Goal: Task Accomplishment & Management: Complete application form

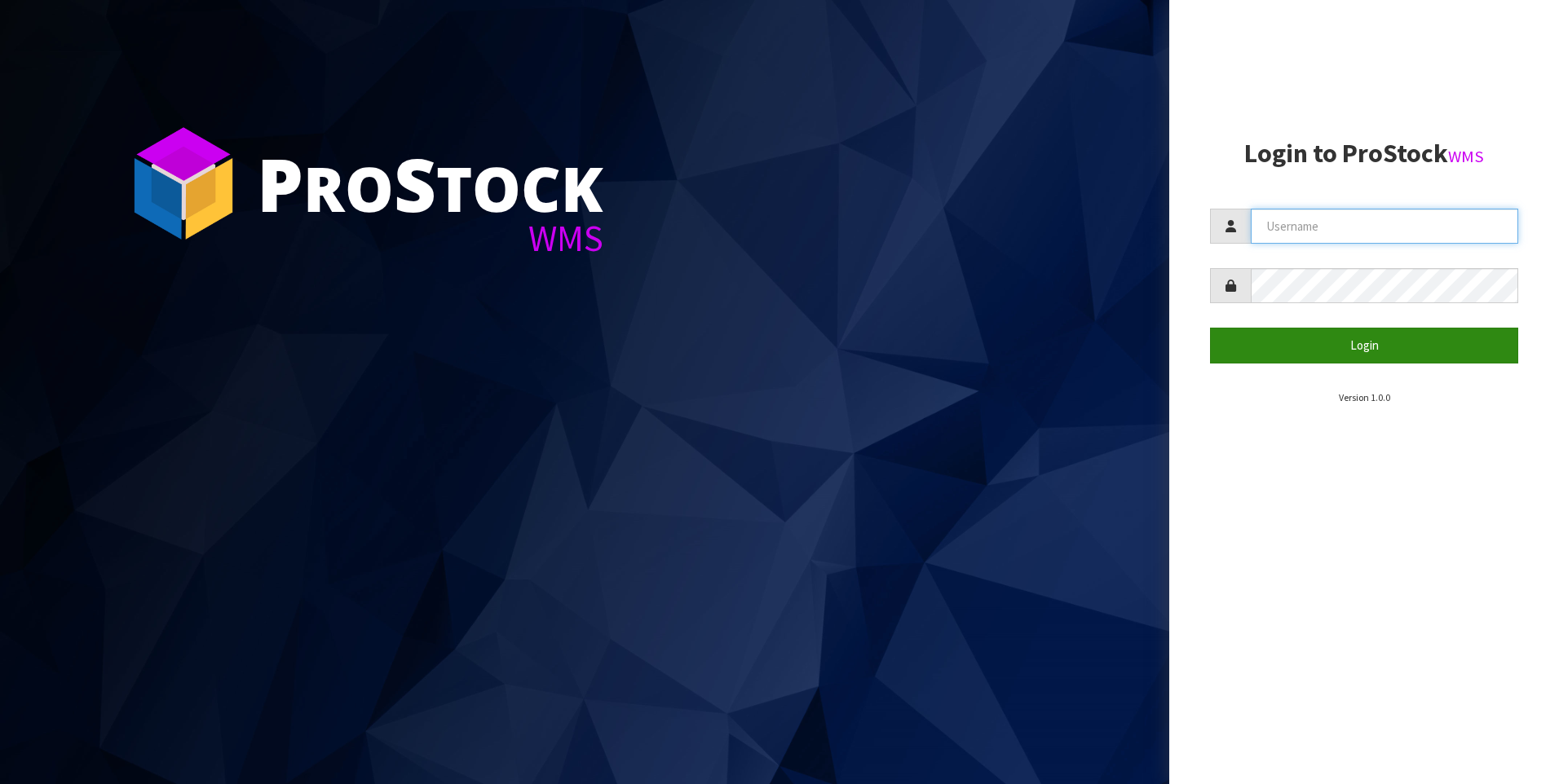
type input "[PERSON_NAME]"
click at [1306, 354] on button "Login" at bounding box center [1364, 345] width 308 height 35
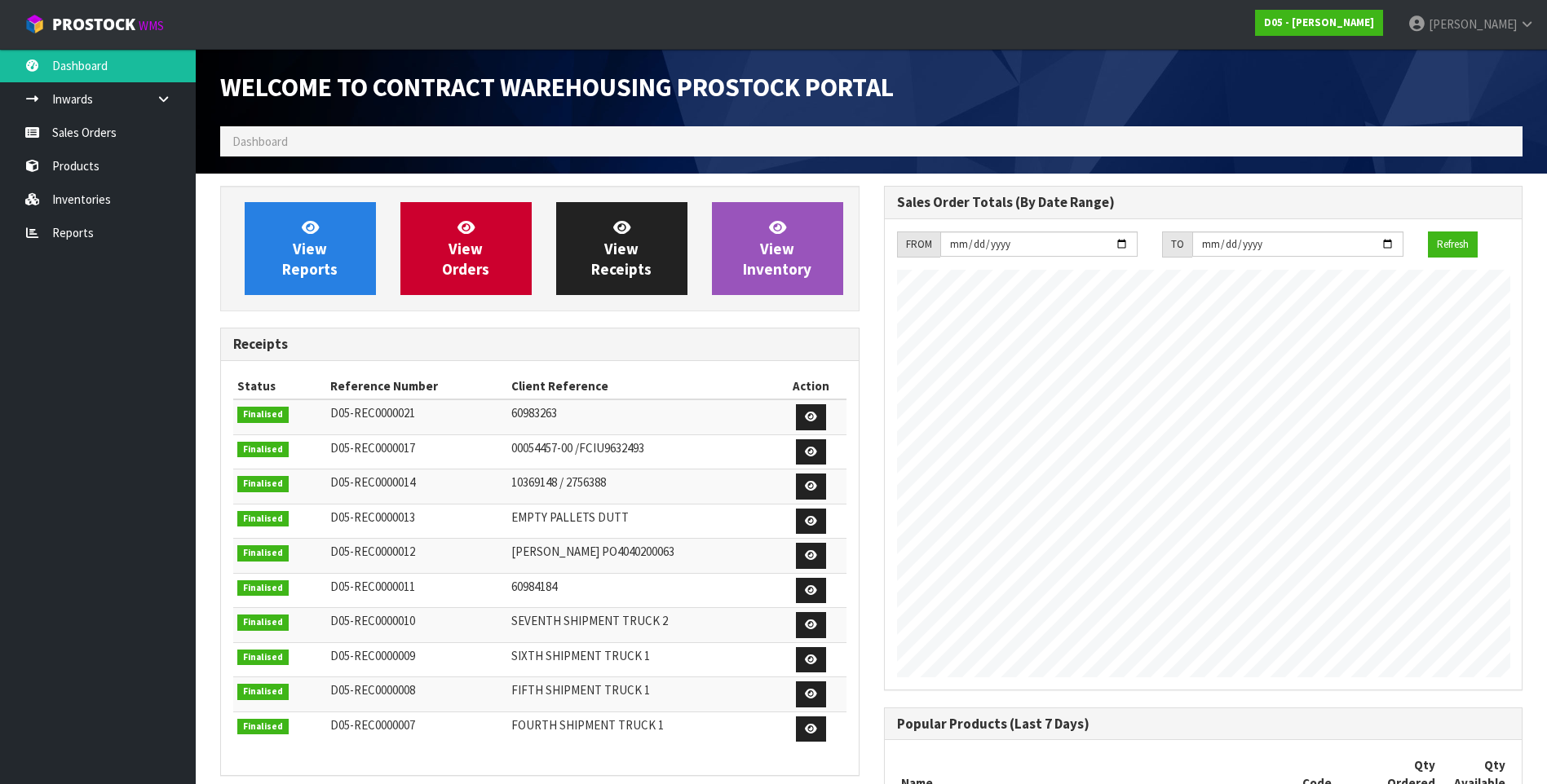
scroll to position [1096, 663]
click at [45, 135] on link "Sales Orders" at bounding box center [97, 132] width 196 height 34
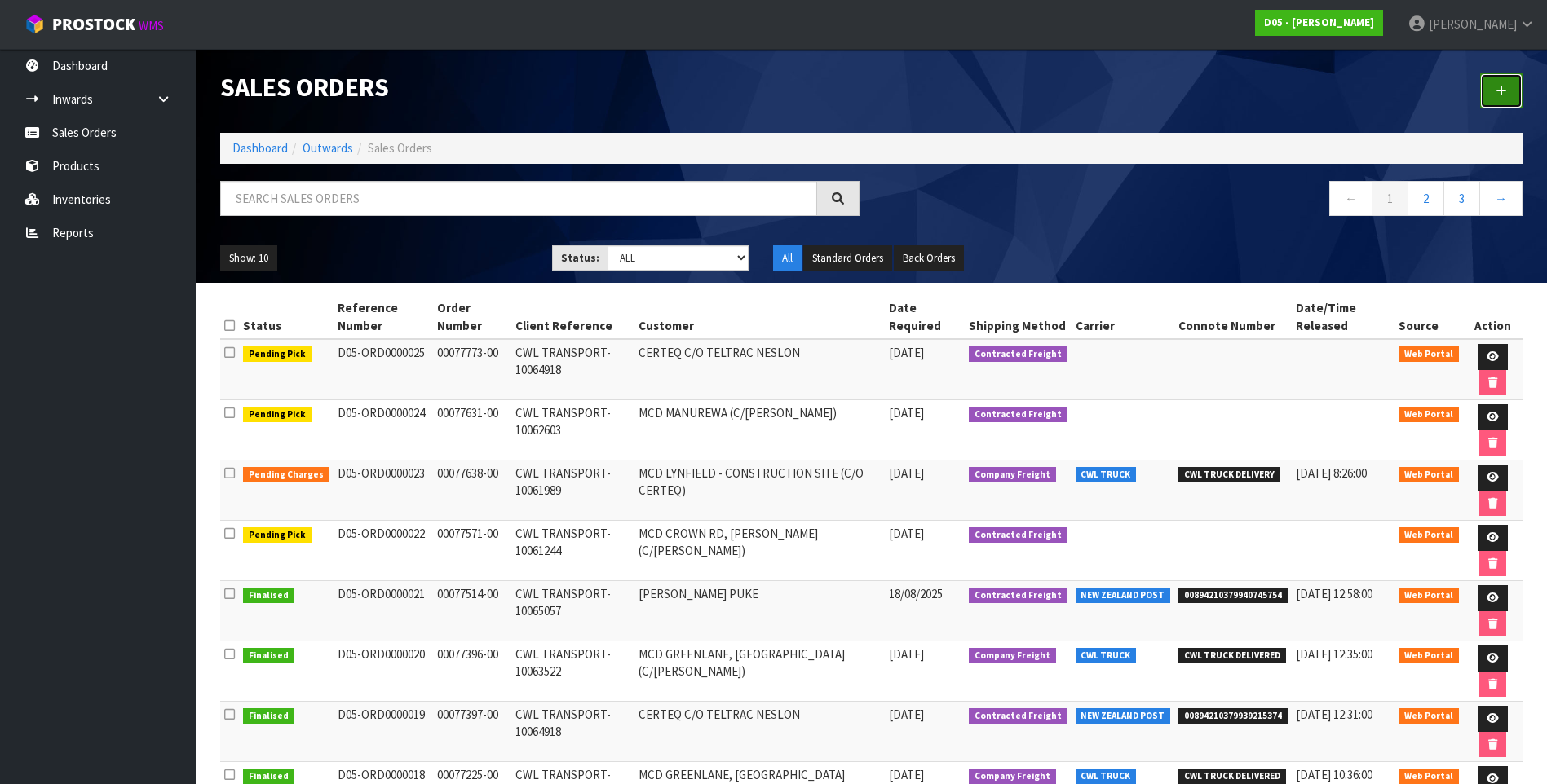
click at [1503, 84] on link at bounding box center [1501, 91] width 43 height 35
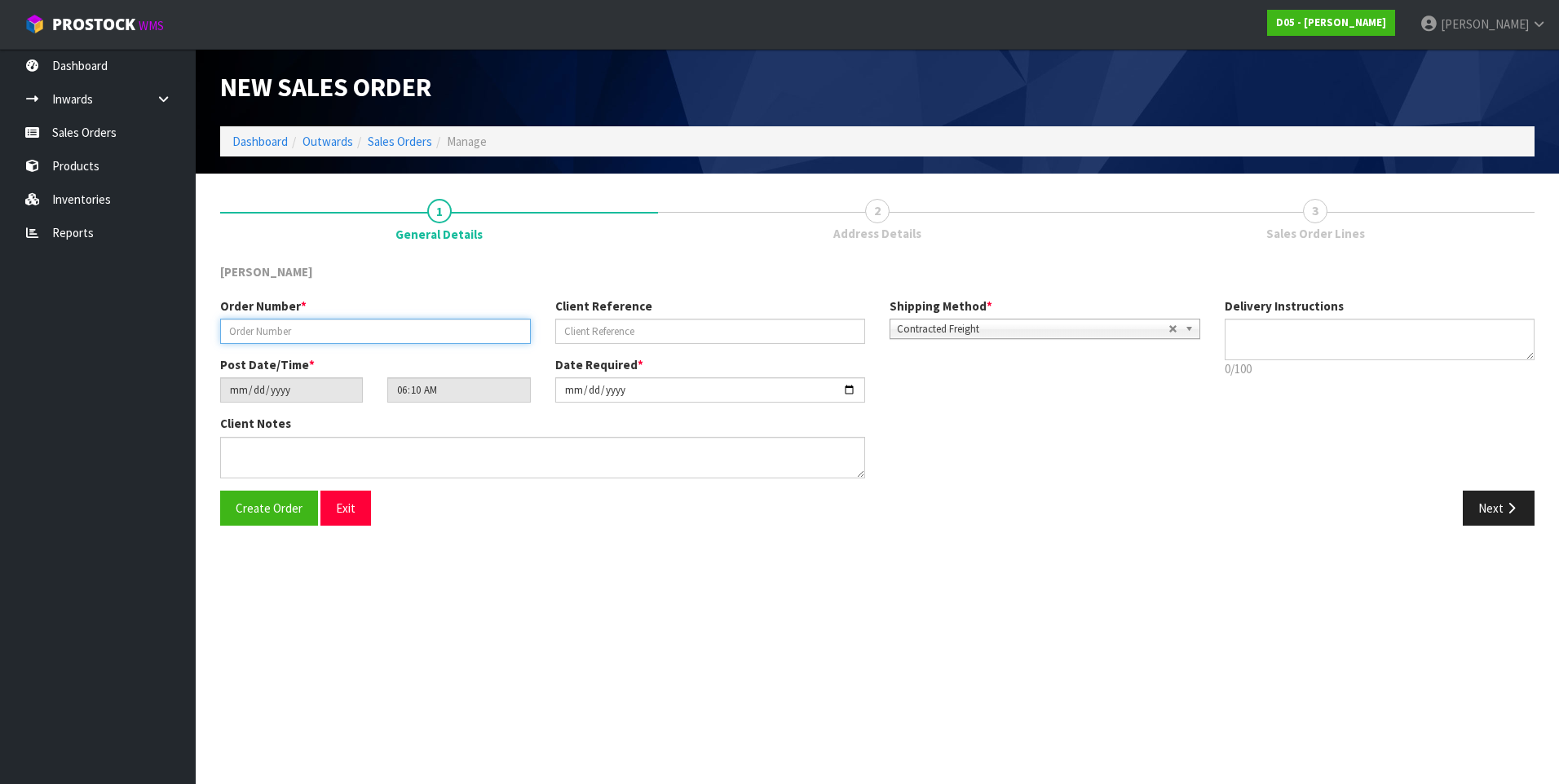
click at [239, 331] on input "text" at bounding box center [375, 331] width 311 height 25
paste input "00077771-00"
type input "00077771-00"
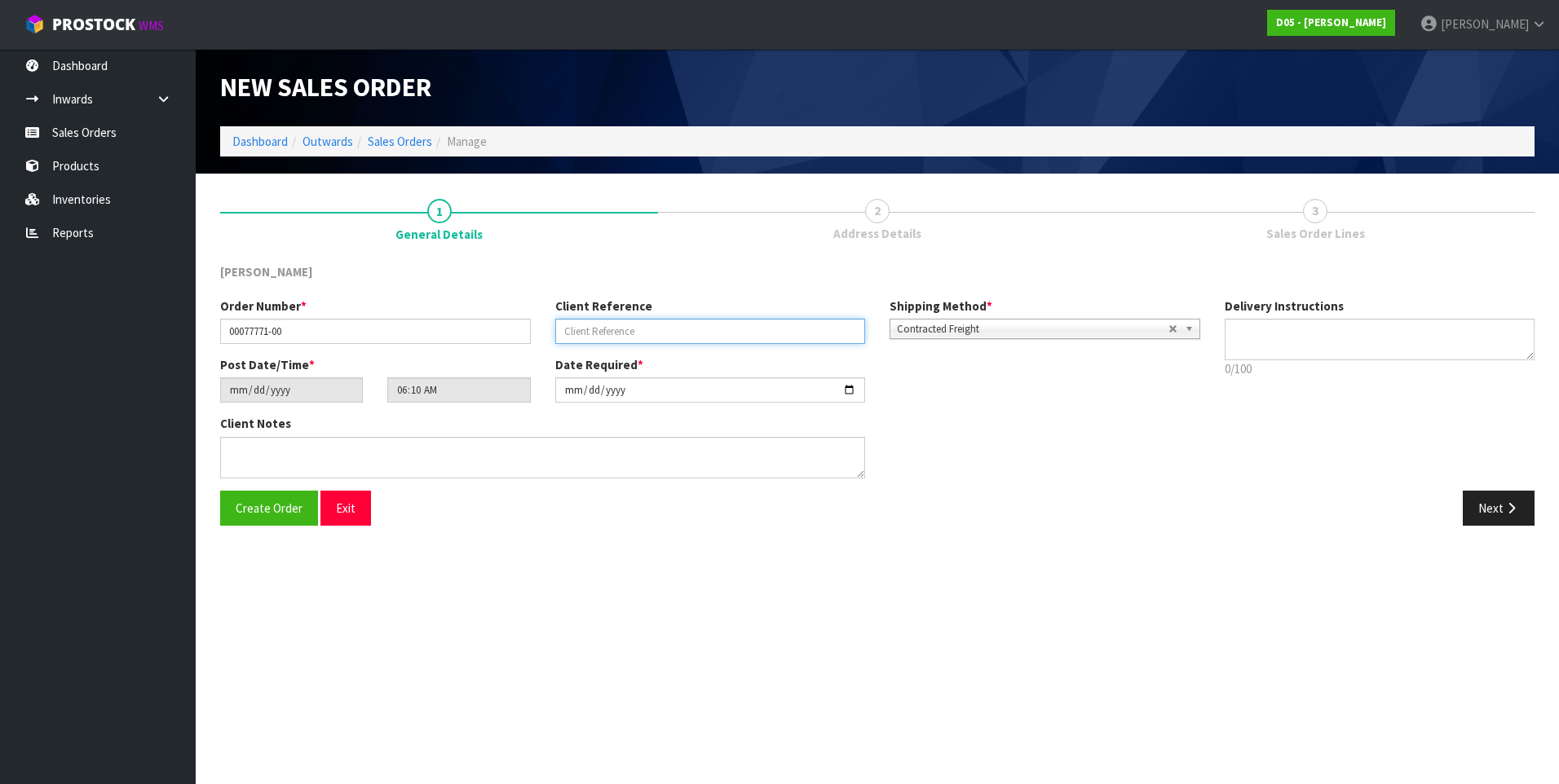
click at [589, 336] on input "text" at bounding box center [710, 331] width 311 height 25
paste input "CWL TRANSPORT-10061244"
type input "CWL TRANSPORT-10061244"
click at [846, 387] on input "[DATE]" at bounding box center [710, 391] width 311 height 25
type input "[DATE]"
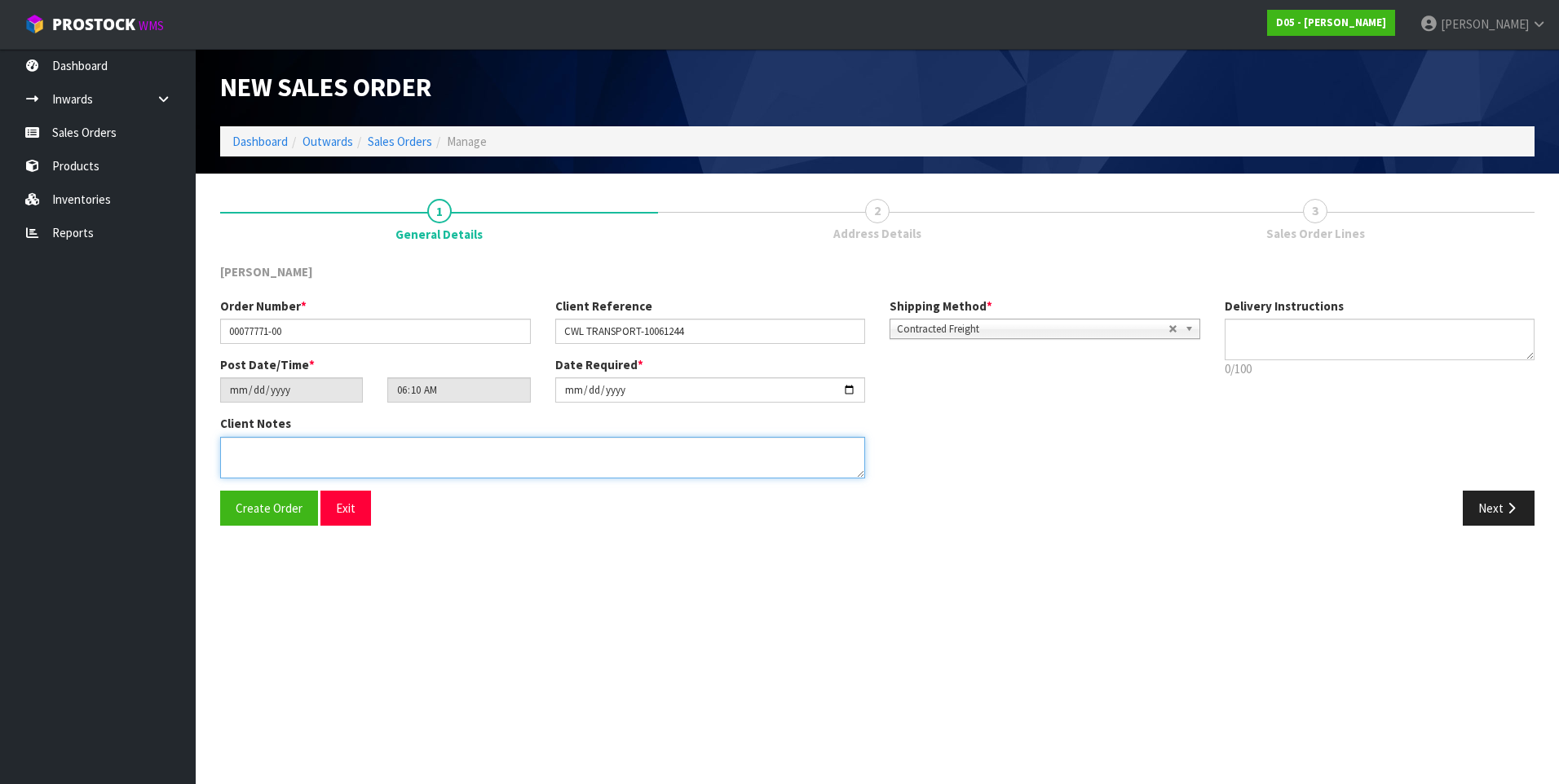
click at [251, 451] on textarea at bounding box center [543, 458] width 645 height 42
paste textarea "PLEASE DELIVER TO SITE BY THE 29/08"
type textarea "PLEASE DELIVER TO SITE BY THE 29/08"
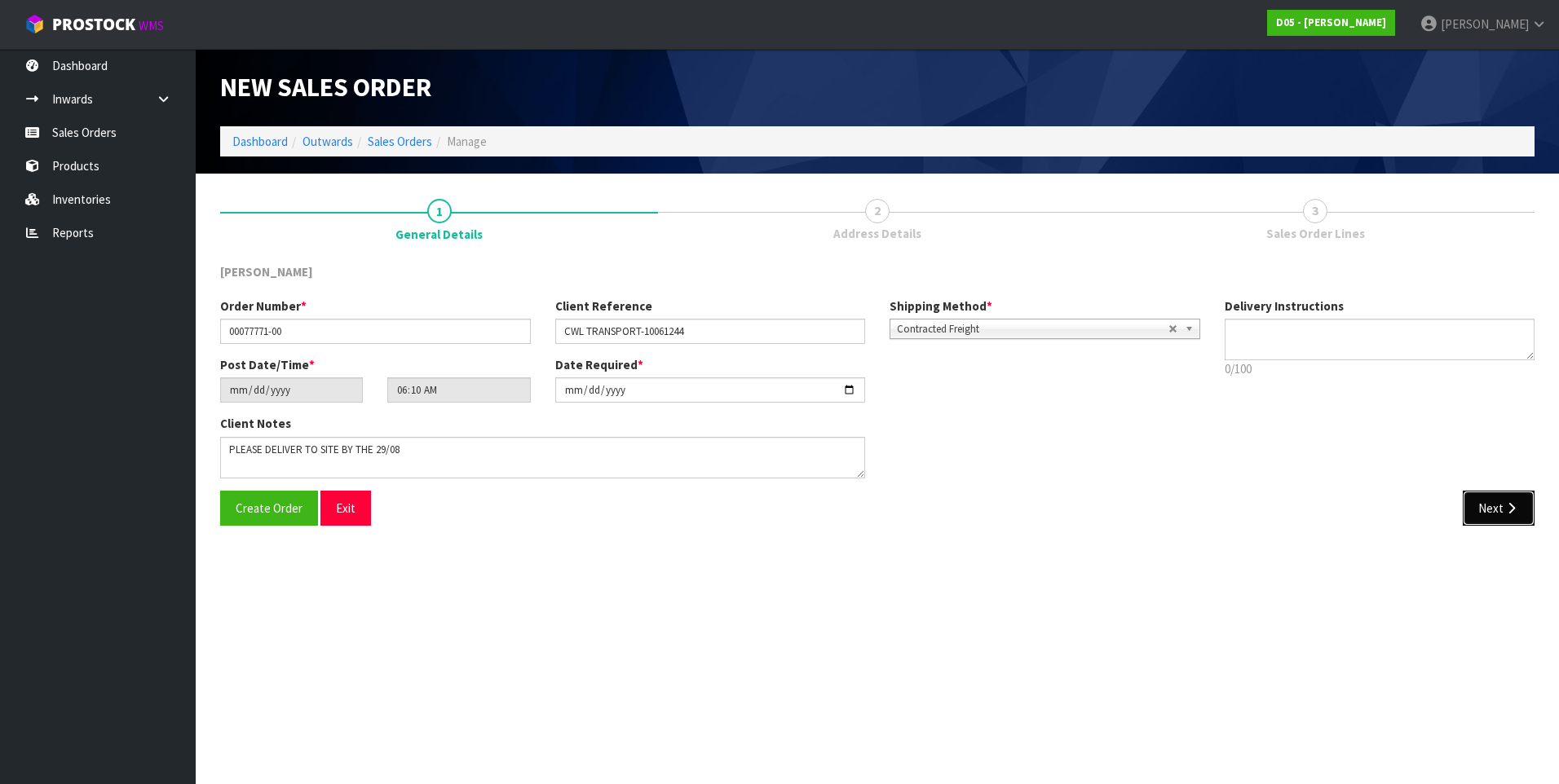
click at [1482, 518] on button "Next" at bounding box center [1498, 508] width 72 height 35
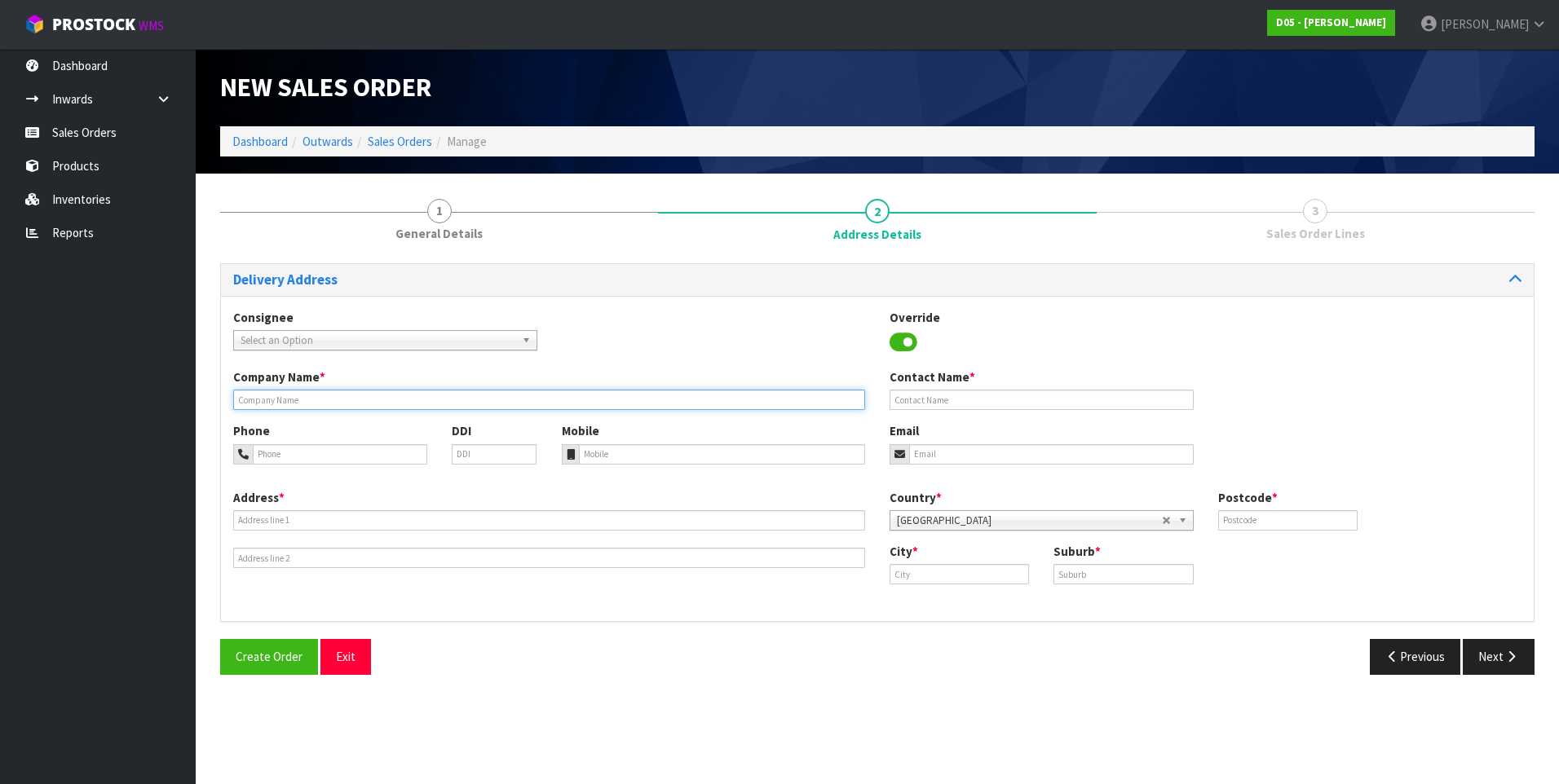
click at [298, 400] on input "text" at bounding box center [549, 400] width 632 height 20
paste input "MCD CROWN RD, [PERSON_NAME] (C/[PERSON_NAME])"
type input "MCD CROWN RD, [PERSON_NAME] (C/[PERSON_NAME])"
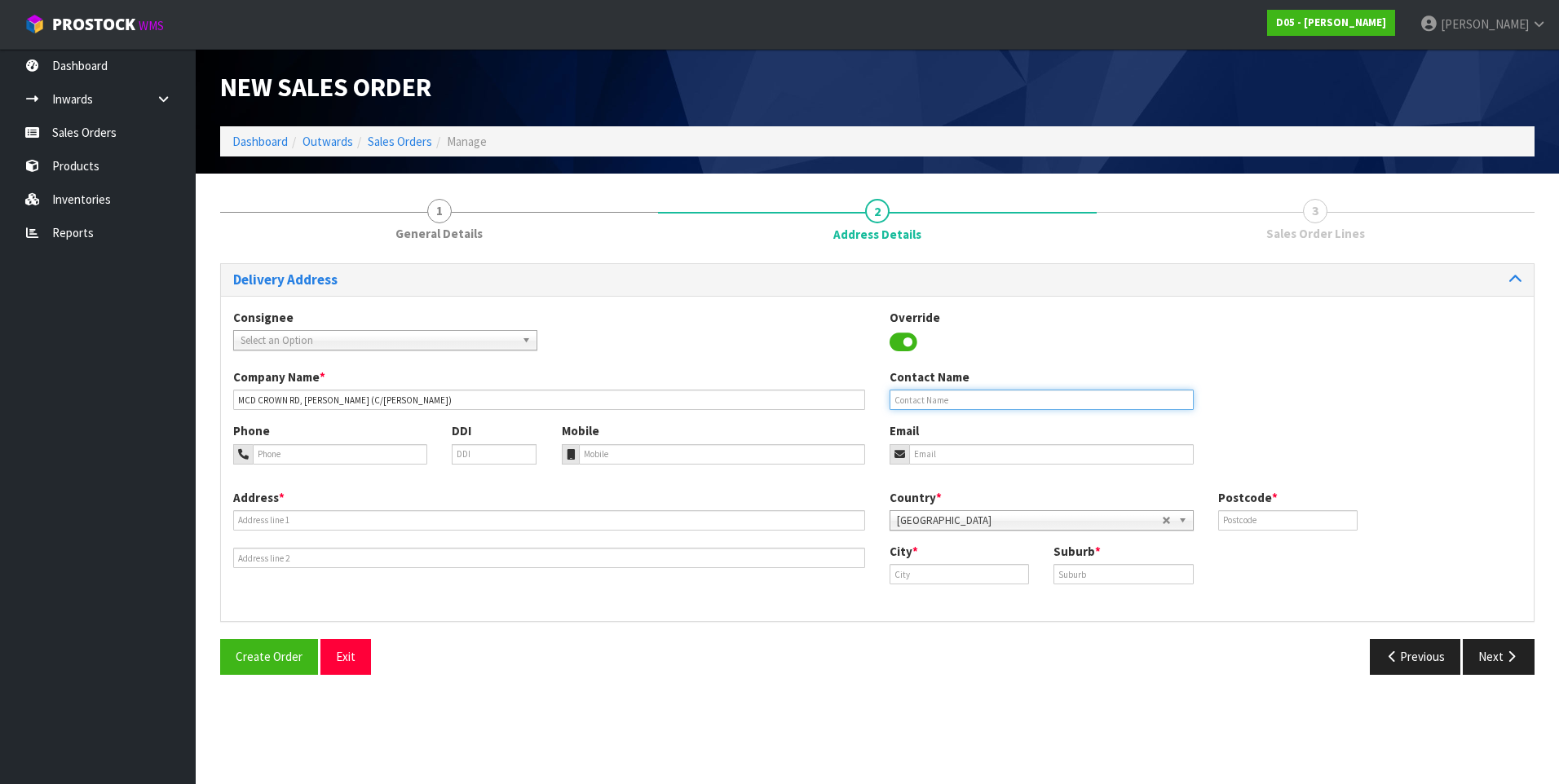
click at [907, 398] on input "text" at bounding box center [1042, 400] width 304 height 20
paste input "ATT [PERSON_NAME]"
type input "ATT [PERSON_NAME]"
click at [287, 458] on input "tel" at bounding box center [341, 454] width 175 height 20
paste input "(029) 277 3490"
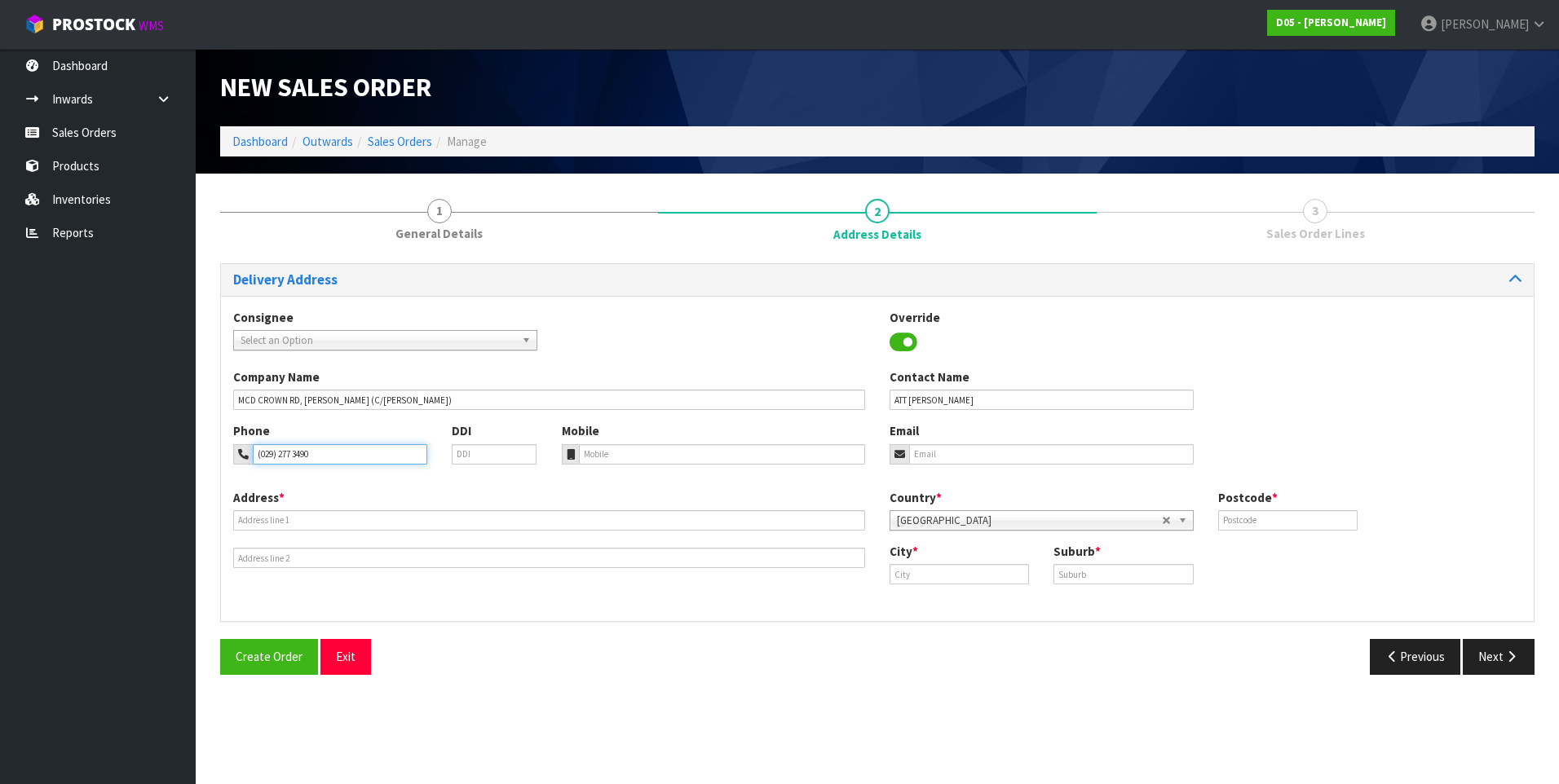
type input "(029) 277 3490"
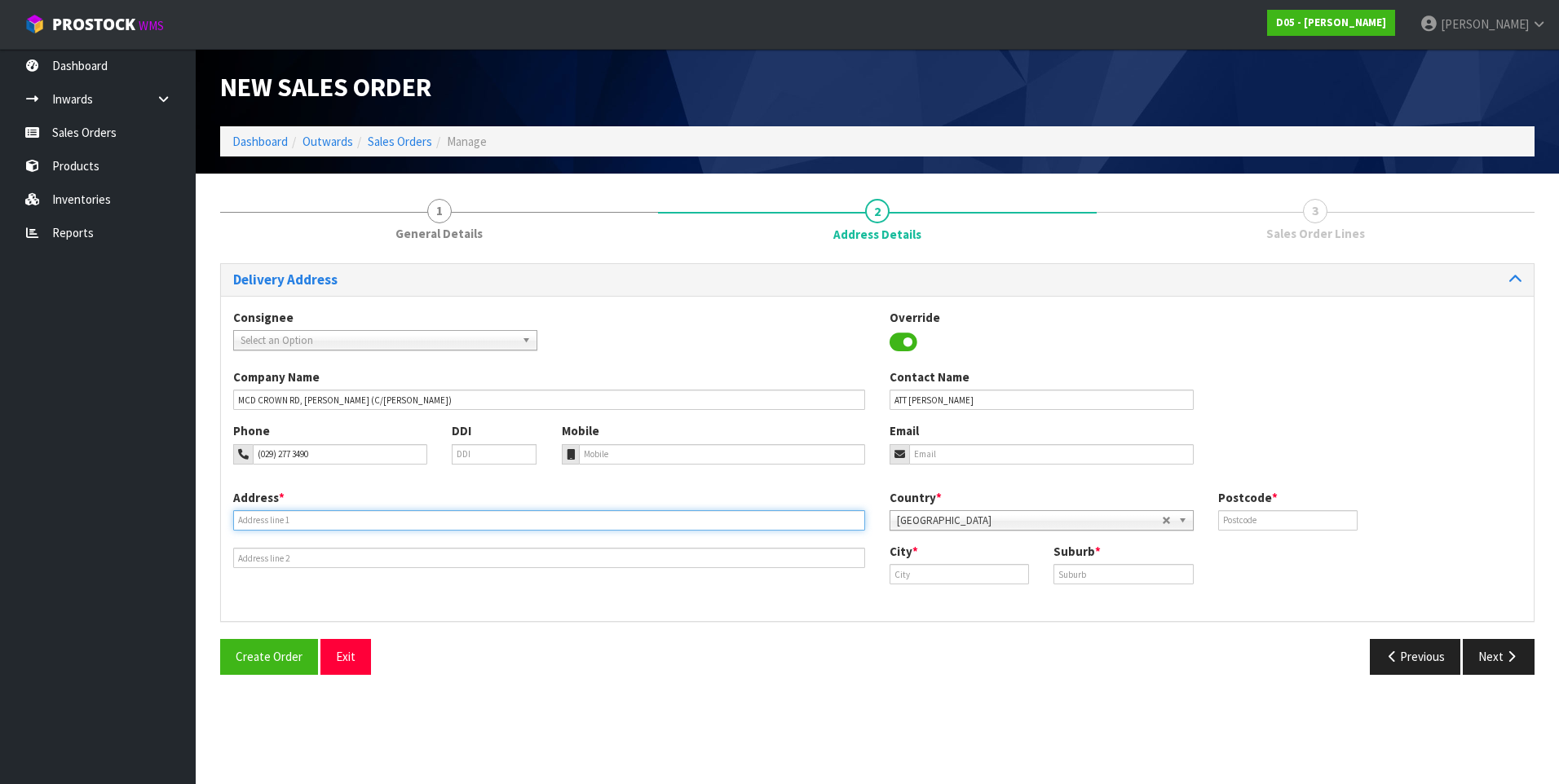
click at [250, 518] on input "text" at bounding box center [549, 520] width 632 height 20
paste input "[STREET_ADDRESS]"
type input "[STREET_ADDRESS]"
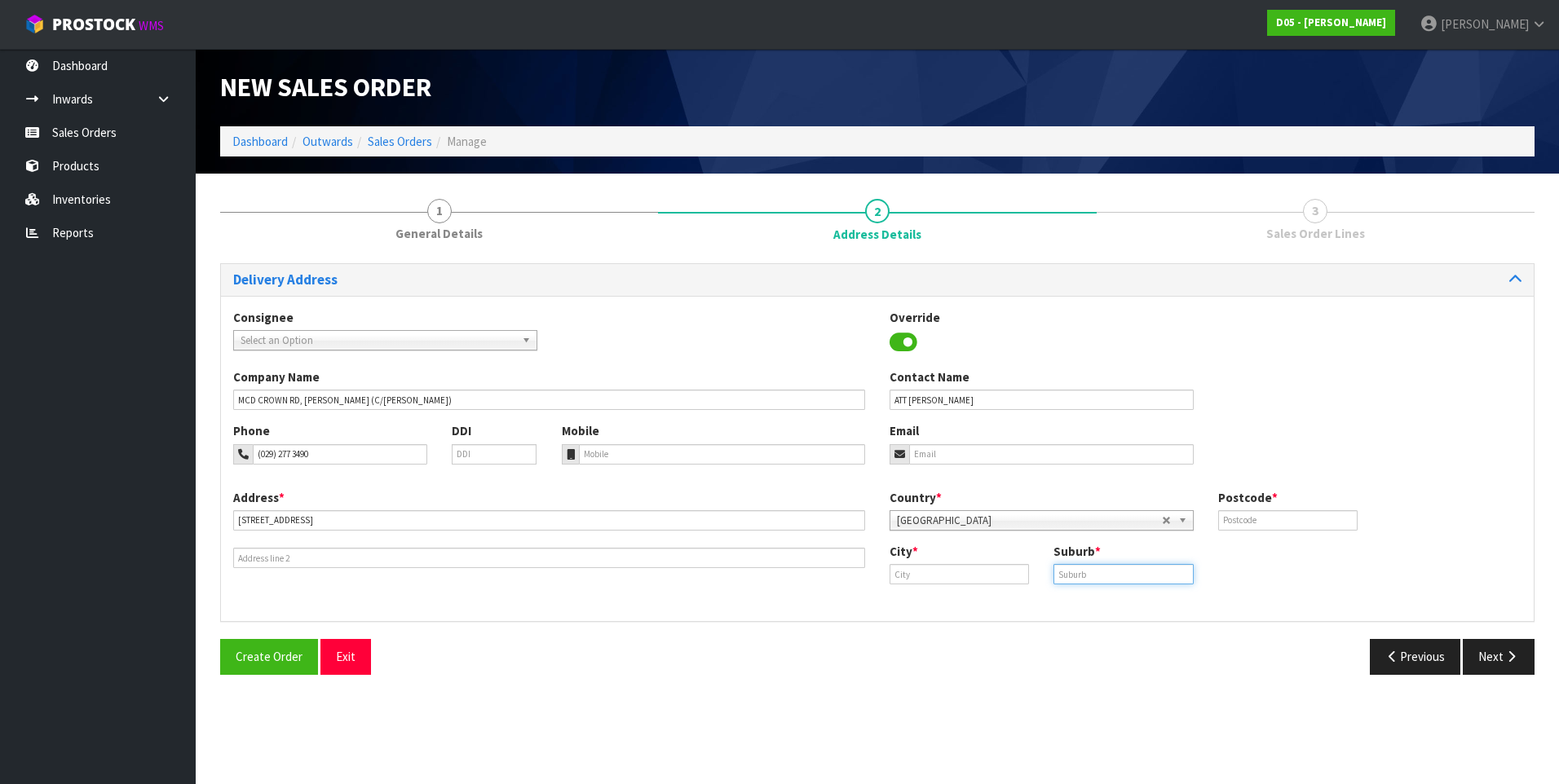
click at [1085, 578] on input "text" at bounding box center [1123, 575] width 139 height 20
type input "TAUPO"
click at [1247, 513] on input "text" at bounding box center [1288, 520] width 139 height 20
type input "3330"
click at [915, 573] on input "text" at bounding box center [959, 575] width 139 height 20
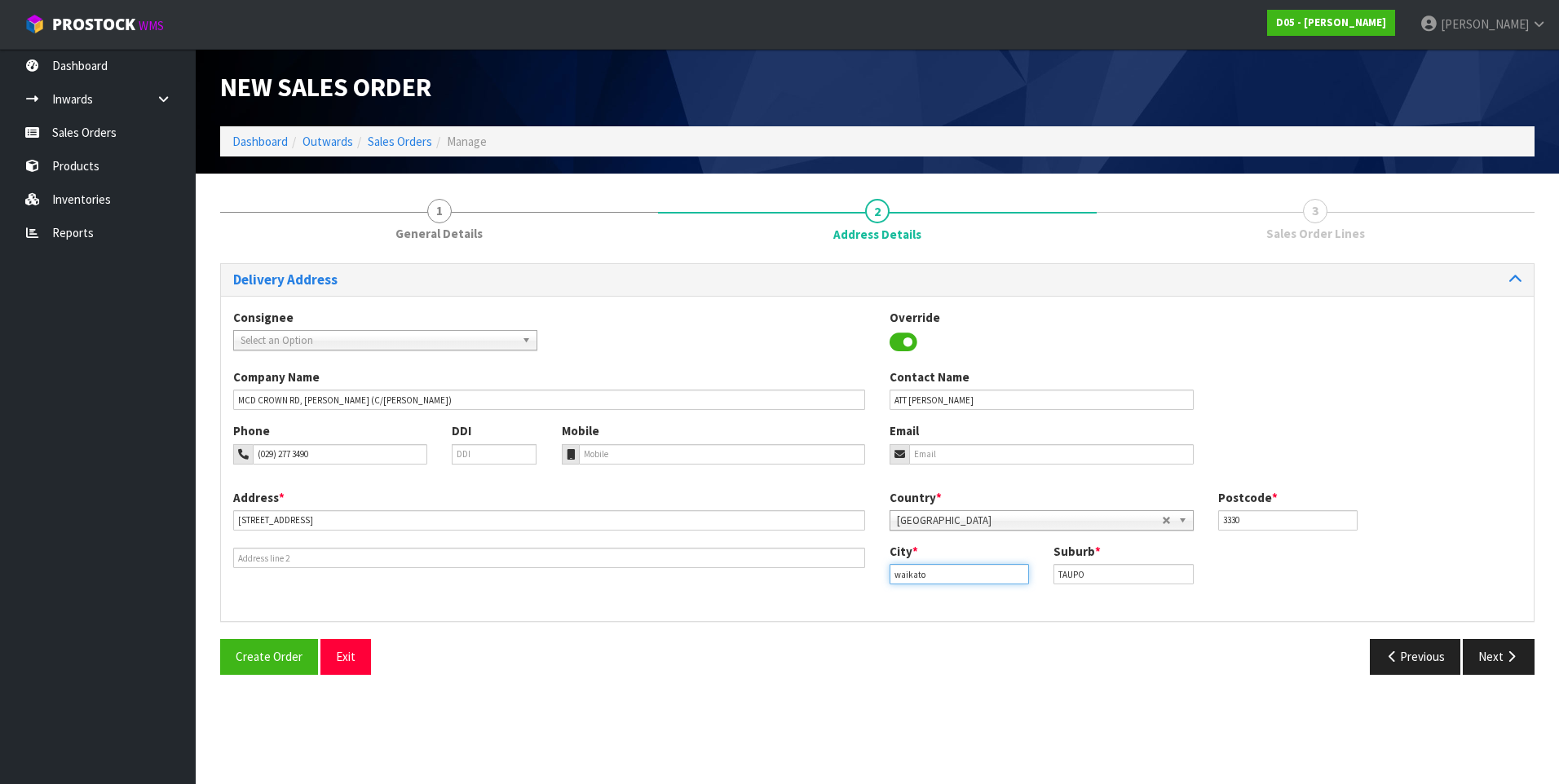
click at [899, 575] on input "waikato" at bounding box center [959, 575] width 139 height 20
type input "[GEOGRAPHIC_DATA]"
click at [1513, 656] on icon "button" at bounding box center [1511, 656] width 15 height 12
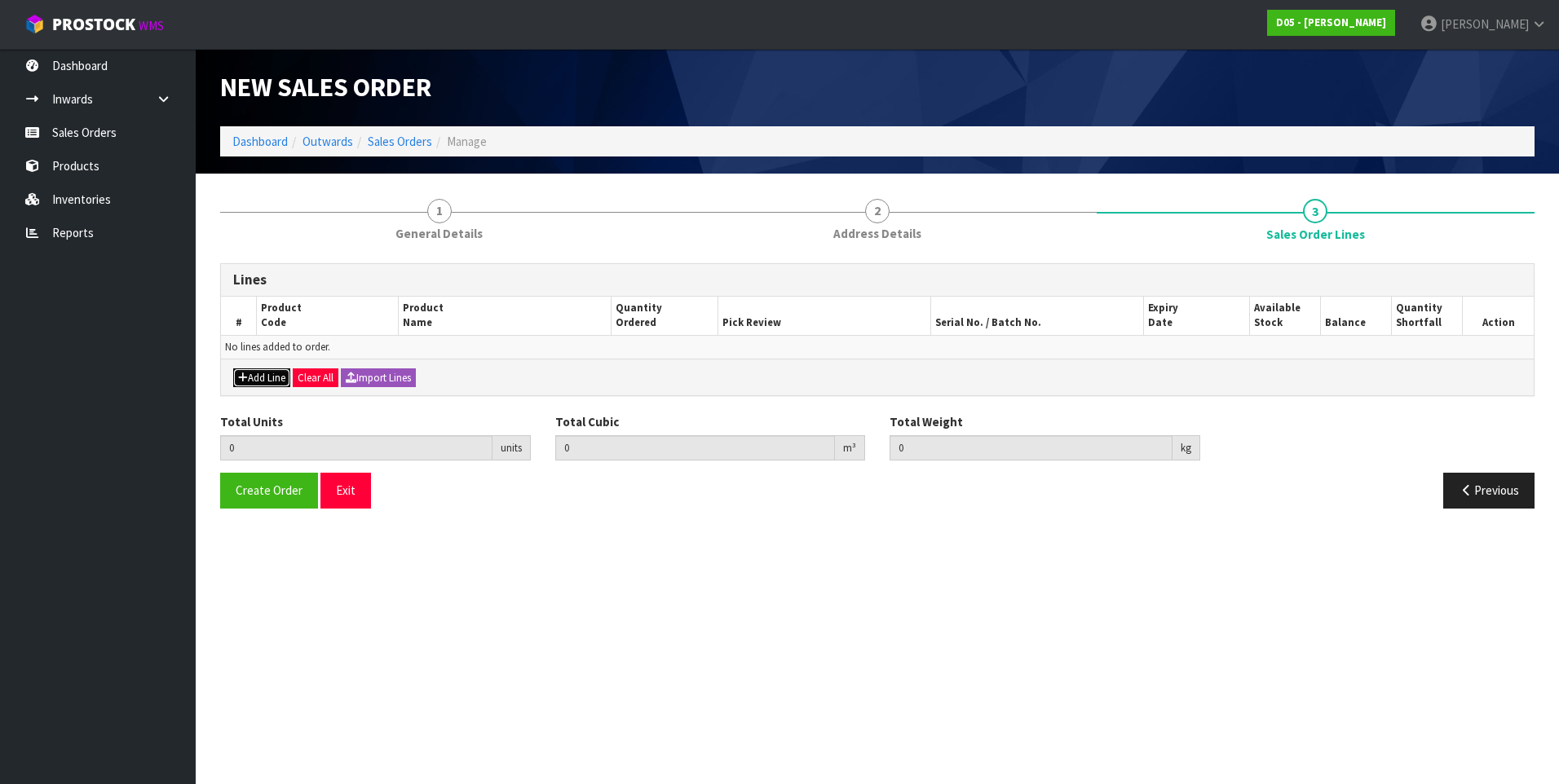
click at [269, 381] on button "Add Line" at bounding box center [261, 378] width 57 height 19
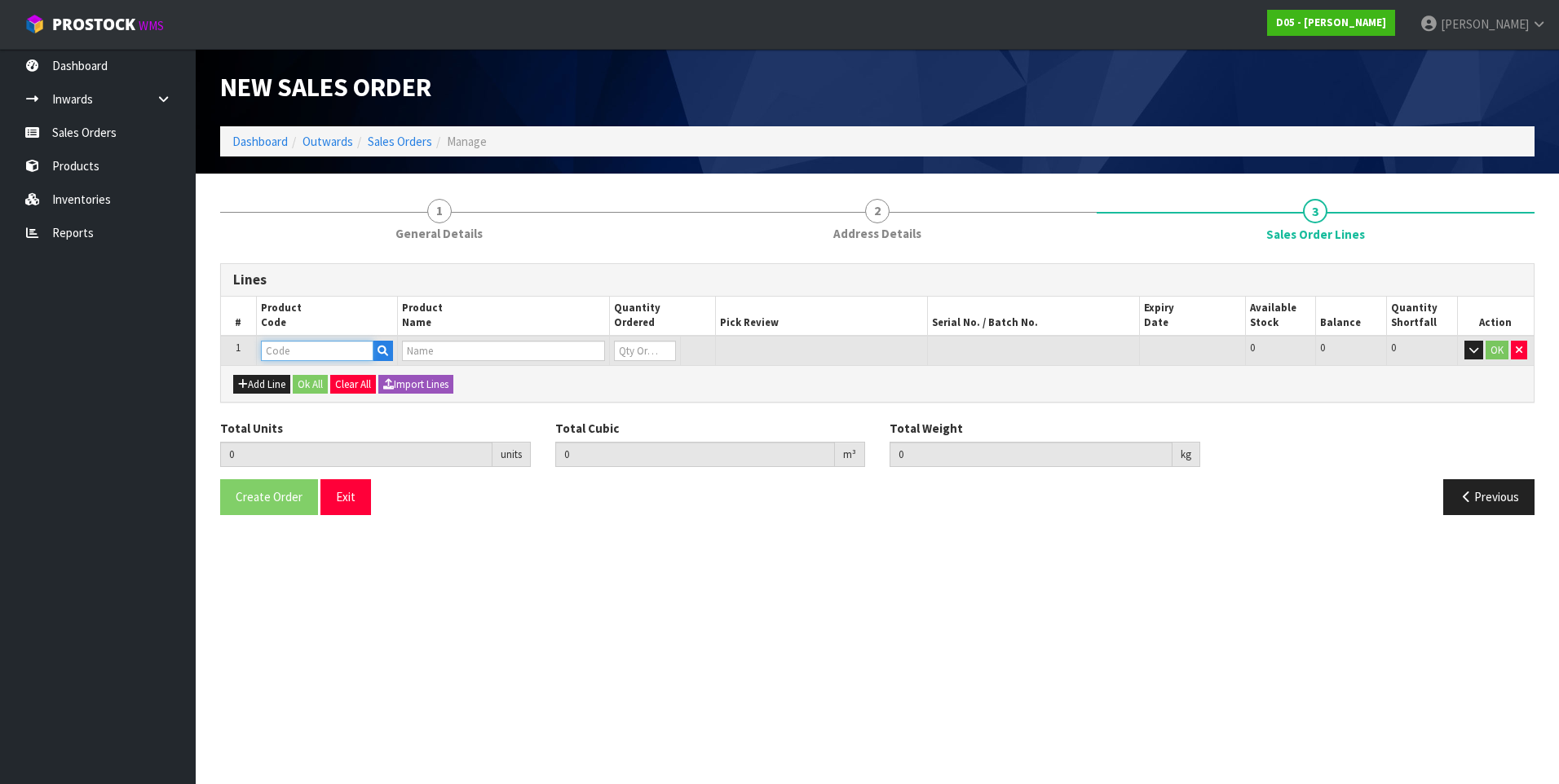
click at [279, 354] on input "text" at bounding box center [318, 351] width 113 height 20
paste input "1010100018-02"
type input "1010100018-02"
type input "0.000000"
type input "0.000"
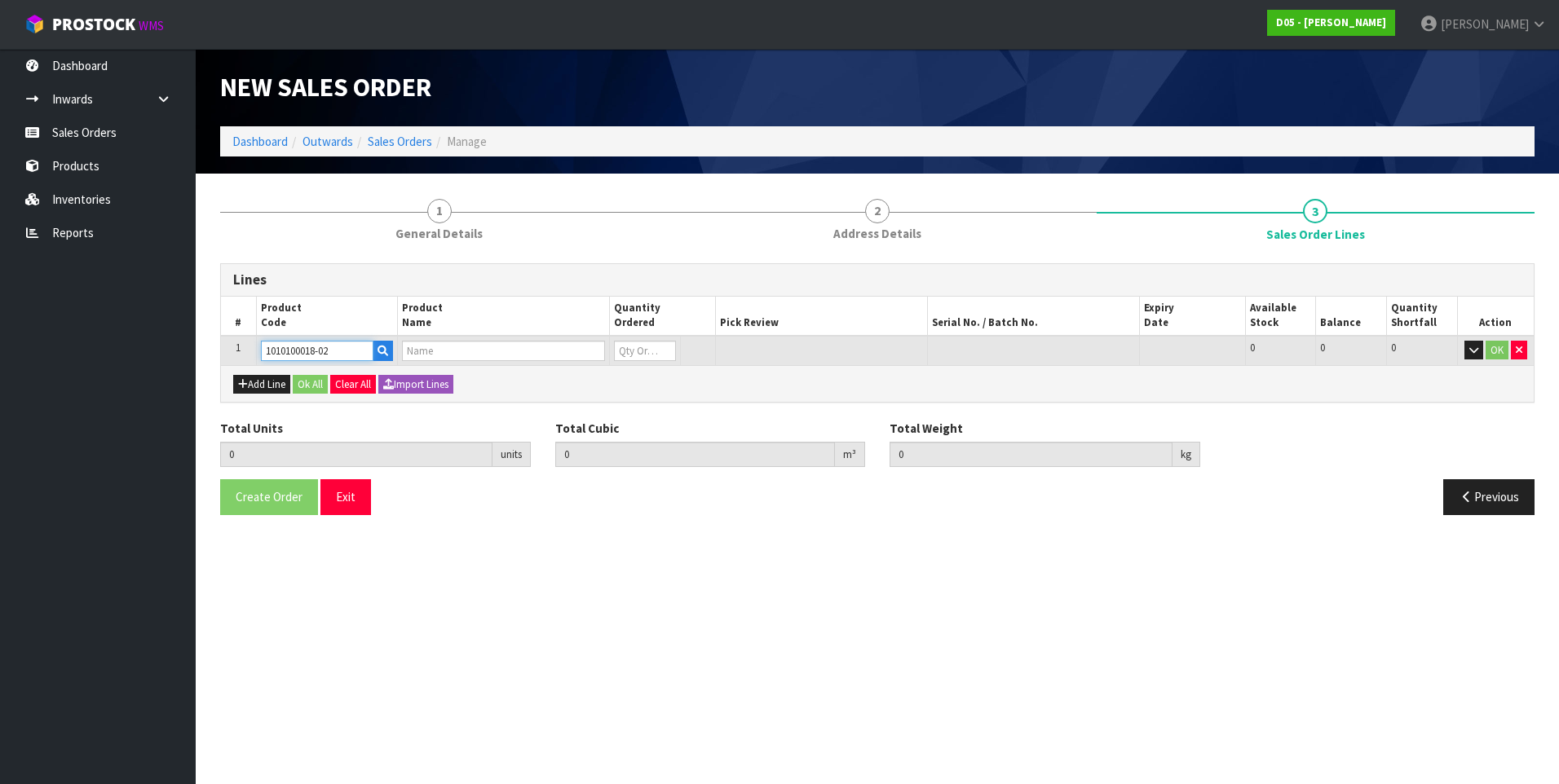
type input "( B )WORDMARK,4999WX610H,MCD,HLG TRANSFORMER"
type input "0"
type input "1010100018-02"
click at [635, 348] on input "0" at bounding box center [628, 351] width 58 height 20
type input "2"
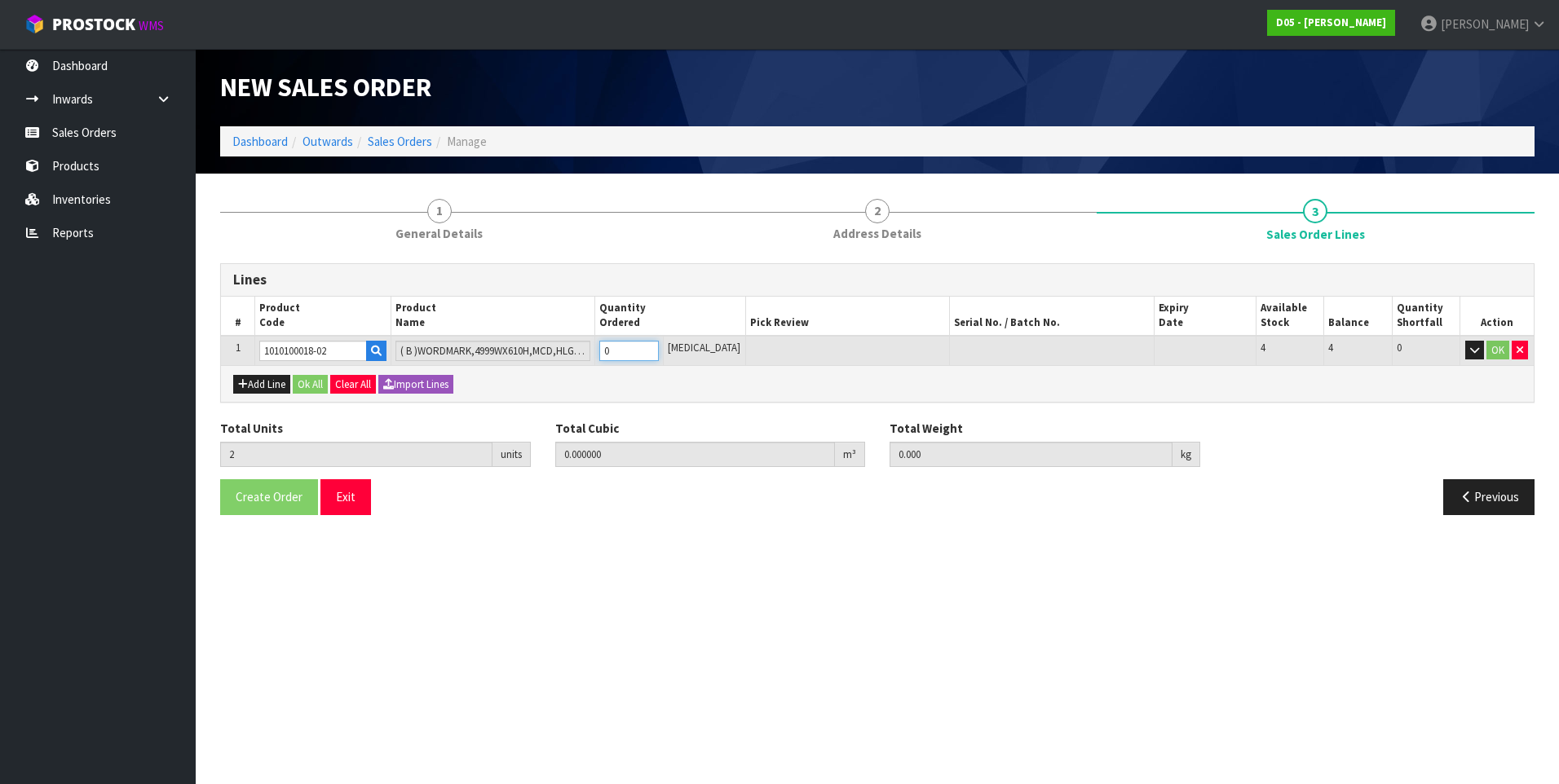
type input "1.045024"
type input "88"
type input "2"
click at [260, 380] on button "Add Line" at bounding box center [261, 384] width 57 height 19
type input "0"
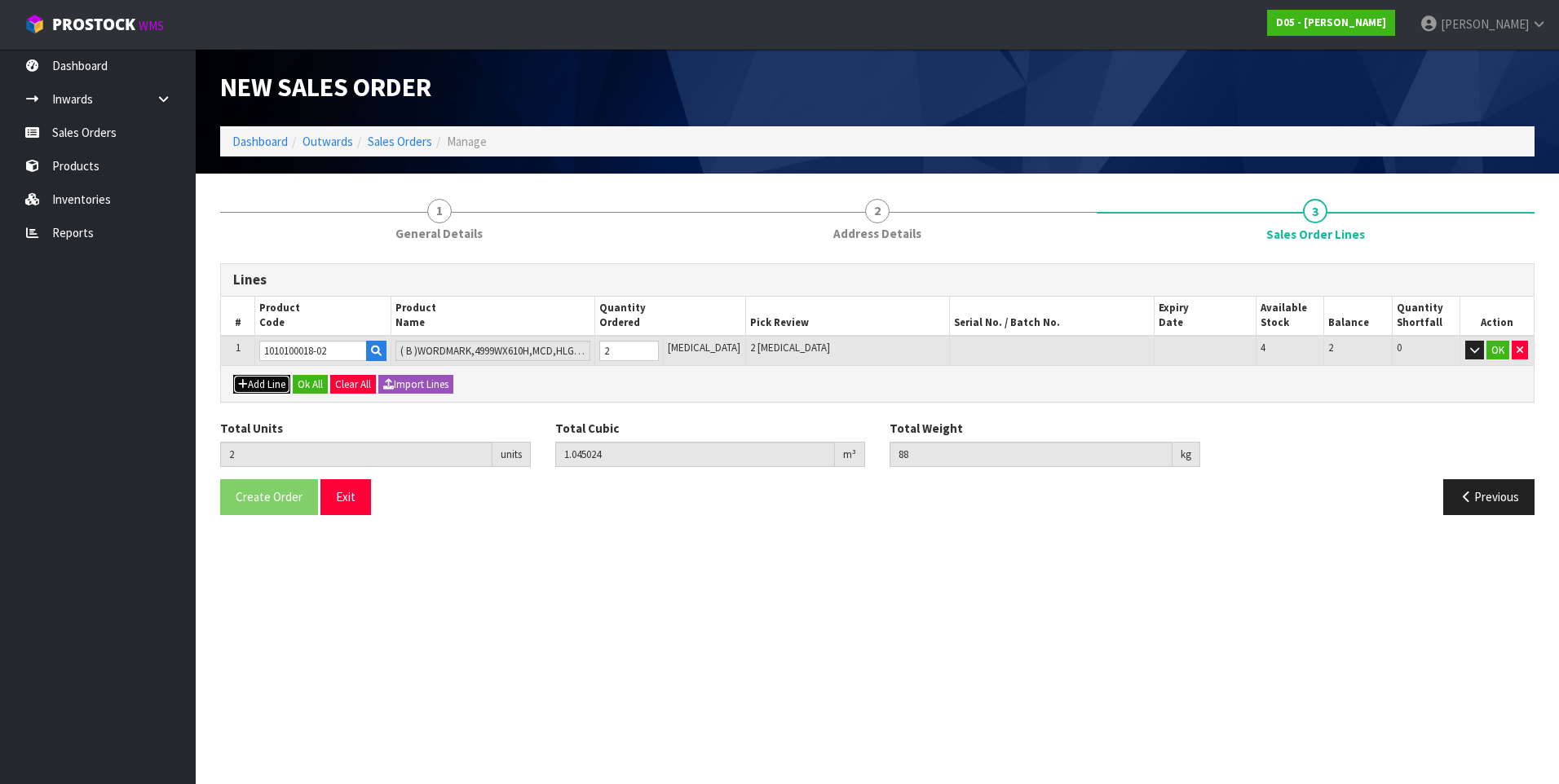
type input "0"
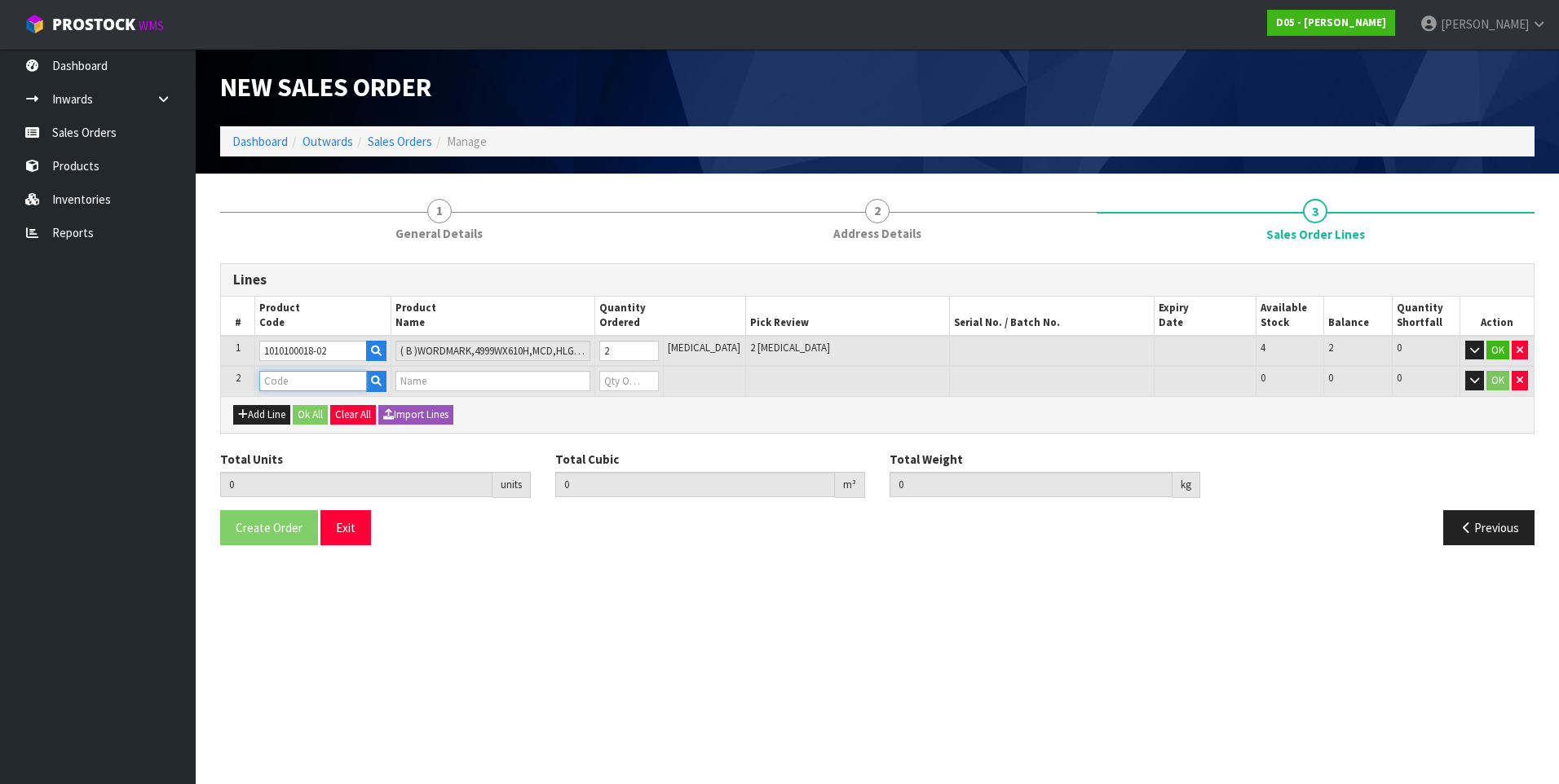
click at [300, 382] on input "text" at bounding box center [313, 381] width 107 height 20
paste input "1010500031-11"
type input "1010500031-11"
type input "2"
type input "1.045024"
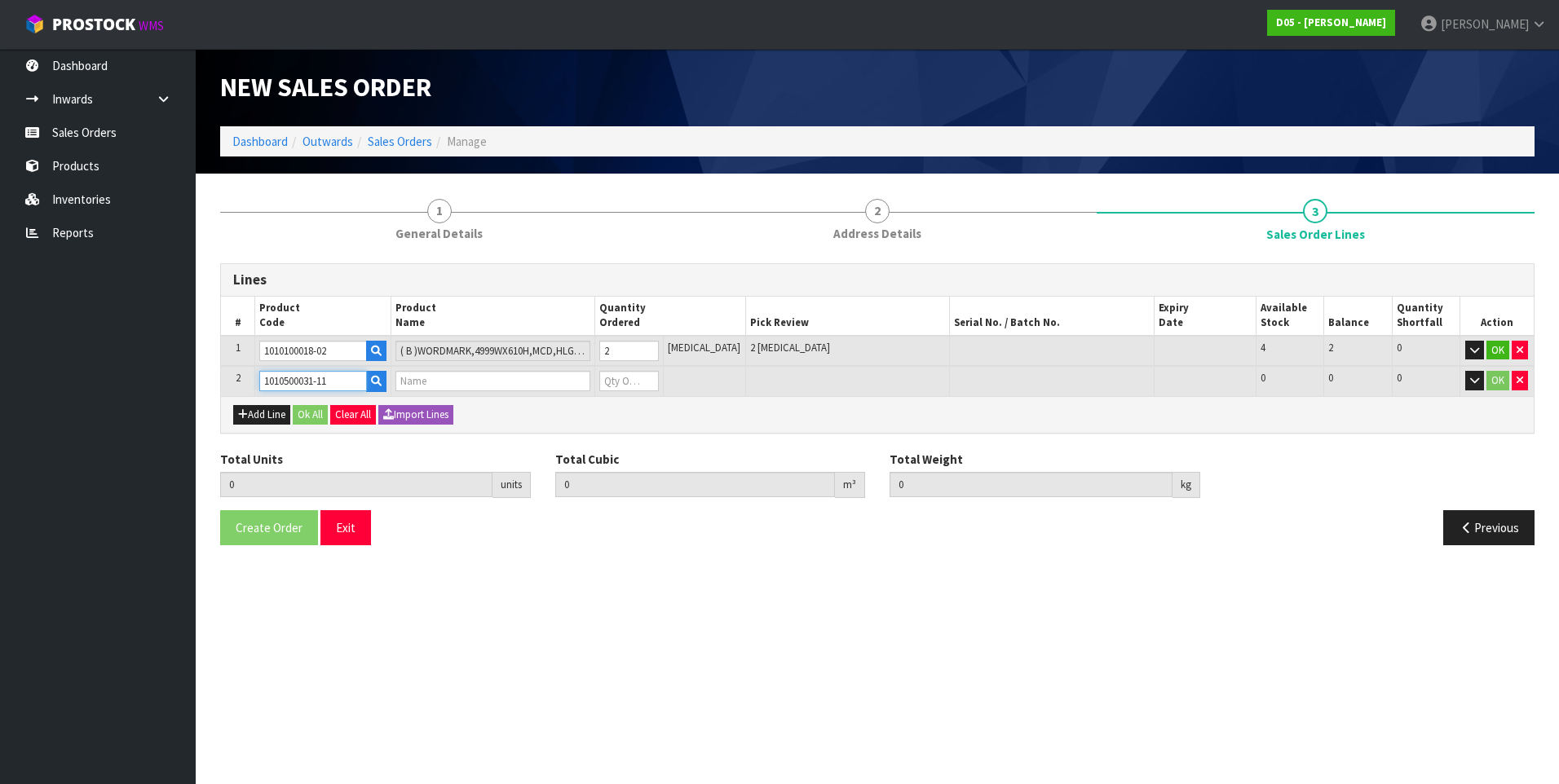
type input "88"
type input "( B )DIRECTIONAL BASE PANEL,NG,"ENTRY->",71555"
type input "0"
type input "1010500031-11"
click at [630, 382] on input "0" at bounding box center [628, 381] width 58 height 20
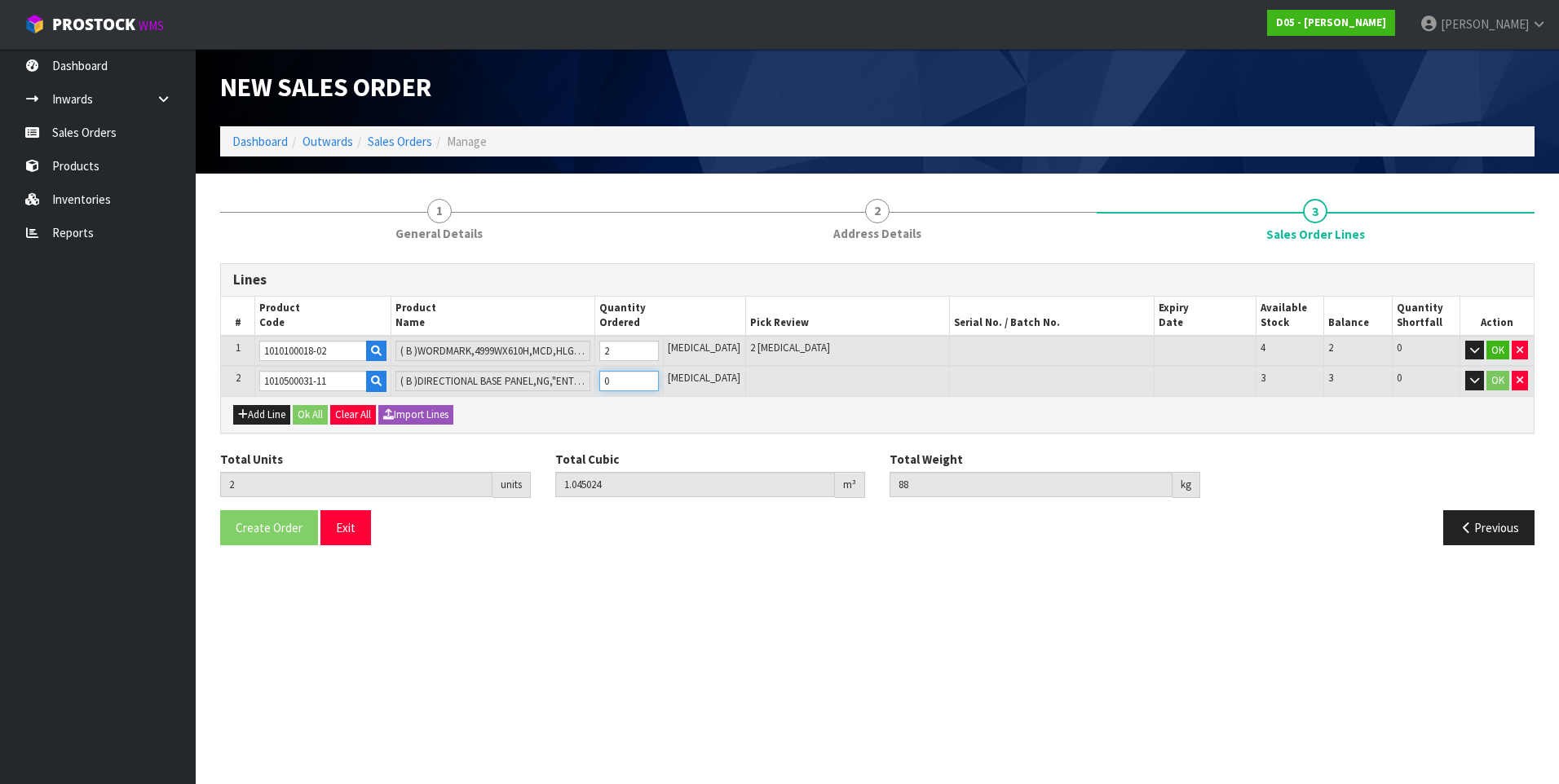
type input "3"
type input "1.213768"
type input "106"
type input "1"
click at [269, 419] on button "Add Line" at bounding box center [261, 414] width 57 height 19
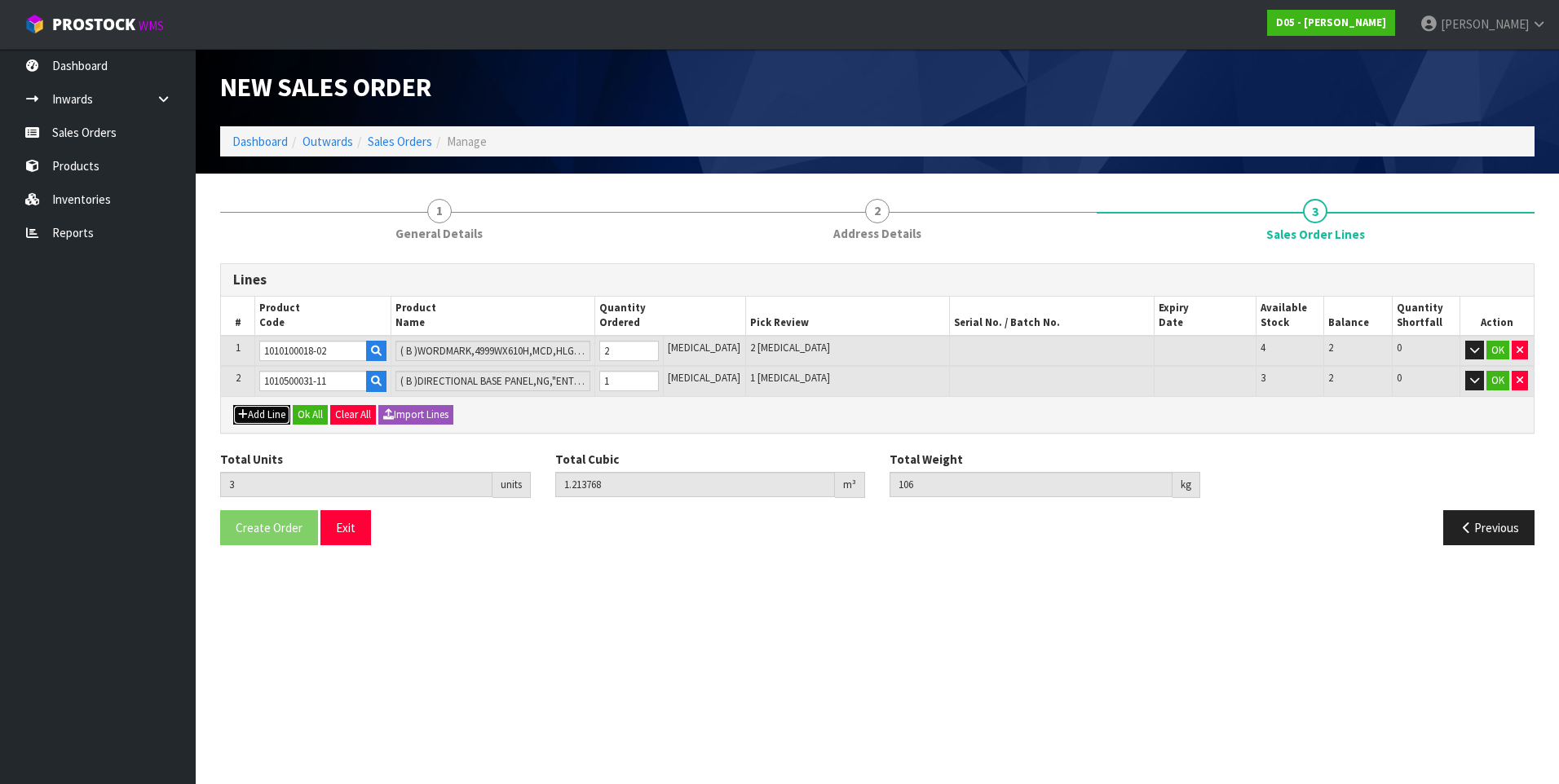
type input "0"
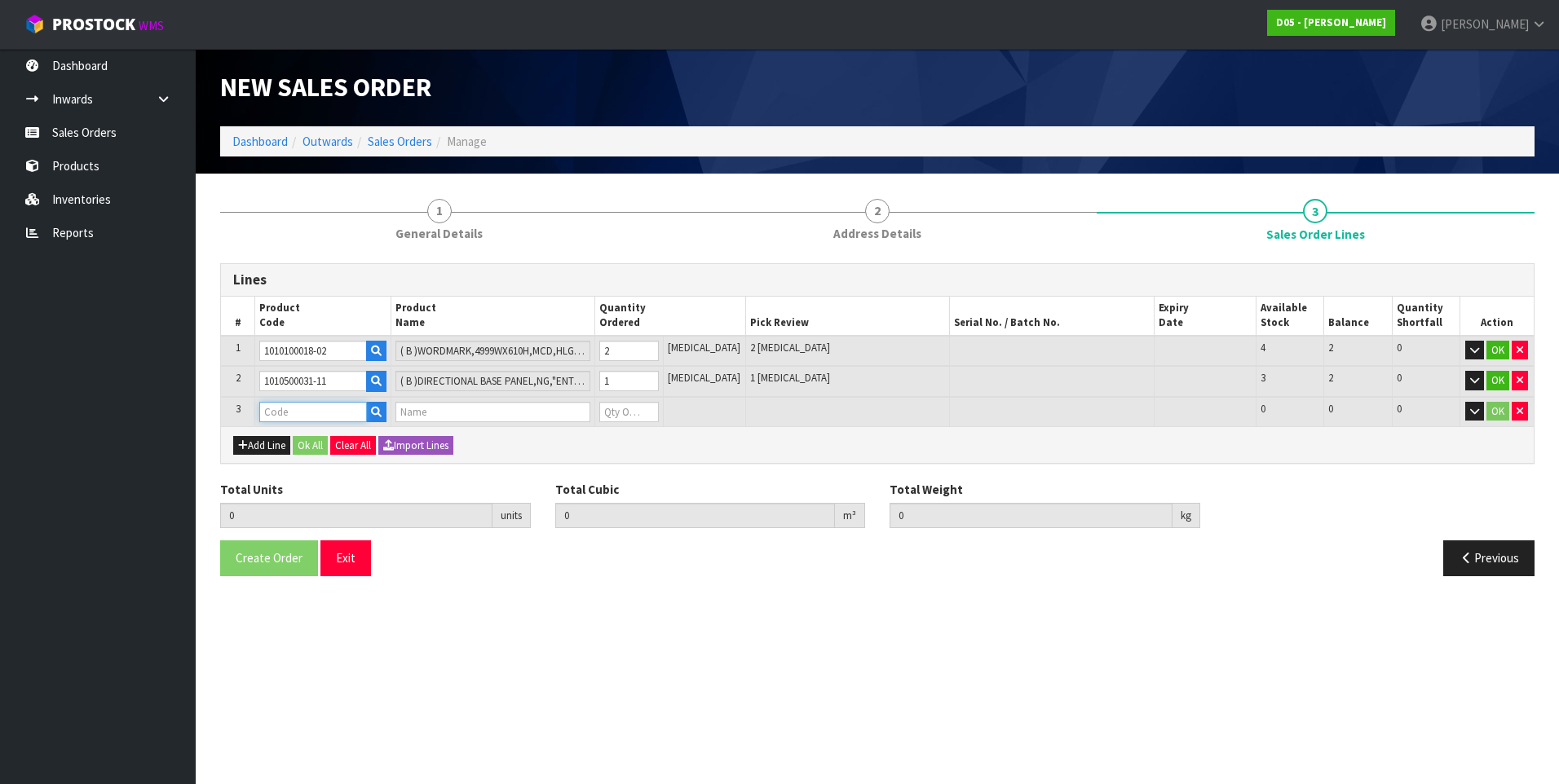
click at [277, 412] on input "text" at bounding box center [313, 412] width 107 height 20
paste input "1010500032-11"
type input "1010500032-11"
type input "3"
type input "1.213768"
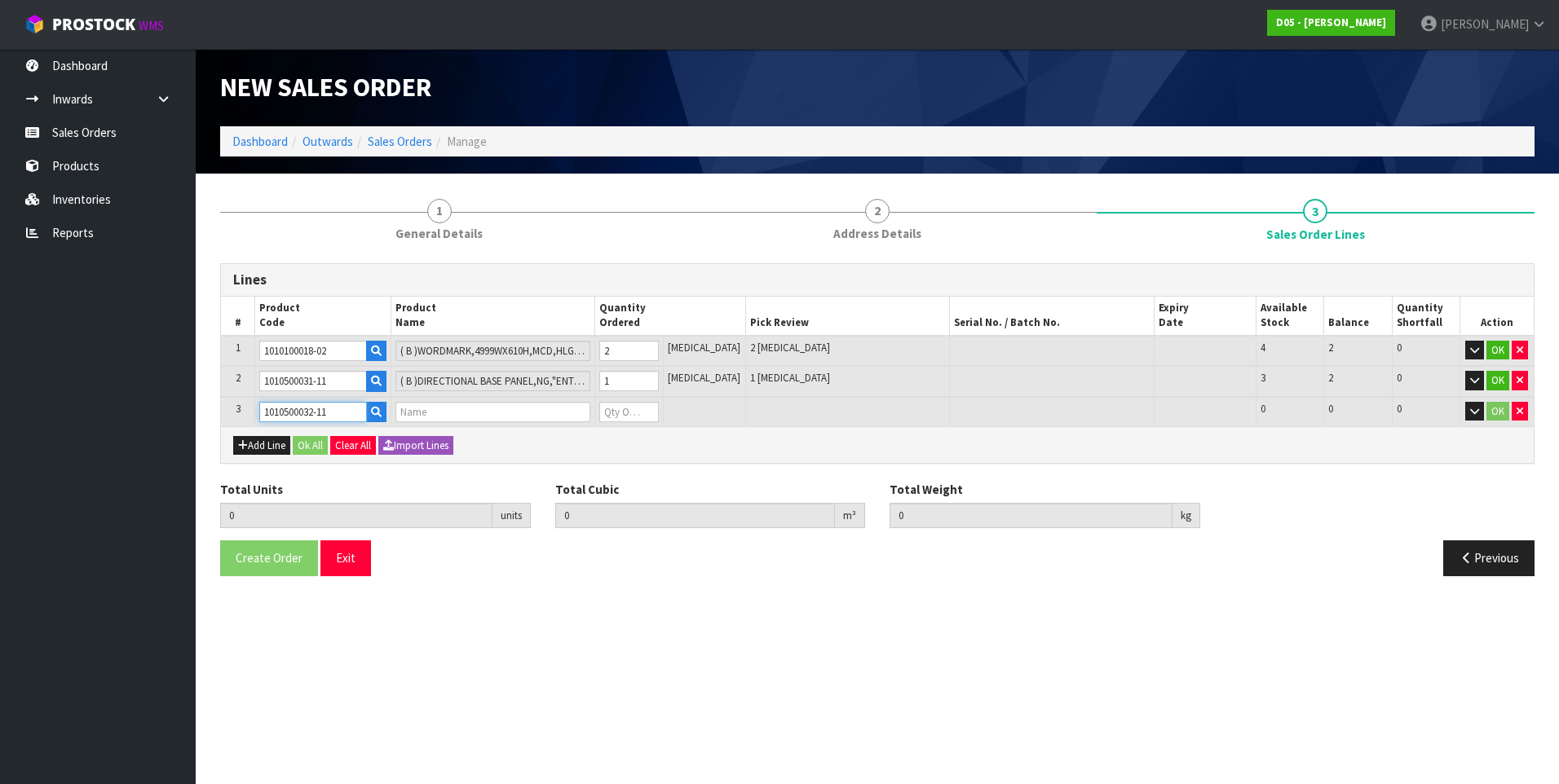
type input "106"
type input "( B )DIRECTIONAL BASE PANEL,NG,"ENTRY<-",71555"
type input "0"
type input "1010500032-11"
click at [632, 414] on input "0" at bounding box center [628, 412] width 58 height 20
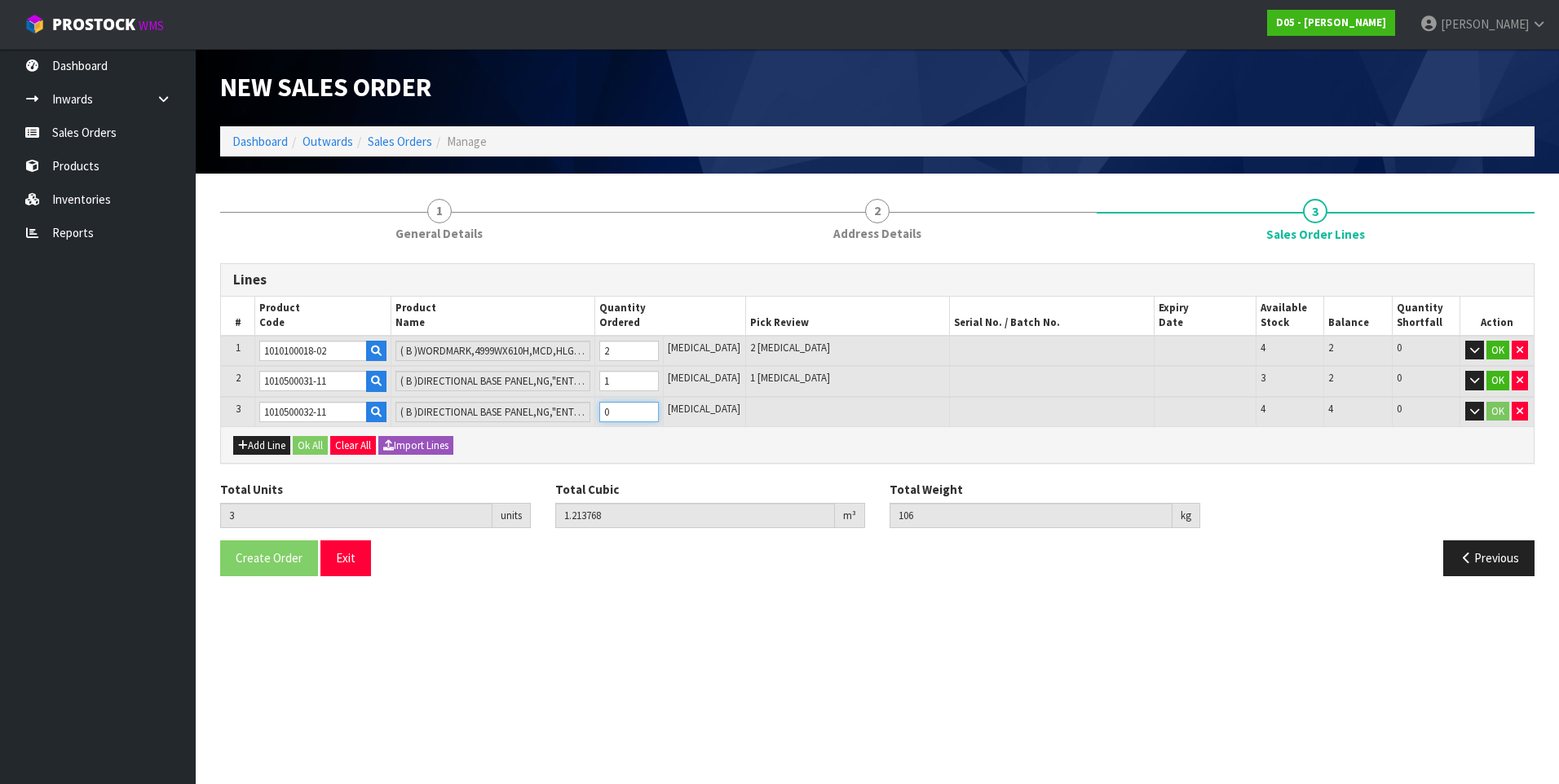
type input "4"
type input "1.384648"
type input "124"
type input "1"
click at [262, 445] on button "Add Line" at bounding box center [261, 445] width 57 height 19
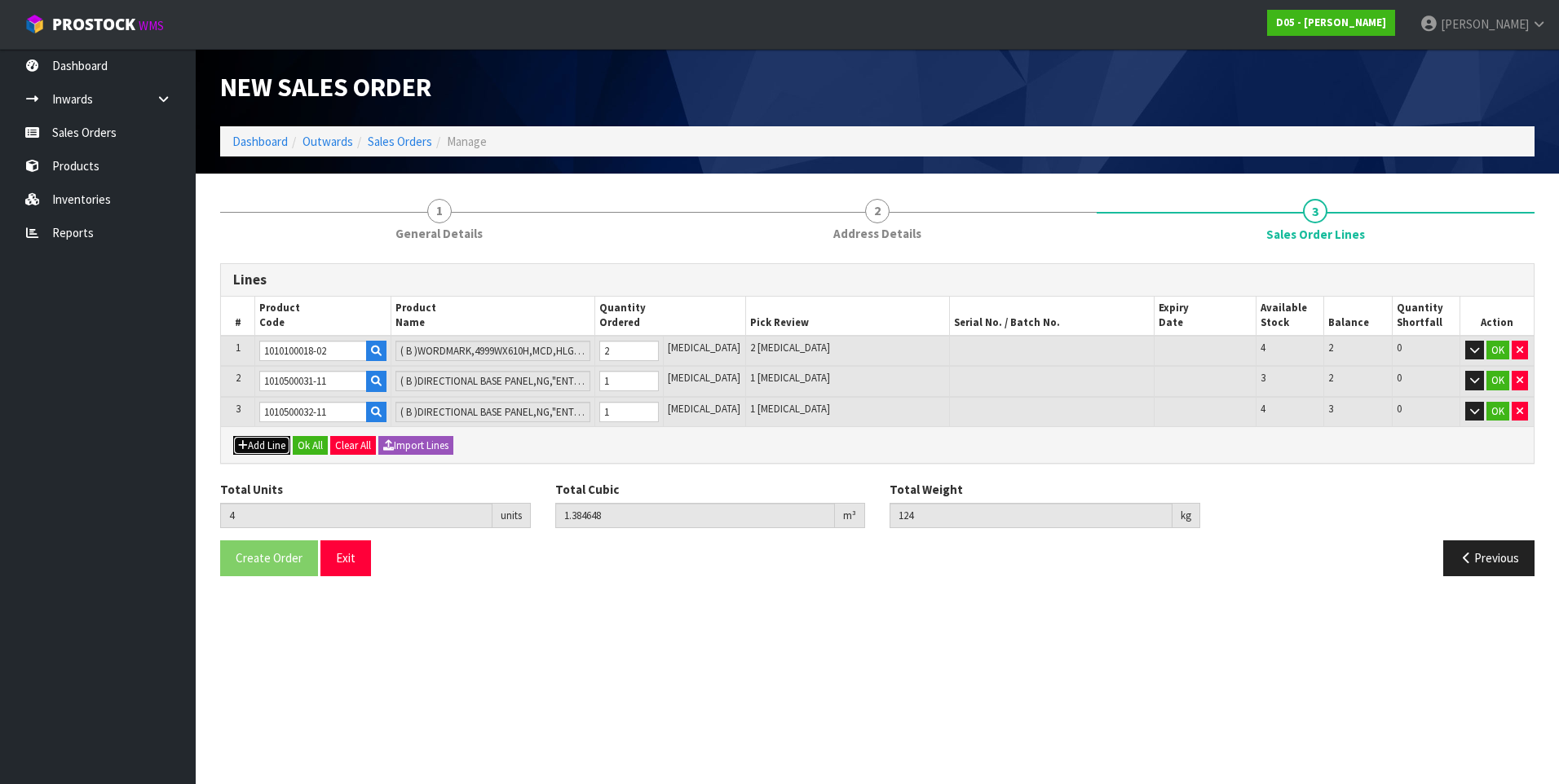
type input "0"
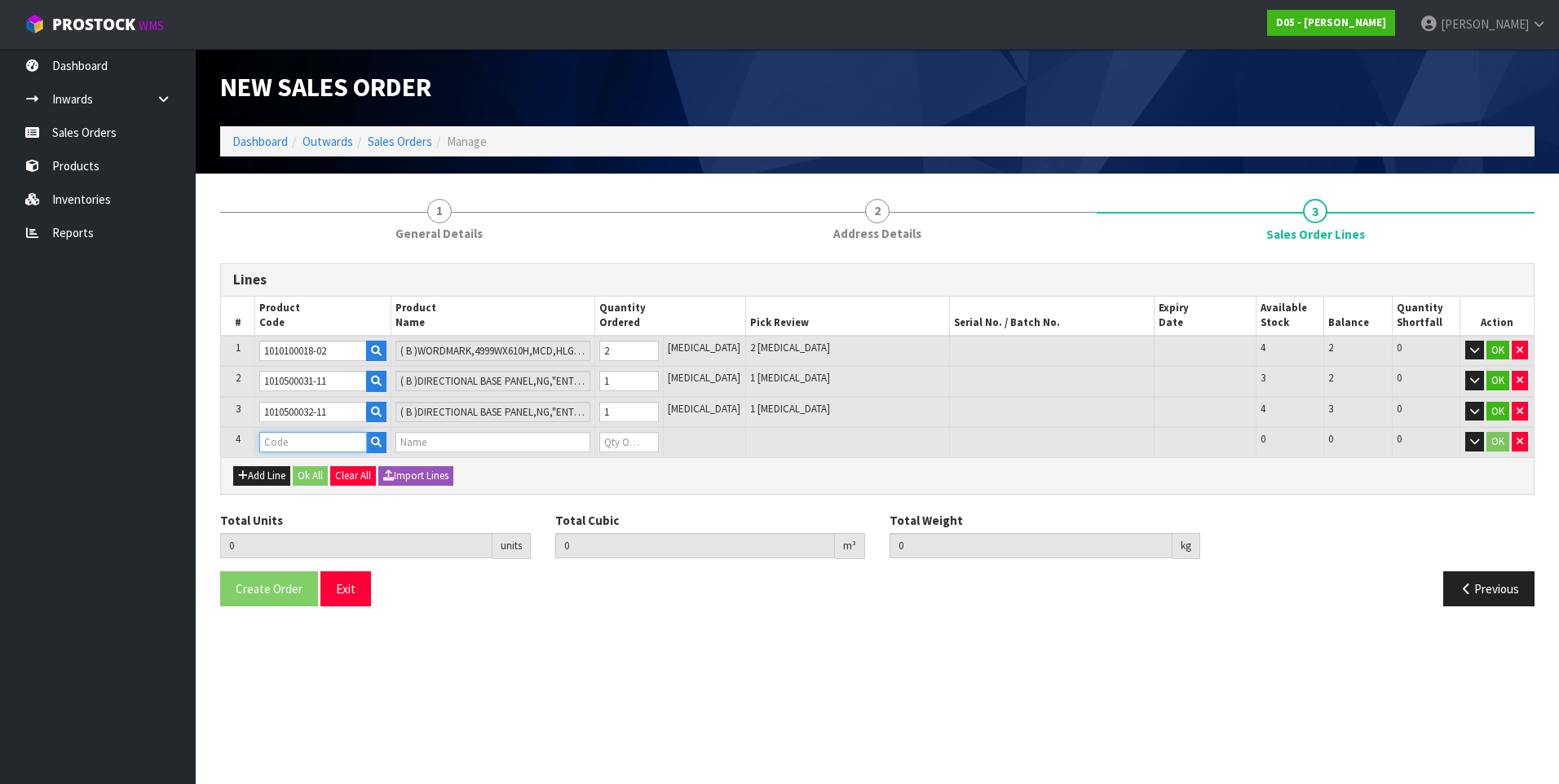
click at [283, 441] on input "text" at bounding box center [313, 443] width 107 height 20
paste input "1010500050-11"
type input "1010500050-11"
type input "4"
type input "1.384648"
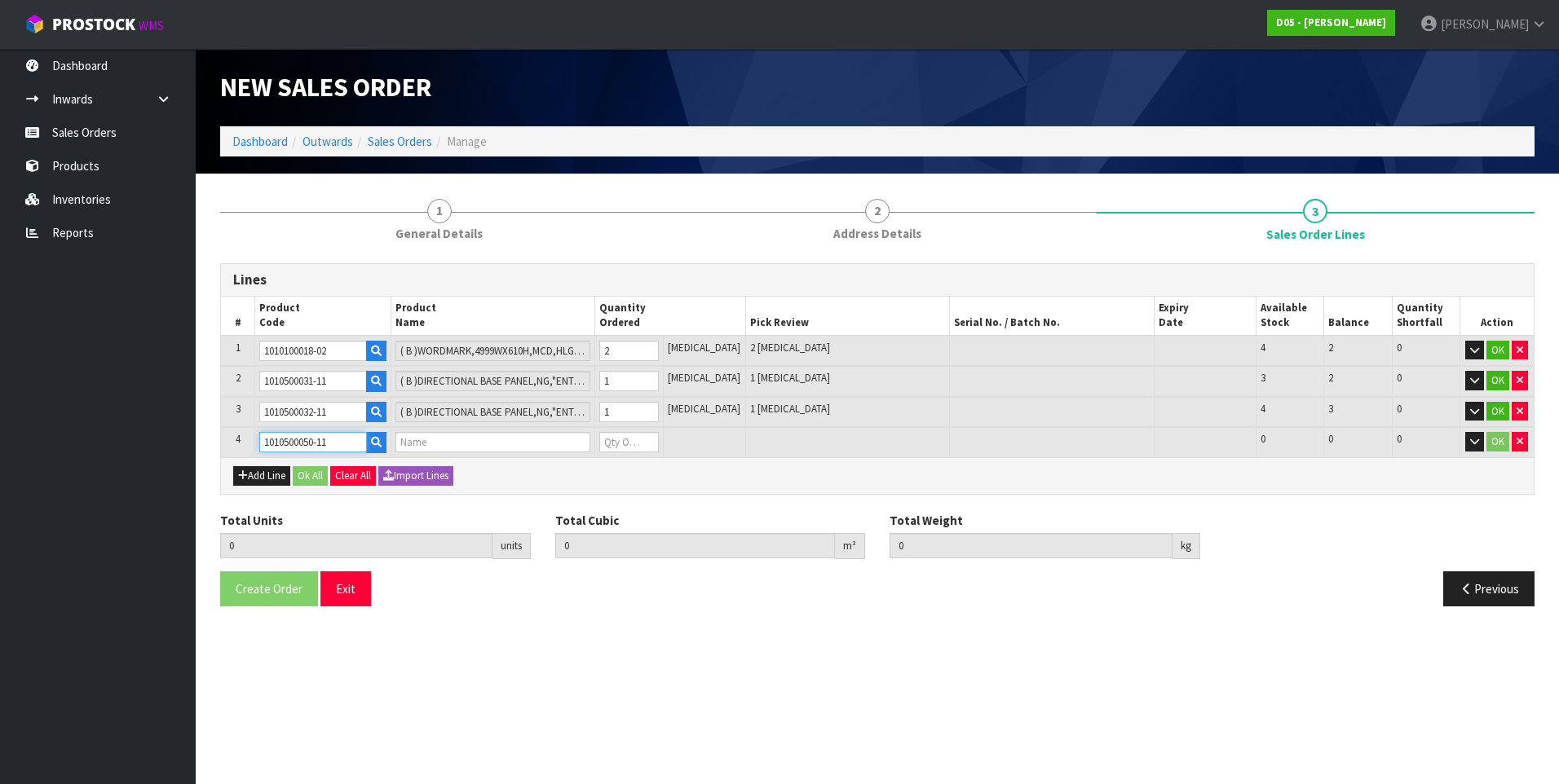
type input "124"
type input "( B )DIRECTIONAL SIGN,NG,FRAME+"M"TOP PANEL,HLG TRANSFORMER,71555"
type input "0"
type input "1010500050-11"
click at [631, 445] on input "0" at bounding box center [628, 443] width 58 height 20
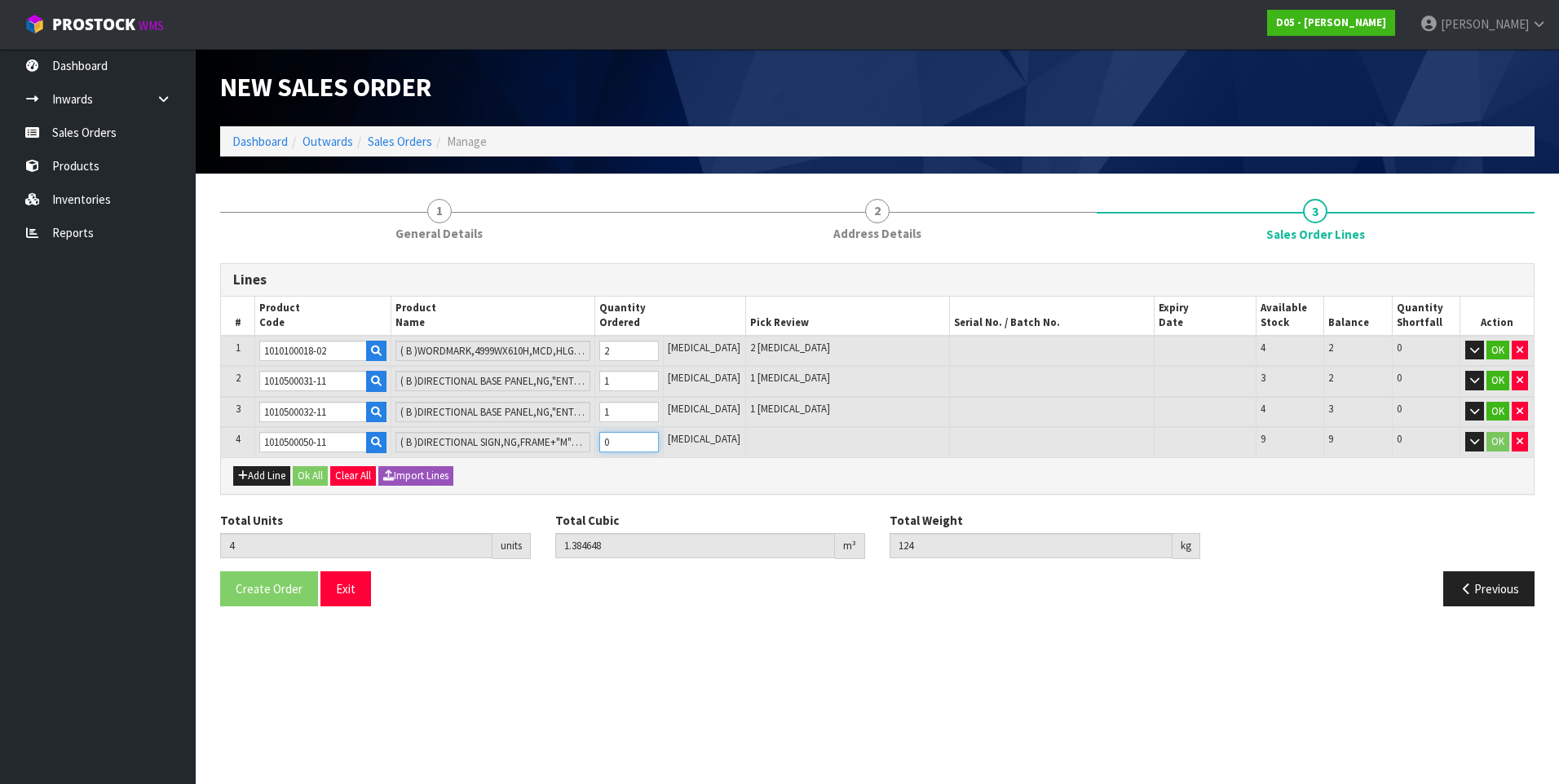
type input "5"
type input "1.923004"
type input "184"
type input "1"
click at [275, 473] on button "Add Line" at bounding box center [261, 475] width 57 height 19
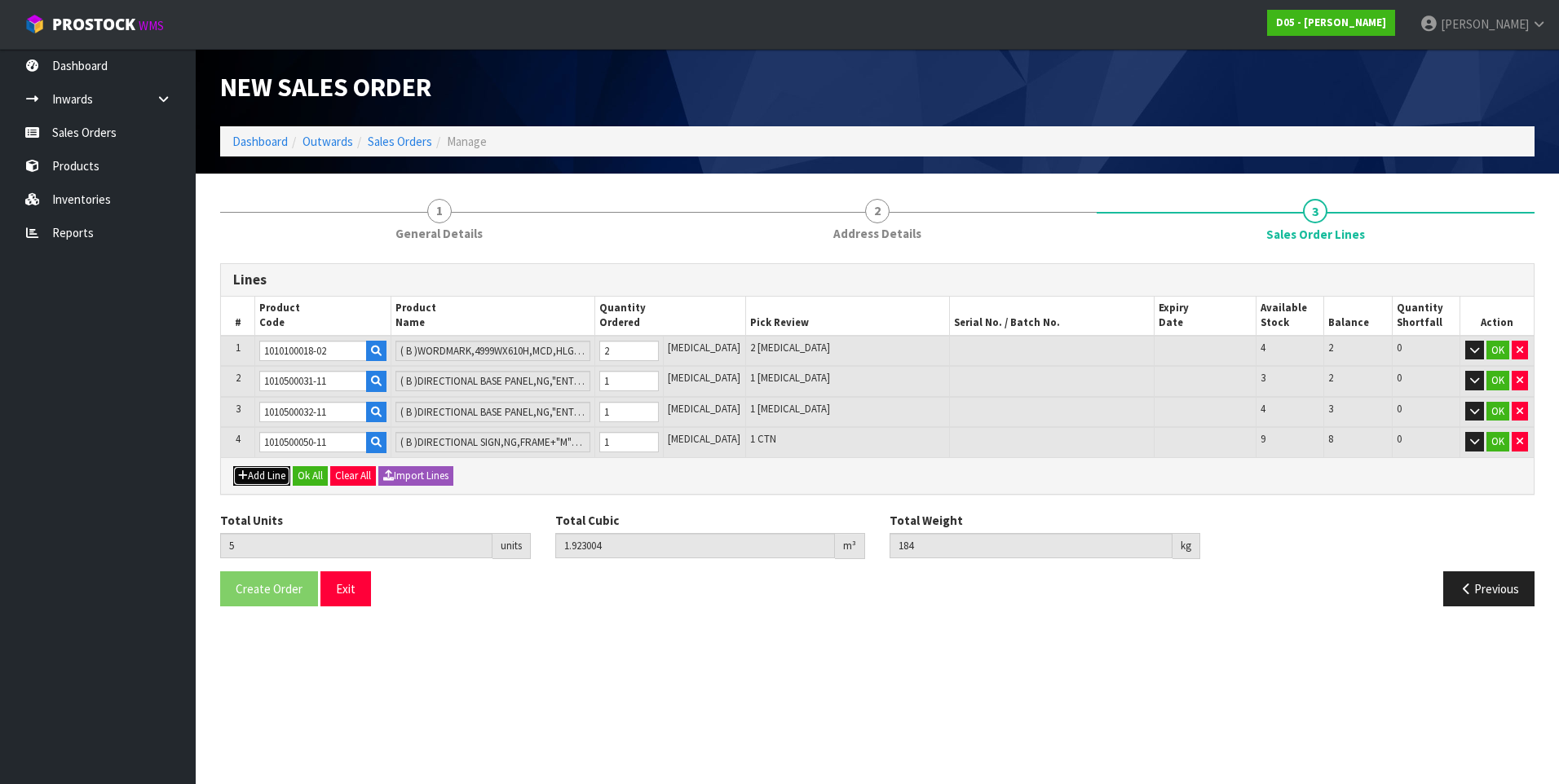
type input "0"
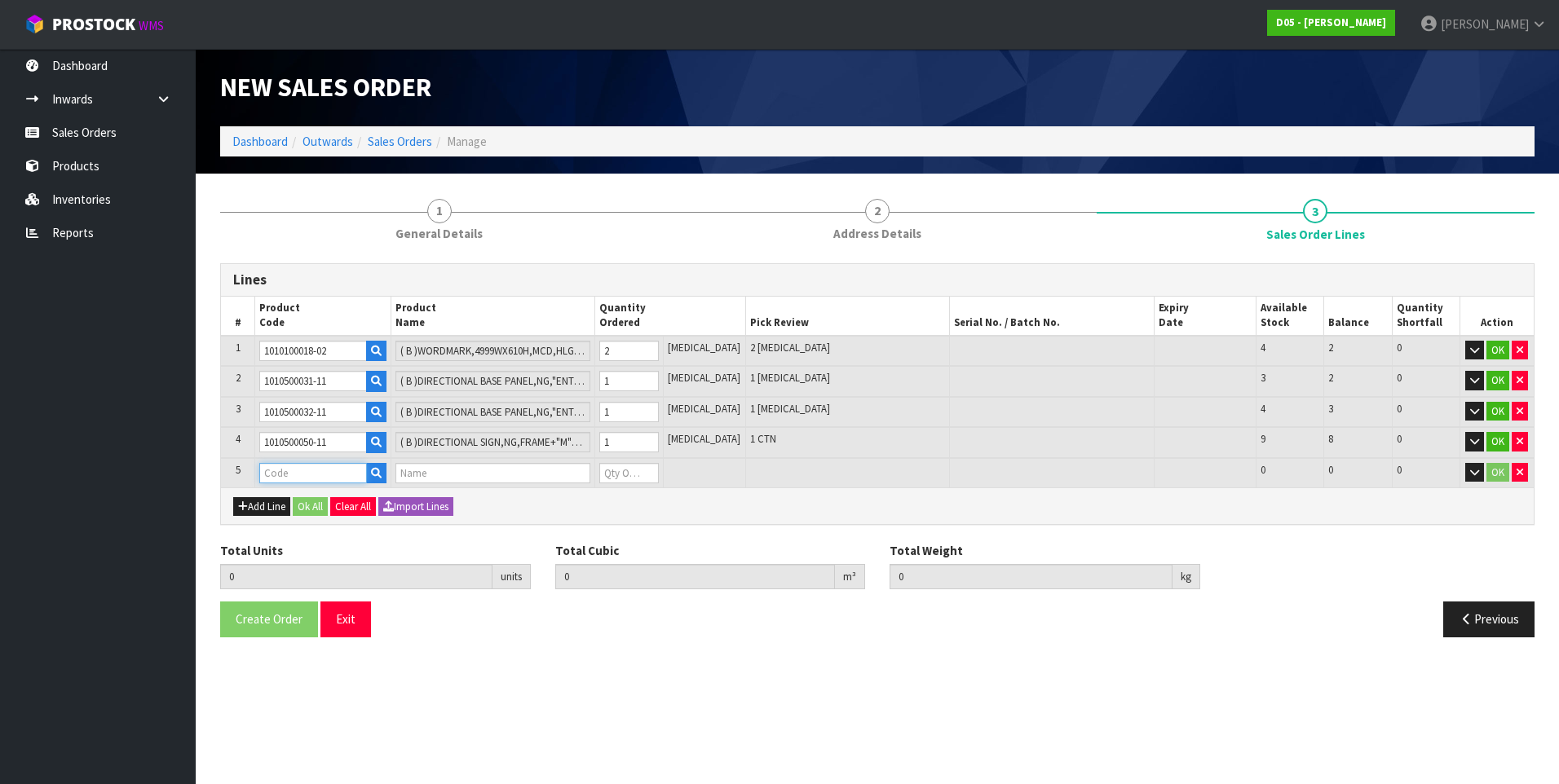
click at [287, 474] on input "text" at bounding box center [313, 473] width 107 height 20
paste input "1010500128-11"
type input "1010500128-11"
type input "5"
type input "1.923004"
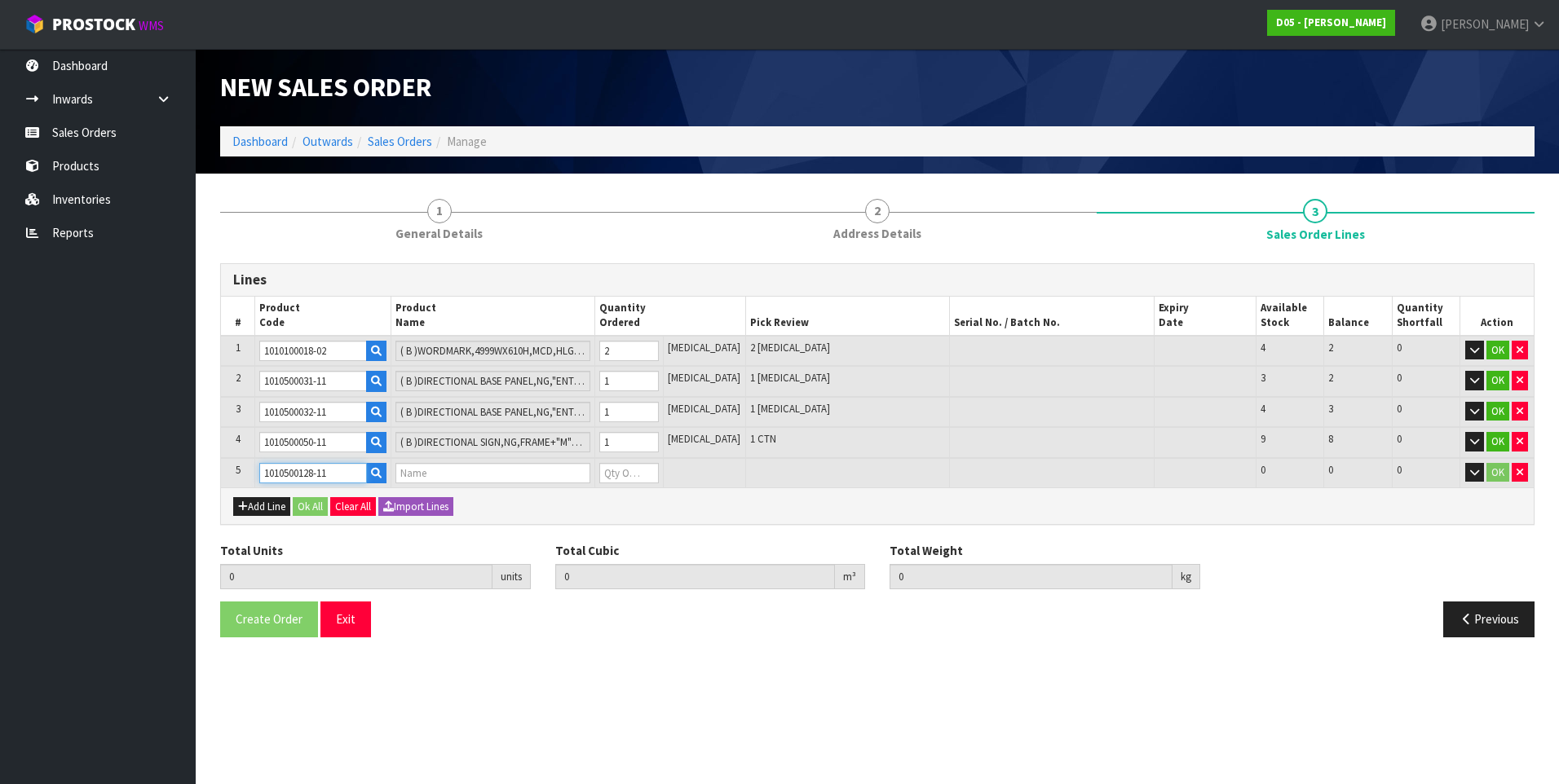
type input "184"
type input "( B )DIRECTIONAL SIGN,ALAT,COMPLETE(INCL.FRAME,M TOP PANELS,LED)"
type input "0"
type input "1010500128-11"
click at [631, 474] on input "0" at bounding box center [628, 473] width 58 height 20
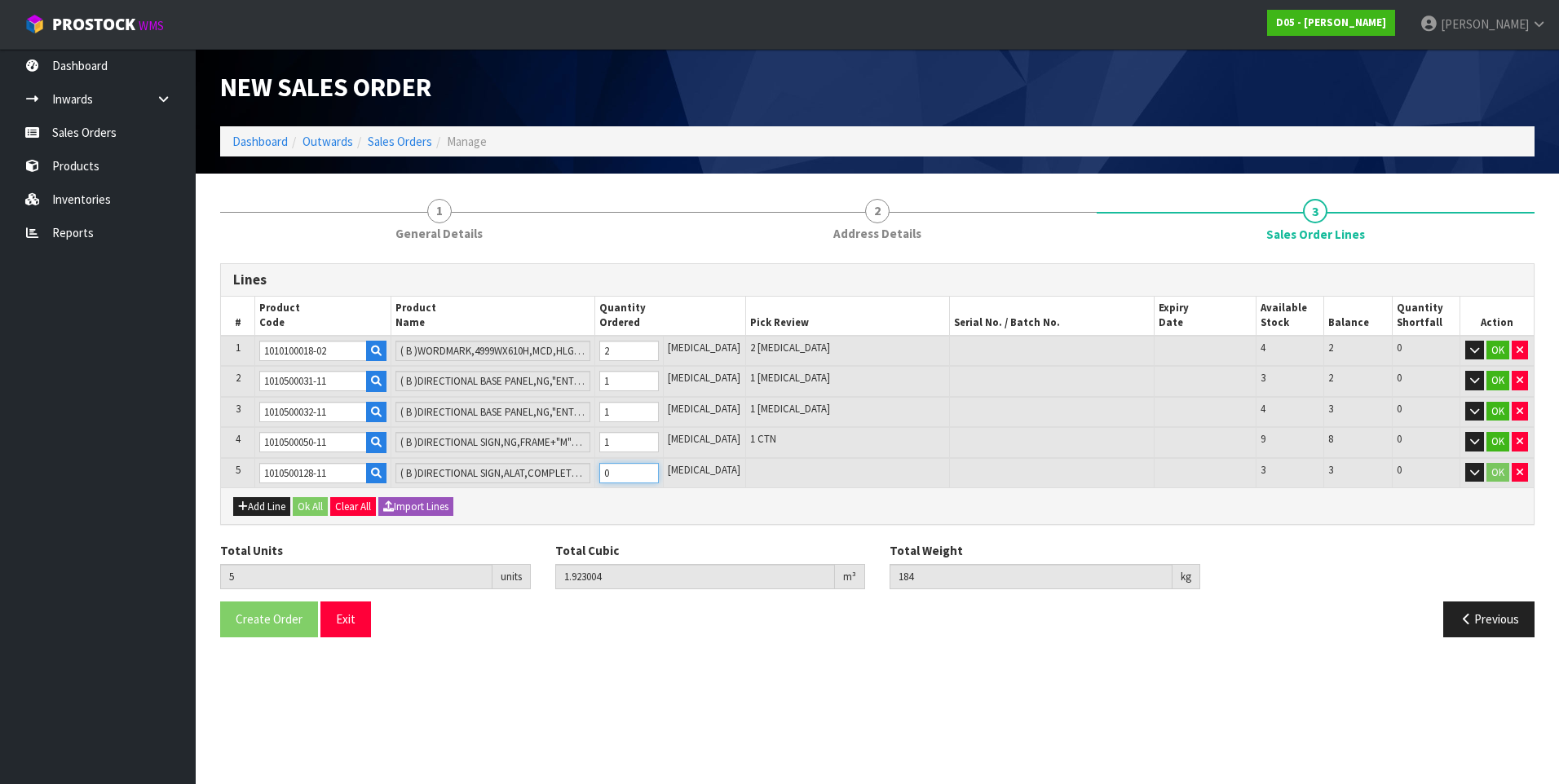
type input "6"
type input "2.305804"
type input "256"
type input "1"
click at [271, 511] on button "Add Line" at bounding box center [261, 506] width 57 height 19
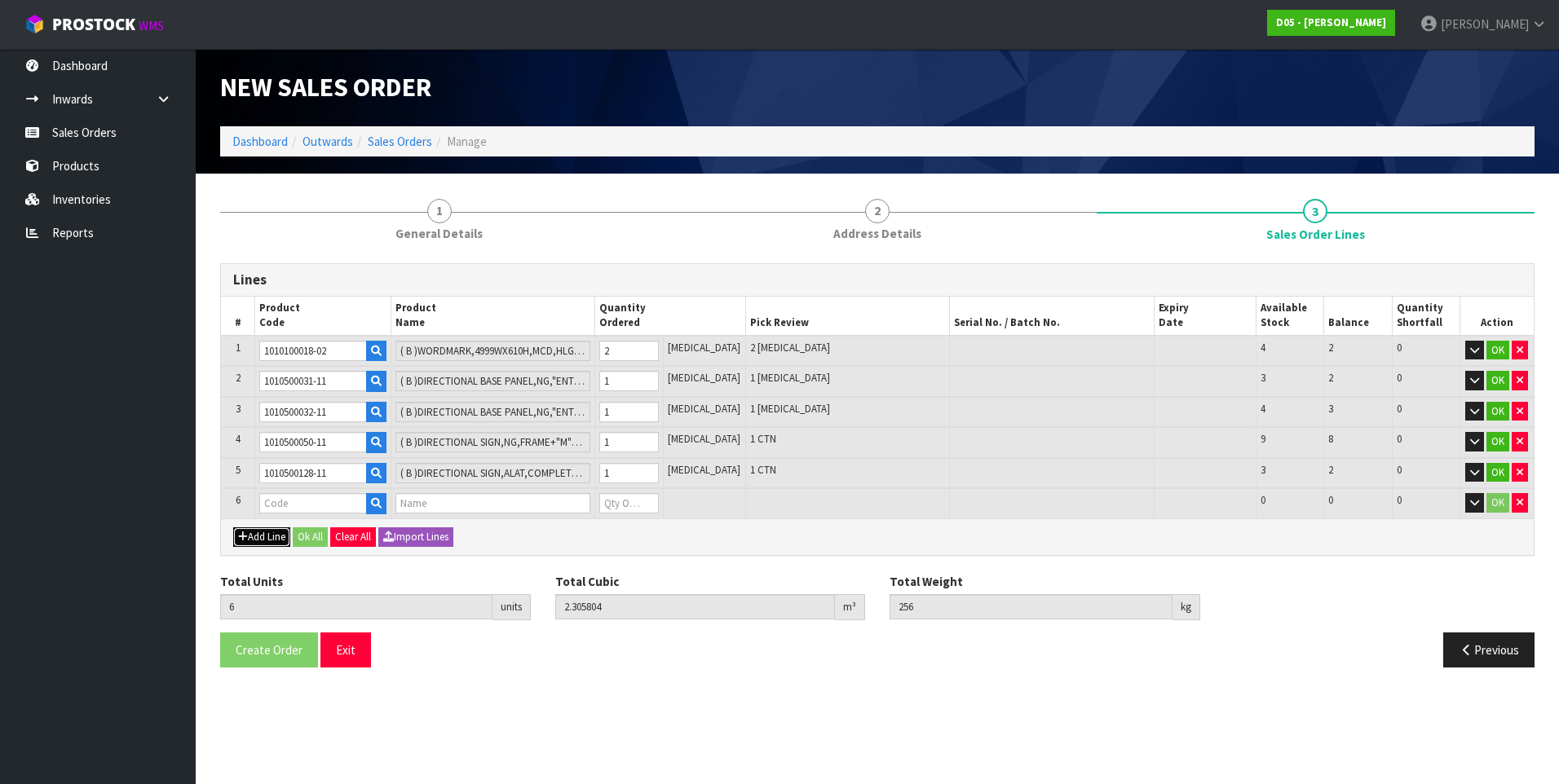
type input "0"
click at [276, 507] on input "text" at bounding box center [313, 504] width 107 height 20
paste input "1011000050-00"
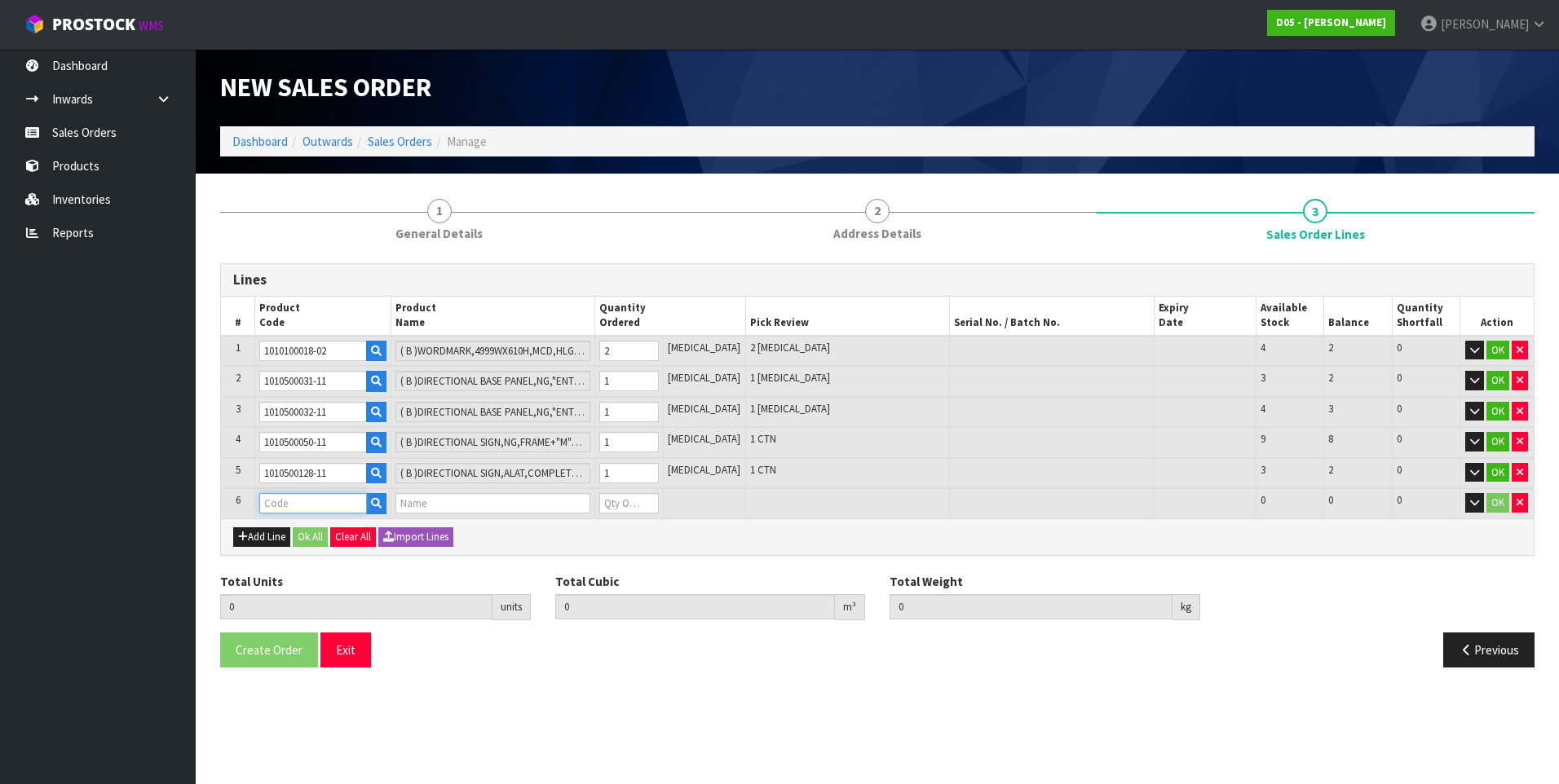
type input "1011000050-00"
type input "6"
type input "2.305804"
type input "256"
type input "BUILDINGSIGN,S/SIDE,BLK BKG,WHT MCCAFE&EST1993,DIA1200MM,HLG"
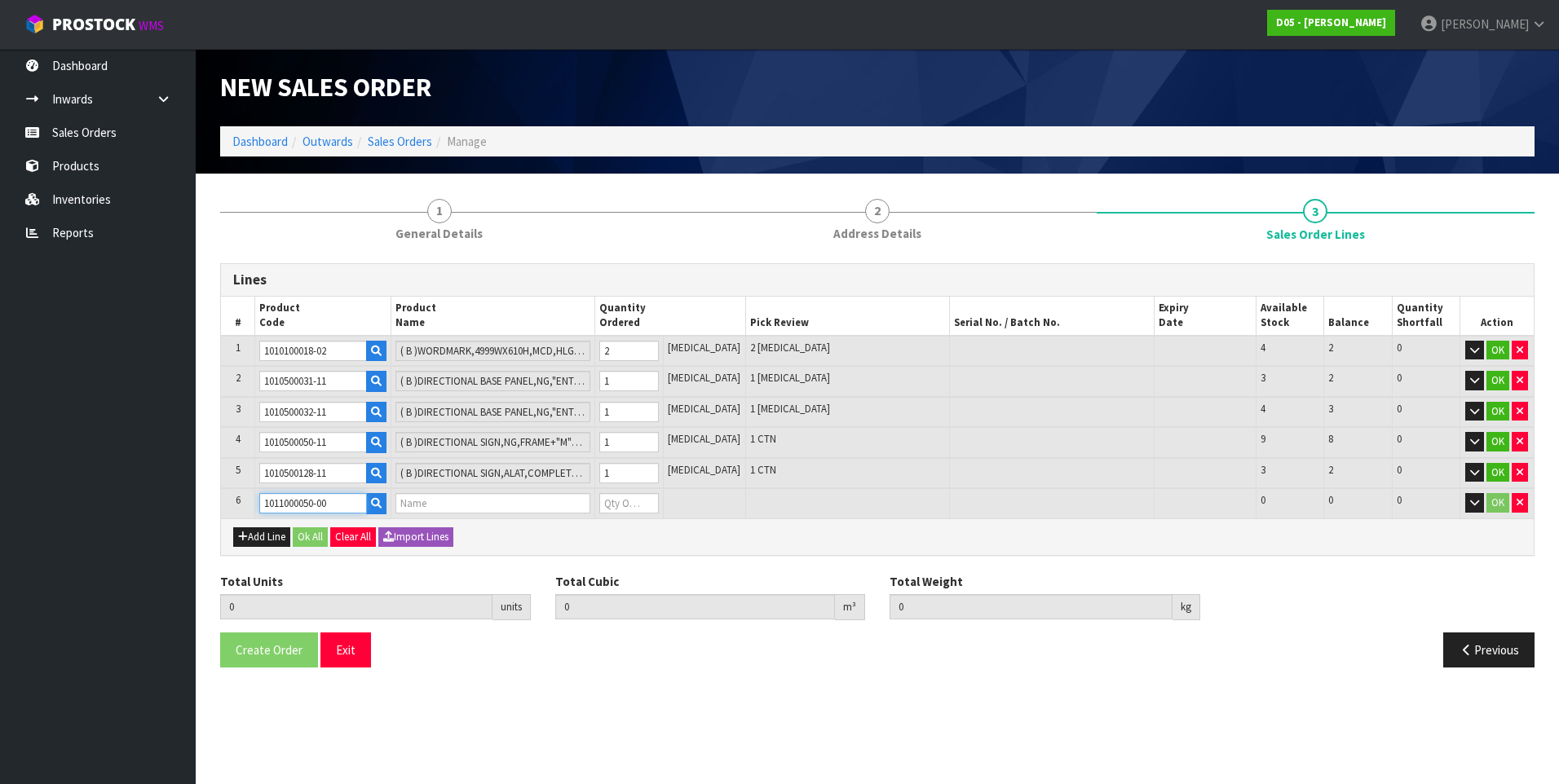
type input "0"
type input "1011000050-00"
click at [630, 504] on input "0" at bounding box center [628, 504] width 58 height 20
type input "8"
type input "2.725158"
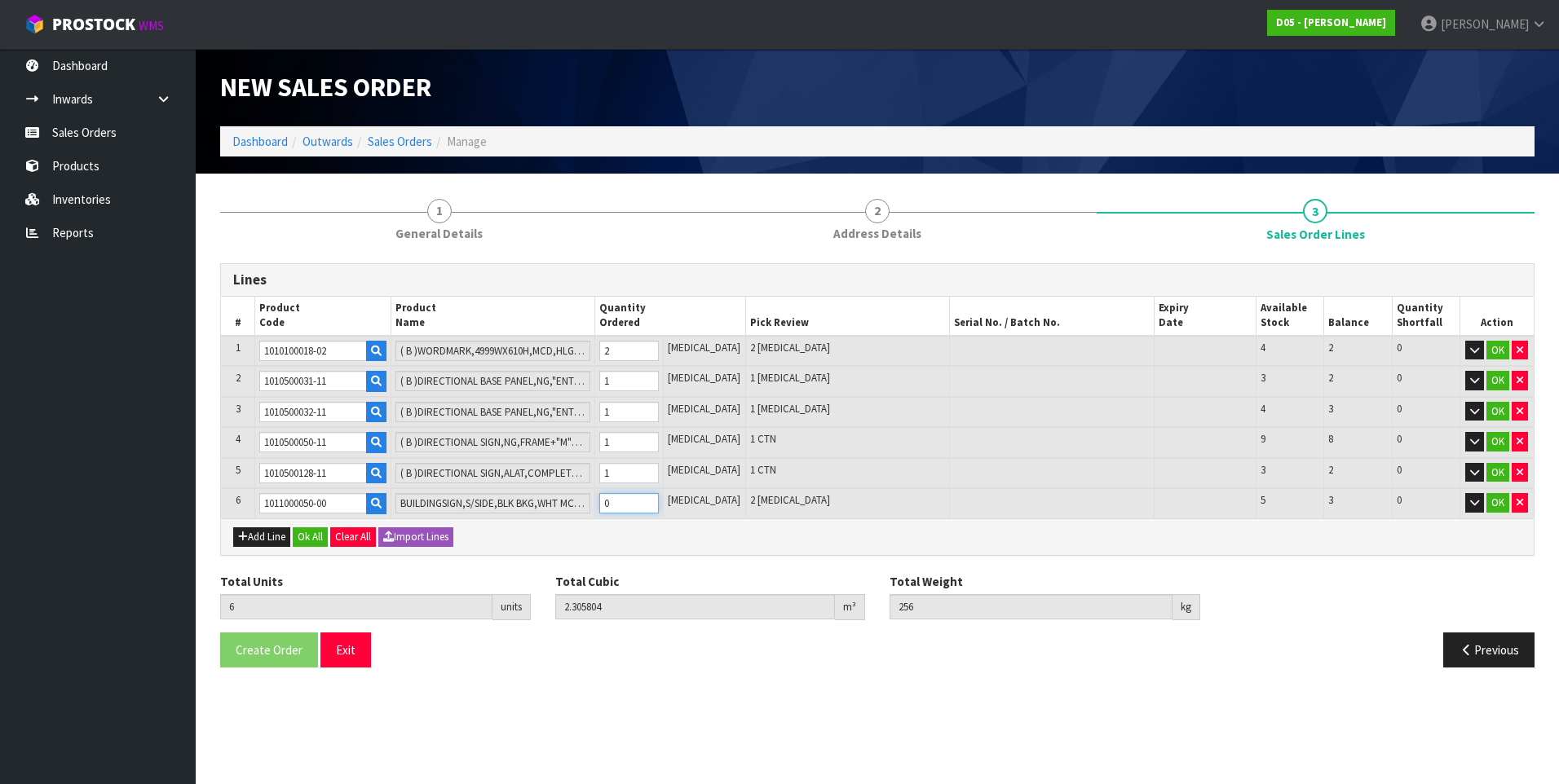
type input "300"
type input "2"
click at [254, 535] on button "Add Line" at bounding box center [261, 536] width 57 height 19
type input "0"
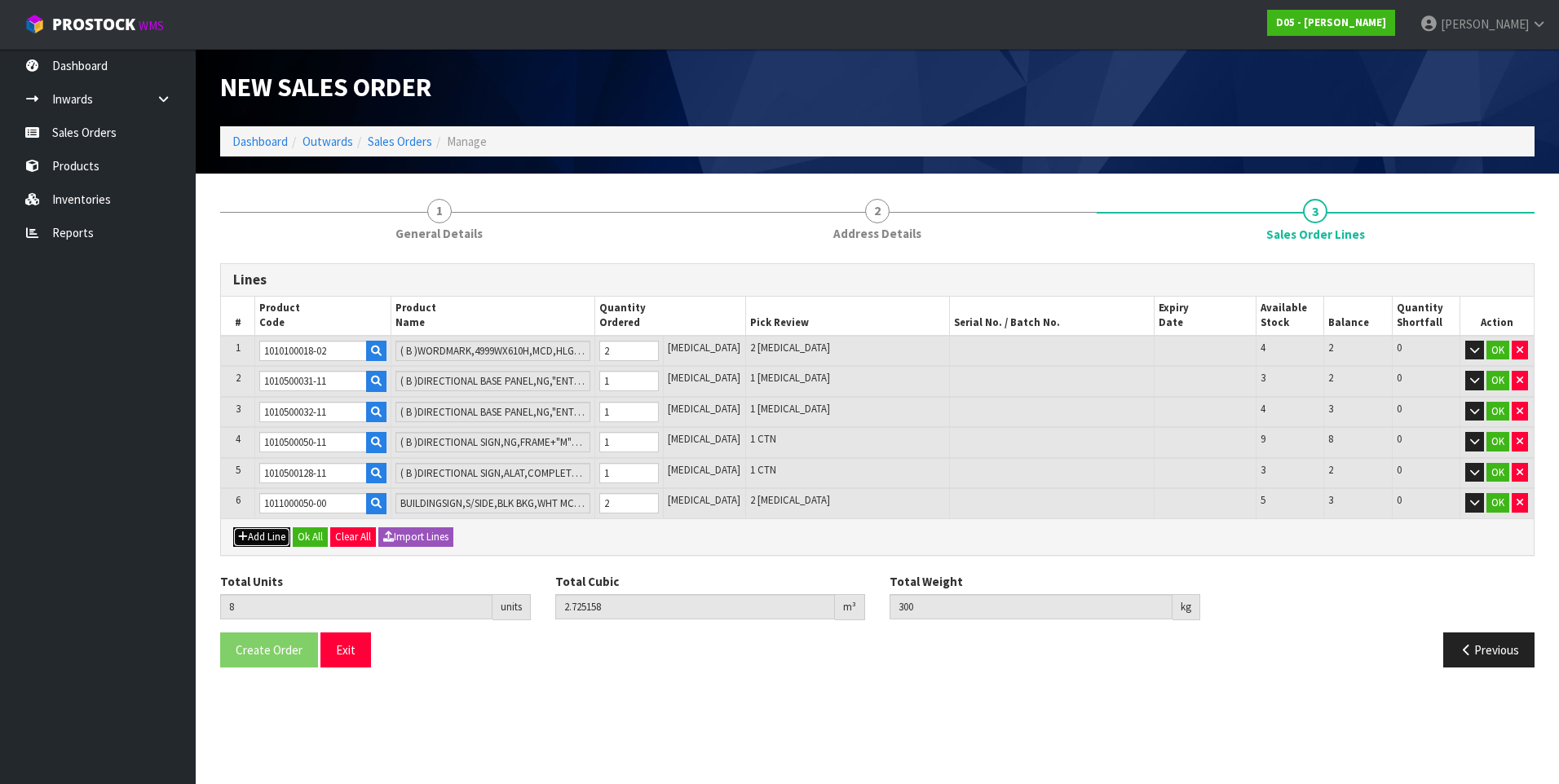
type input "0"
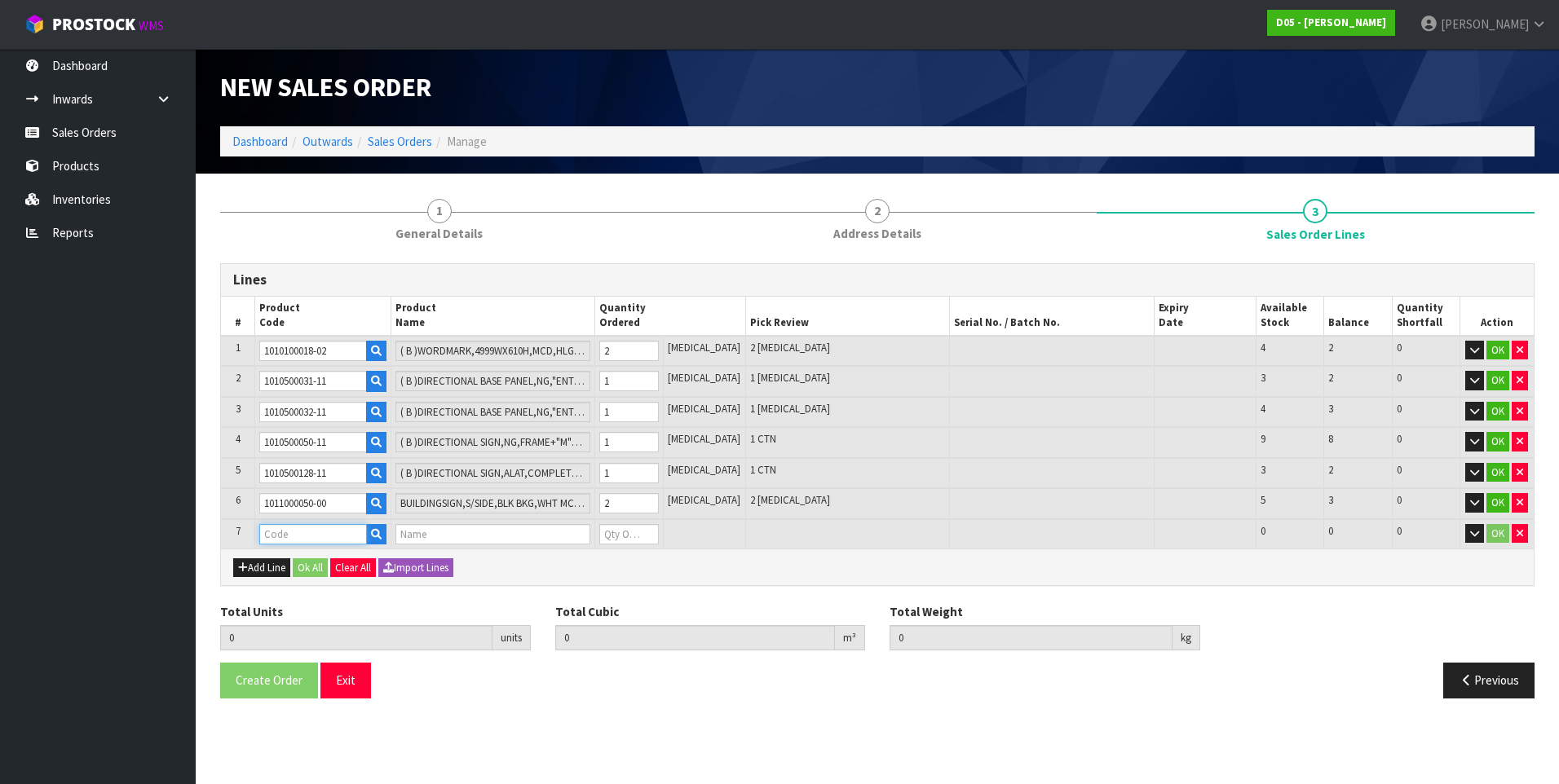
click at [279, 534] on input "text" at bounding box center [313, 535] width 107 height 20
paste input "1020300016-04"
type input "1020300016-04"
type input "8"
type input "2.725158"
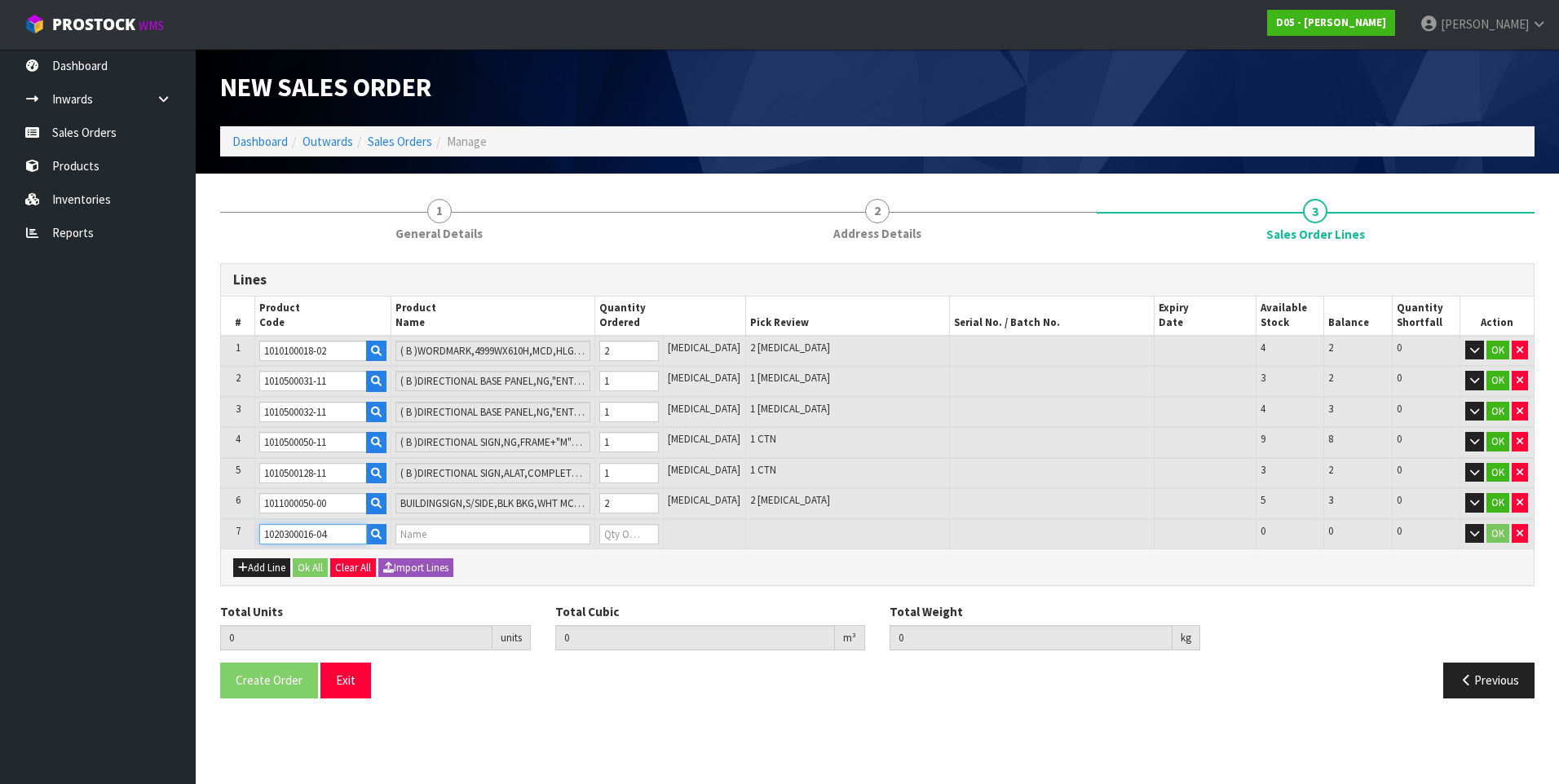
type input "300"
type input "( B )OD OCS LEDGE MOUNT WITH DECAL"
type input "0"
type input "1020300016-04"
click at [630, 534] on input "0" at bounding box center [628, 535] width 58 height 20
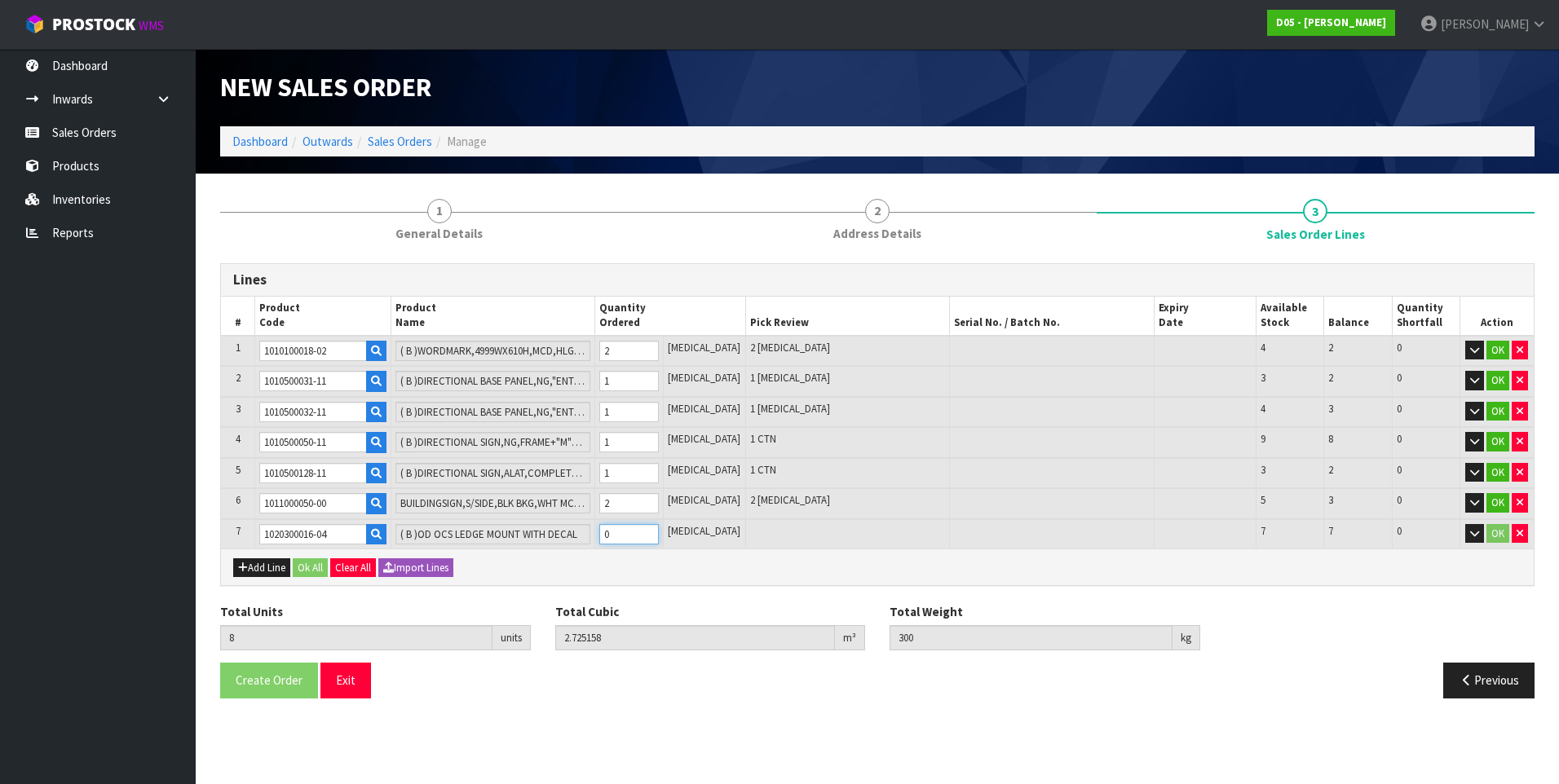
type input "9"
type input "2.772262"
type input "309"
type input "1"
click at [277, 568] on button "Add Line" at bounding box center [261, 567] width 57 height 19
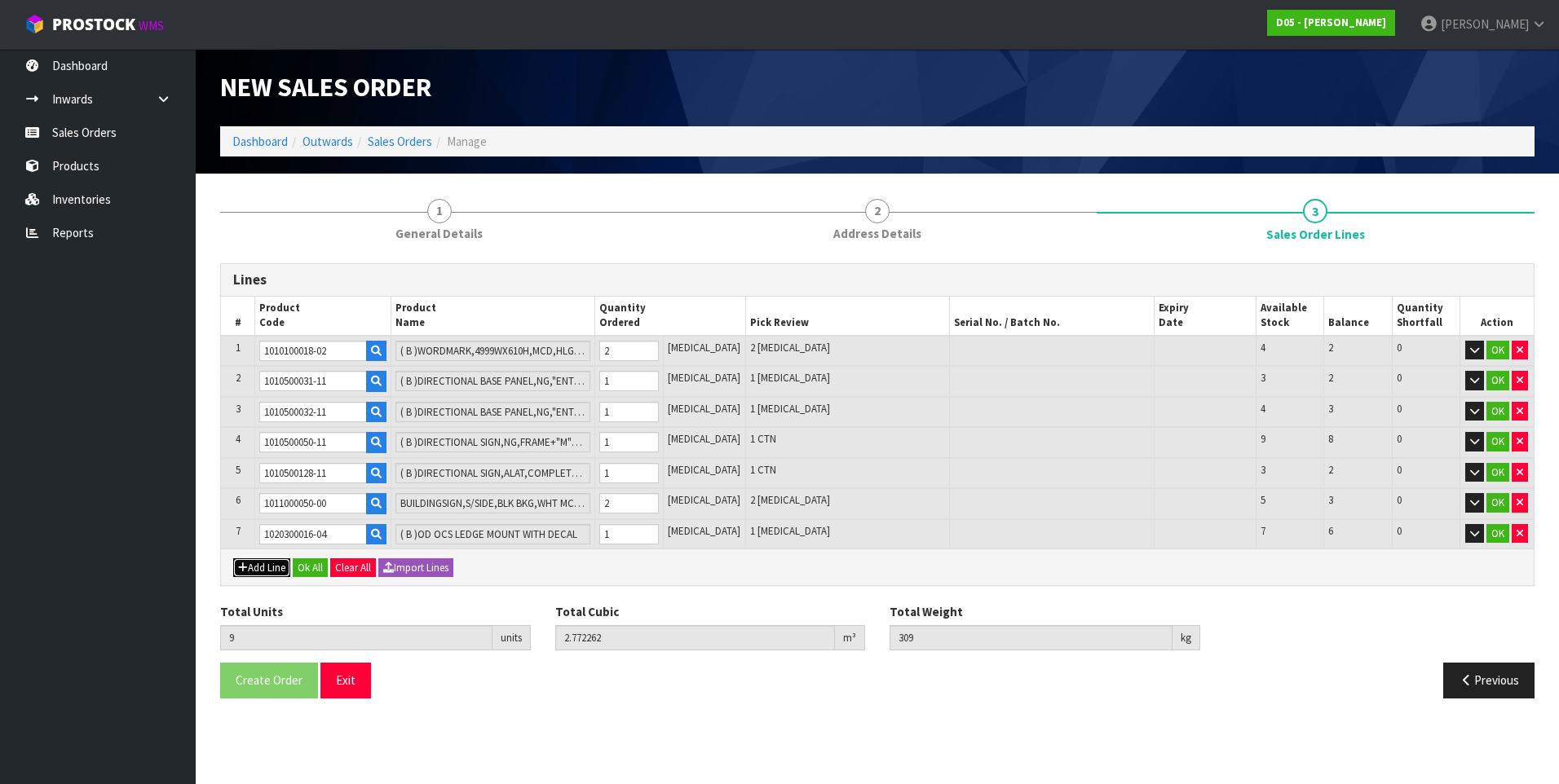
type input "0"
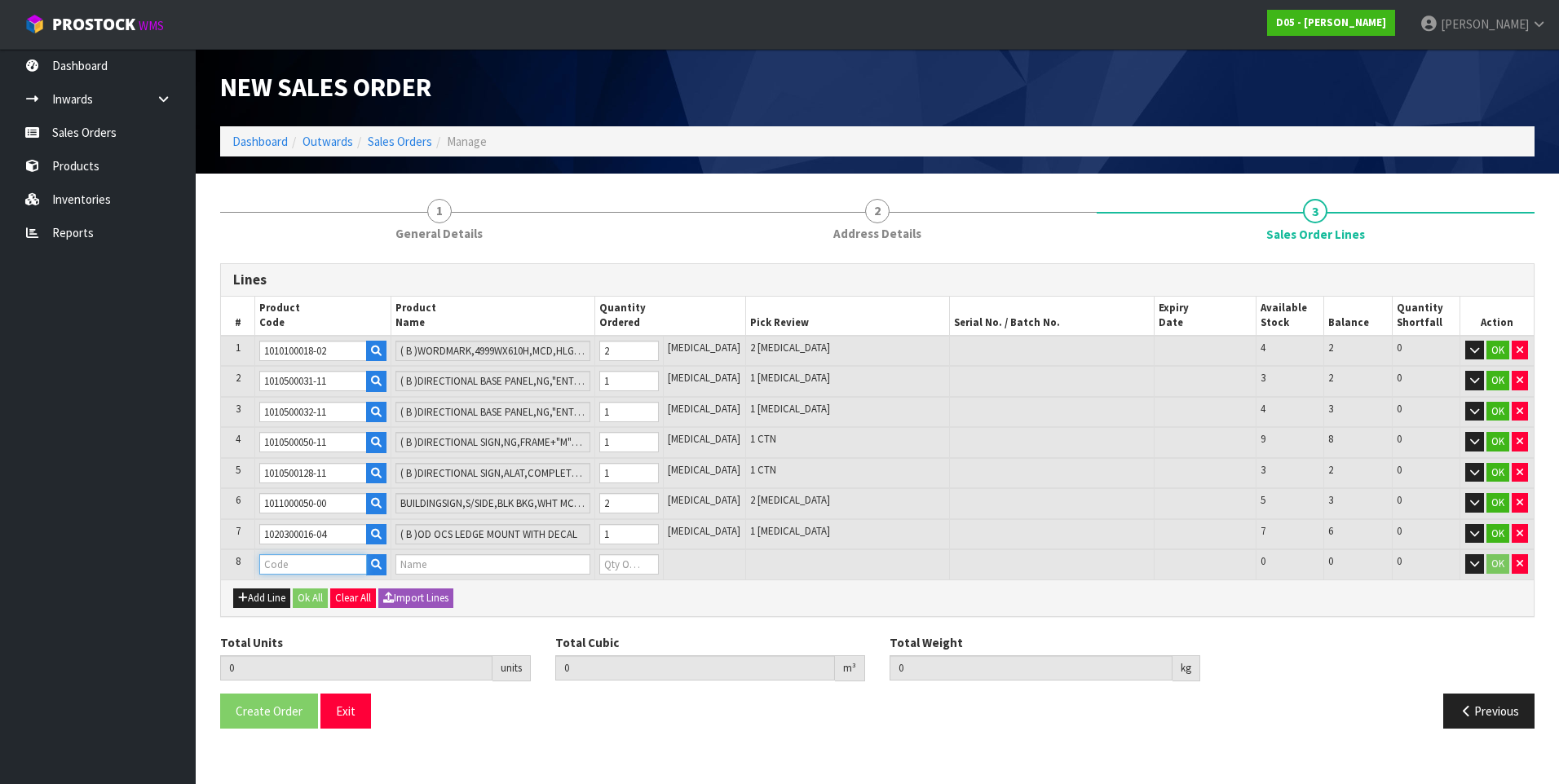
click at [280, 563] on input "text" at bounding box center [313, 565] width 107 height 20
paste input "4030500013-01"
type input "4030500013-01"
type input "9"
type input "2.772262"
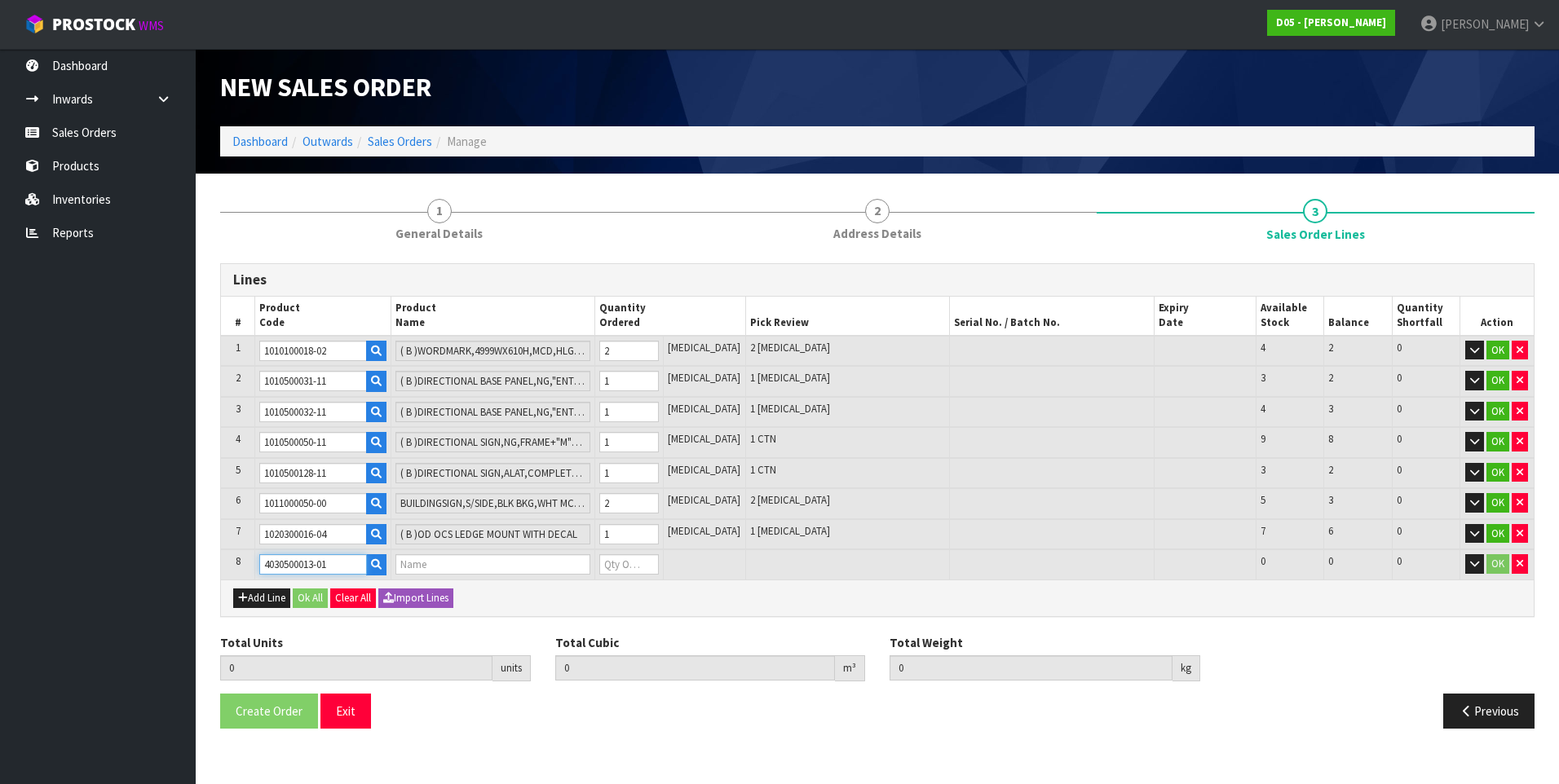
type input "309"
type input "( A )SCREEN, ORDER CONFIRMATION,ADVANTECH CUST 21.5",OUD 5YEAR WA"
type input "0"
type input "4030500013-01"
click at [635, 566] on input "0" at bounding box center [628, 565] width 58 height 20
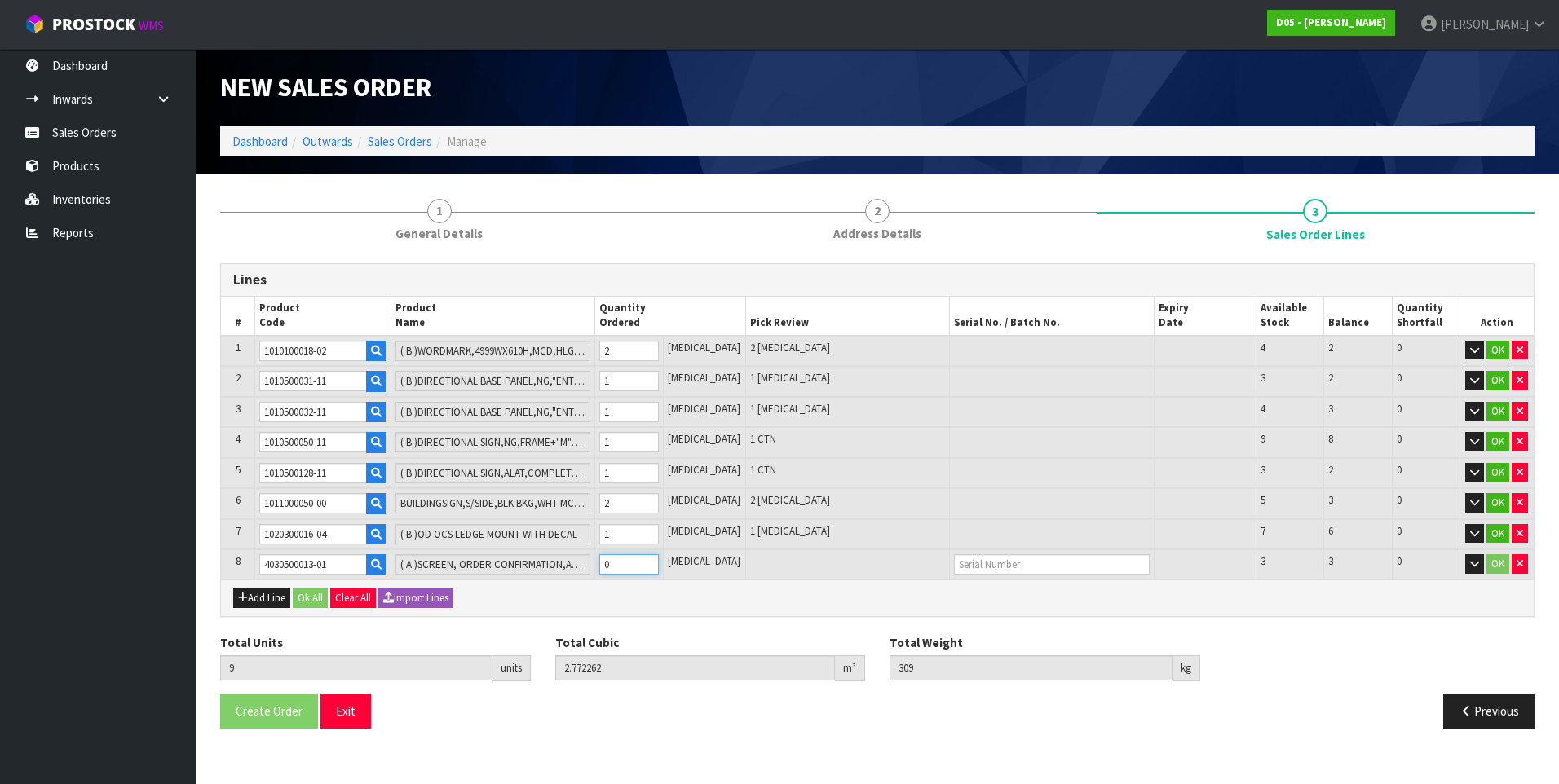
type input "10"
type input "2.82295"
type input "319"
type input "1"
click at [269, 600] on button "Add Line" at bounding box center [261, 597] width 57 height 19
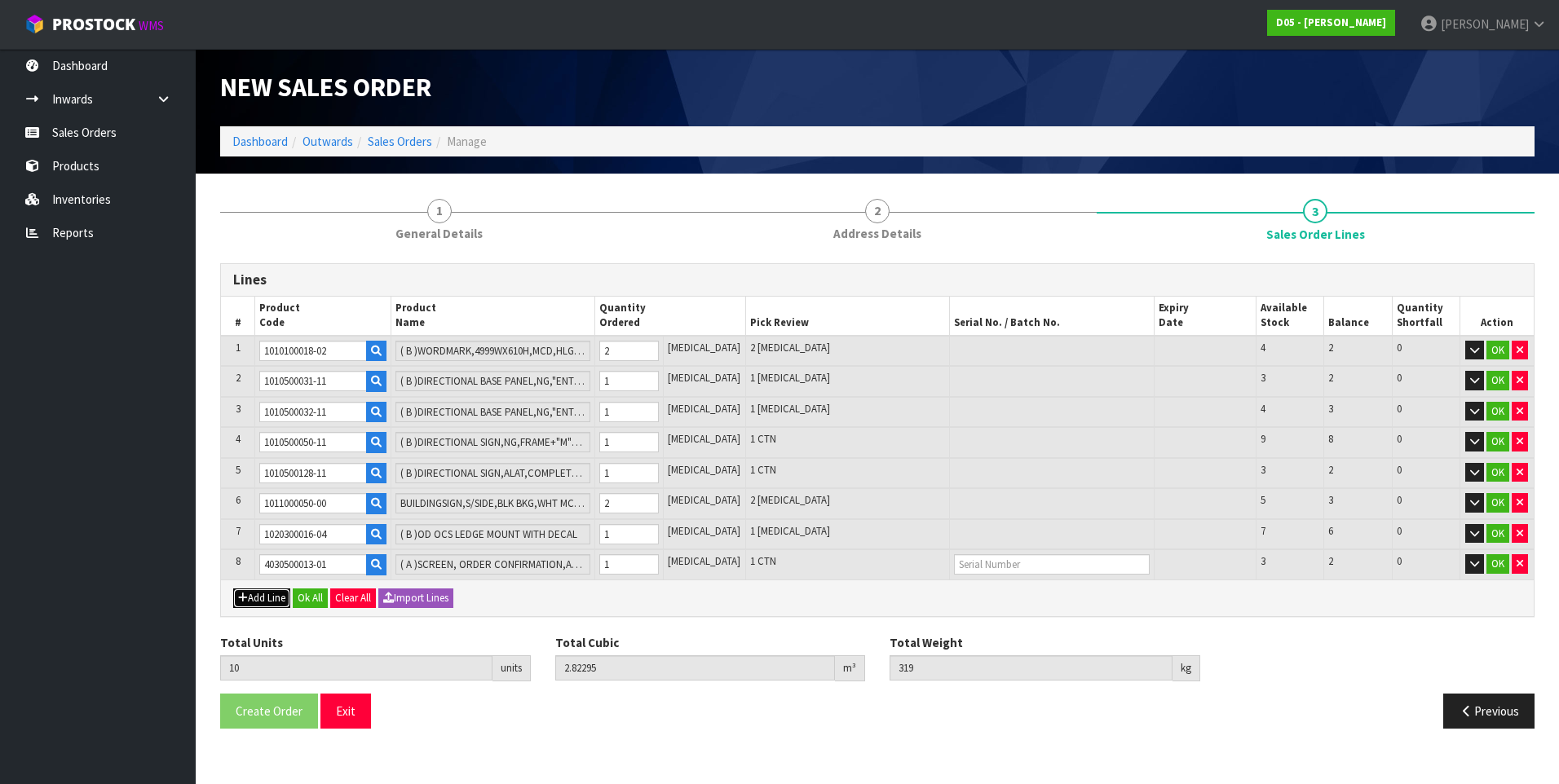
type input "0"
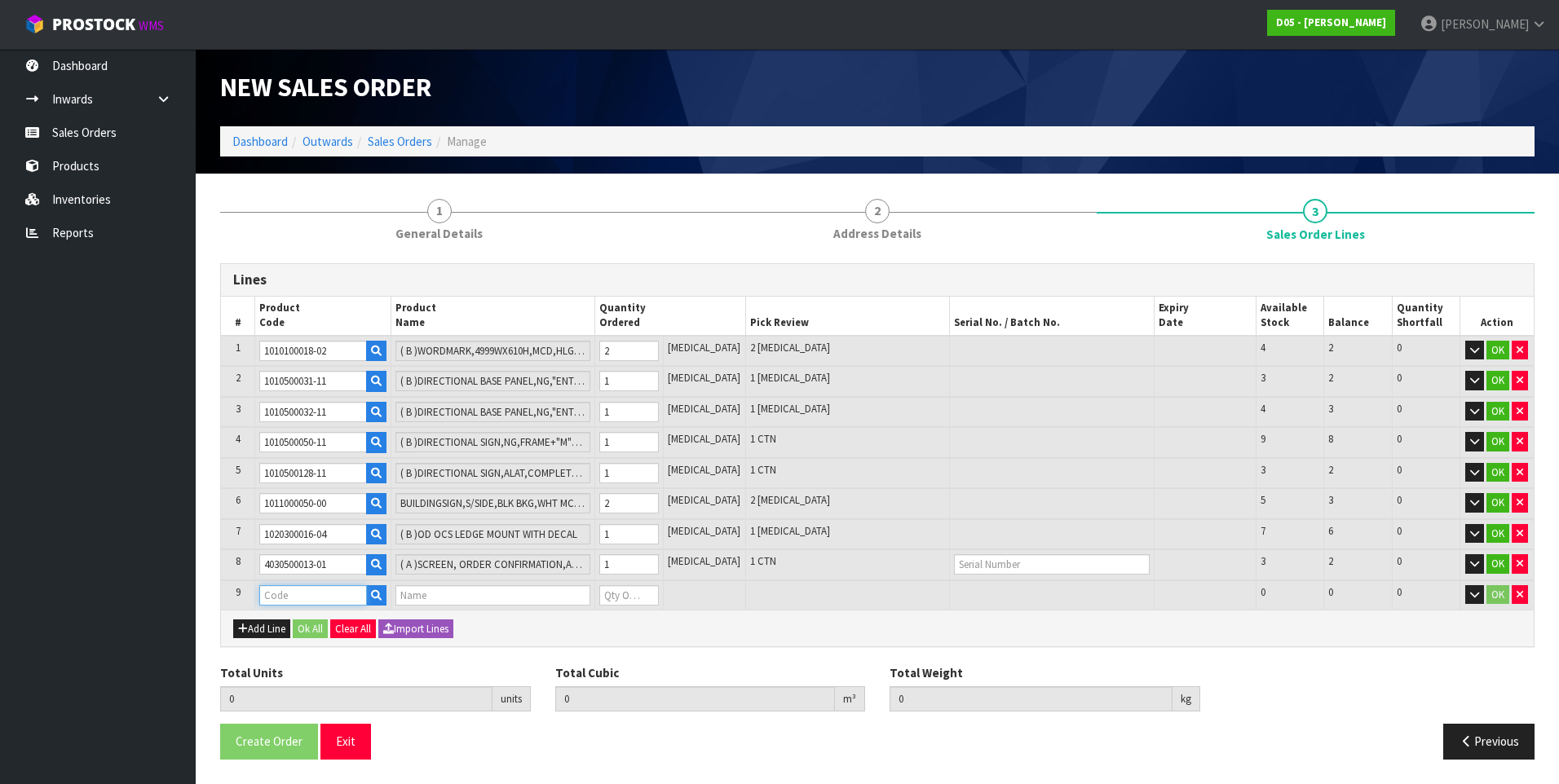
click at [277, 598] on input "text" at bounding box center [313, 596] width 107 height 20
paste input "4030510049-00"
type input "4030510049-00"
type input "10"
type input "2.82295"
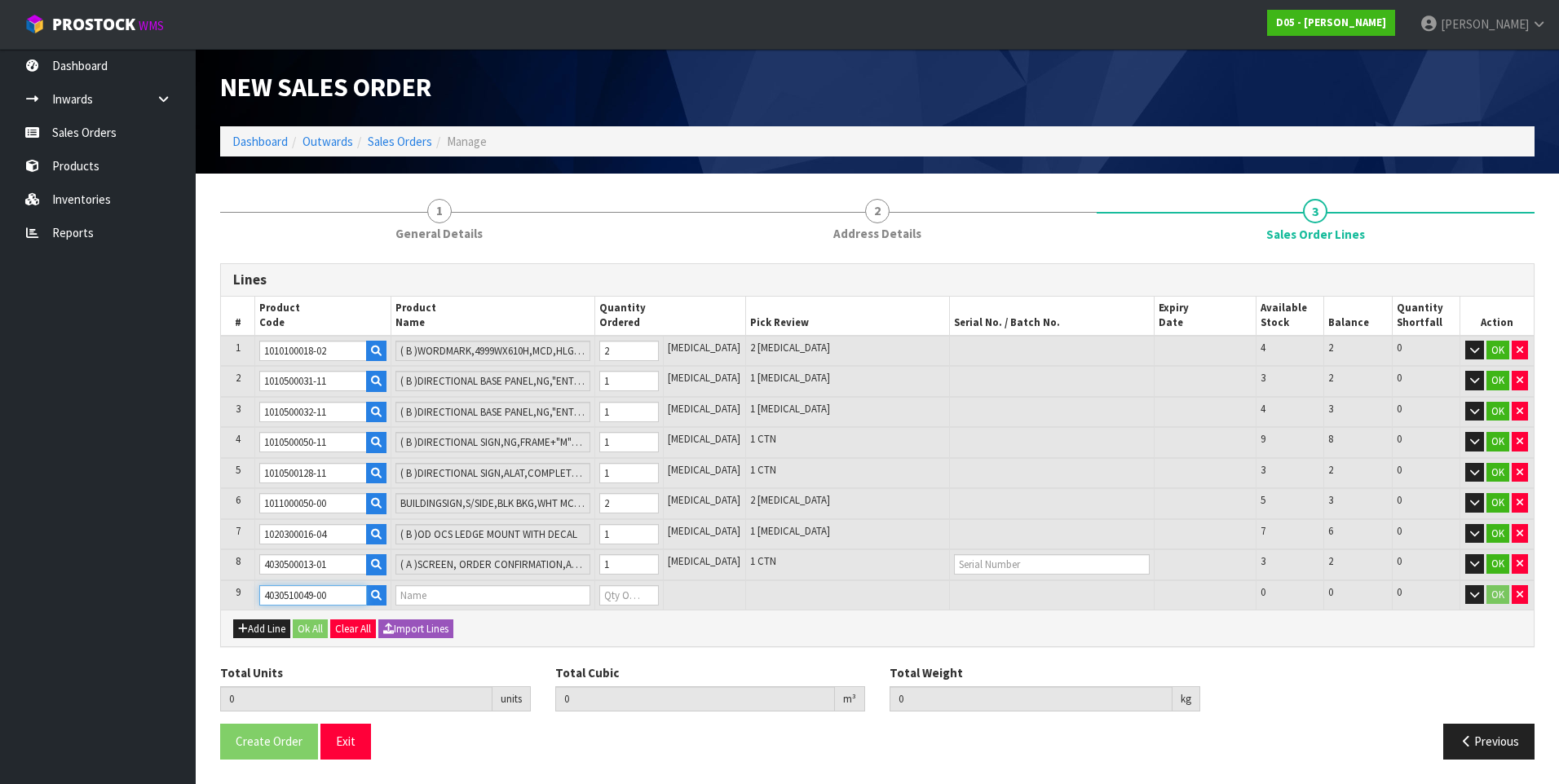
type input "319"
type input "( A )SCREEN,SAMSUNG,55",FULL HD,OUTDOOR,OH55F"
type input "0"
type input "4030510049-00"
click at [627, 598] on input "0" at bounding box center [628, 596] width 58 height 20
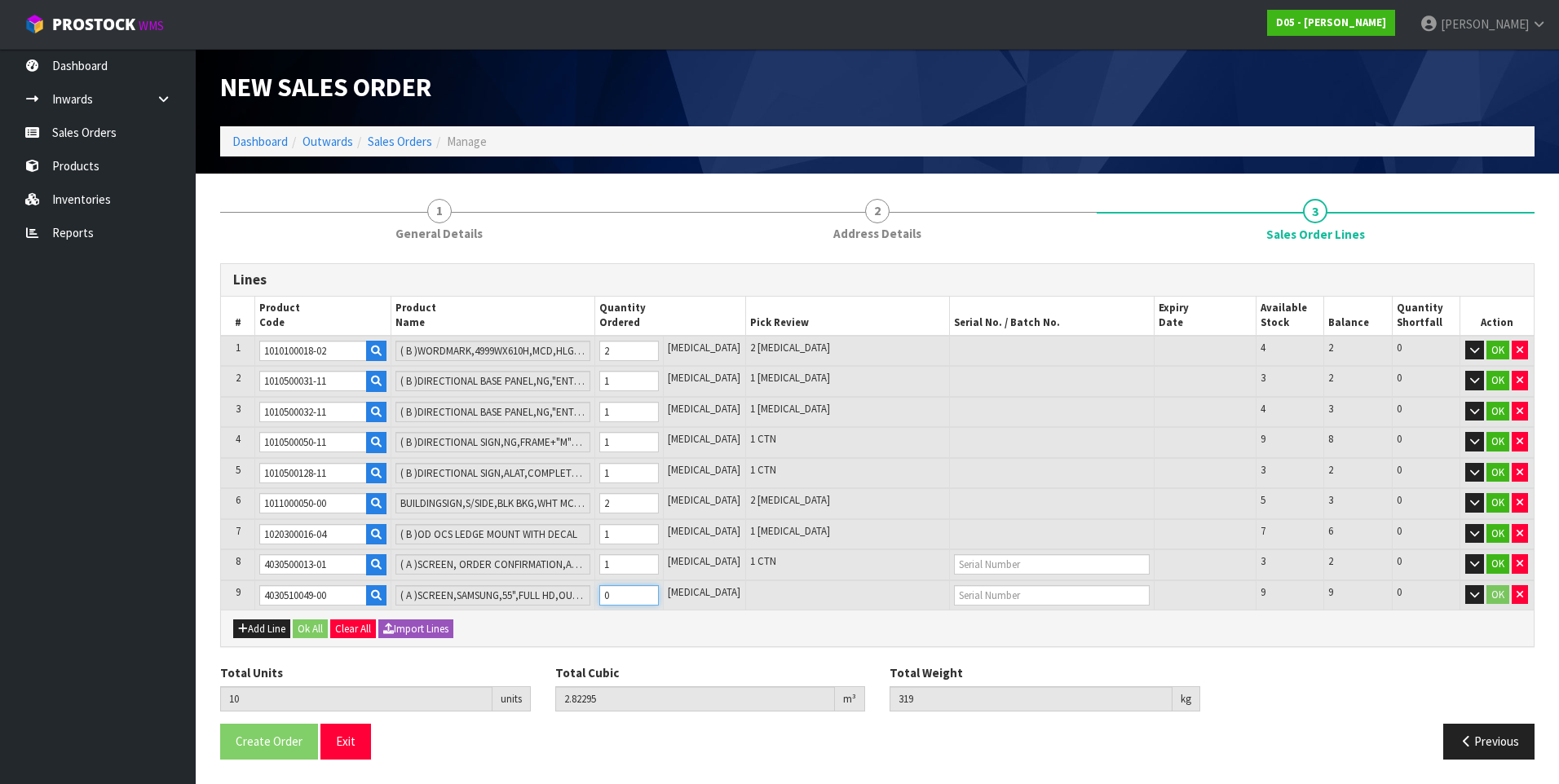
type input "16"
type input "4.45591"
type input "625"
type input "6"
click at [276, 631] on button "Add Line" at bounding box center [261, 628] width 57 height 19
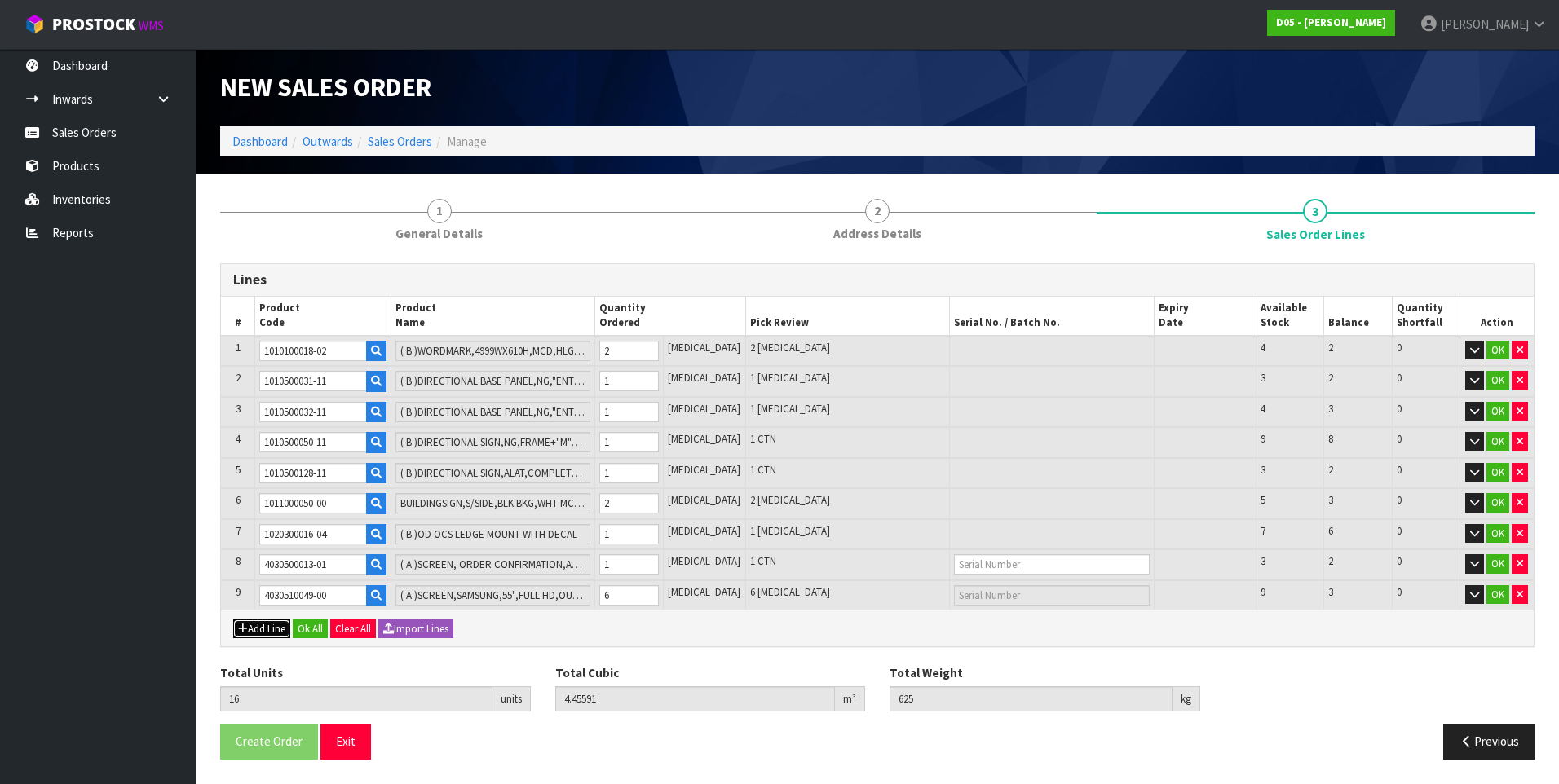
type input "0"
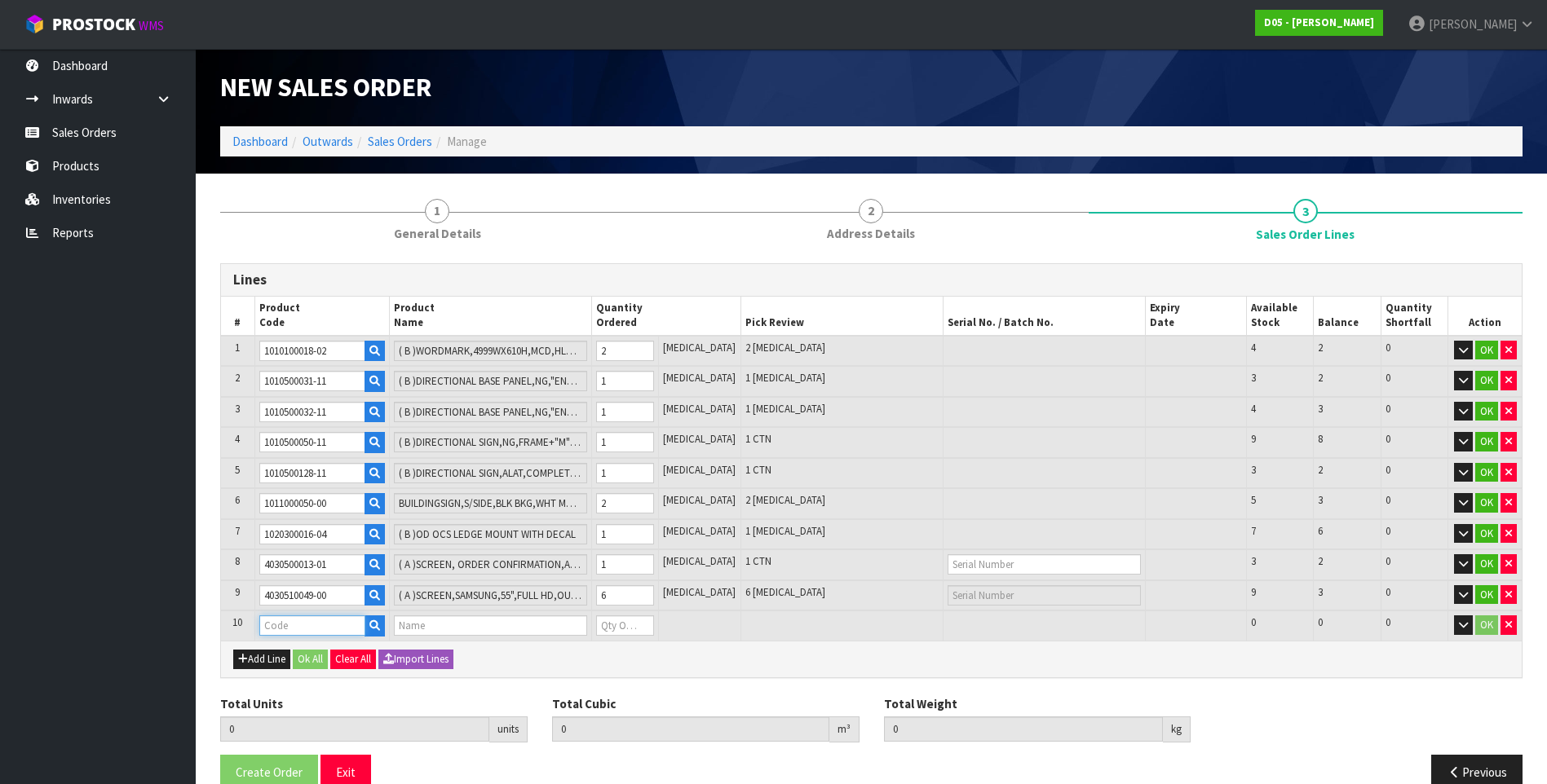
click at [284, 627] on input "text" at bounding box center [312, 626] width 106 height 20
paste input "4040410003-00"
type input "4040410003-00"
type input "16"
type input "4.45591"
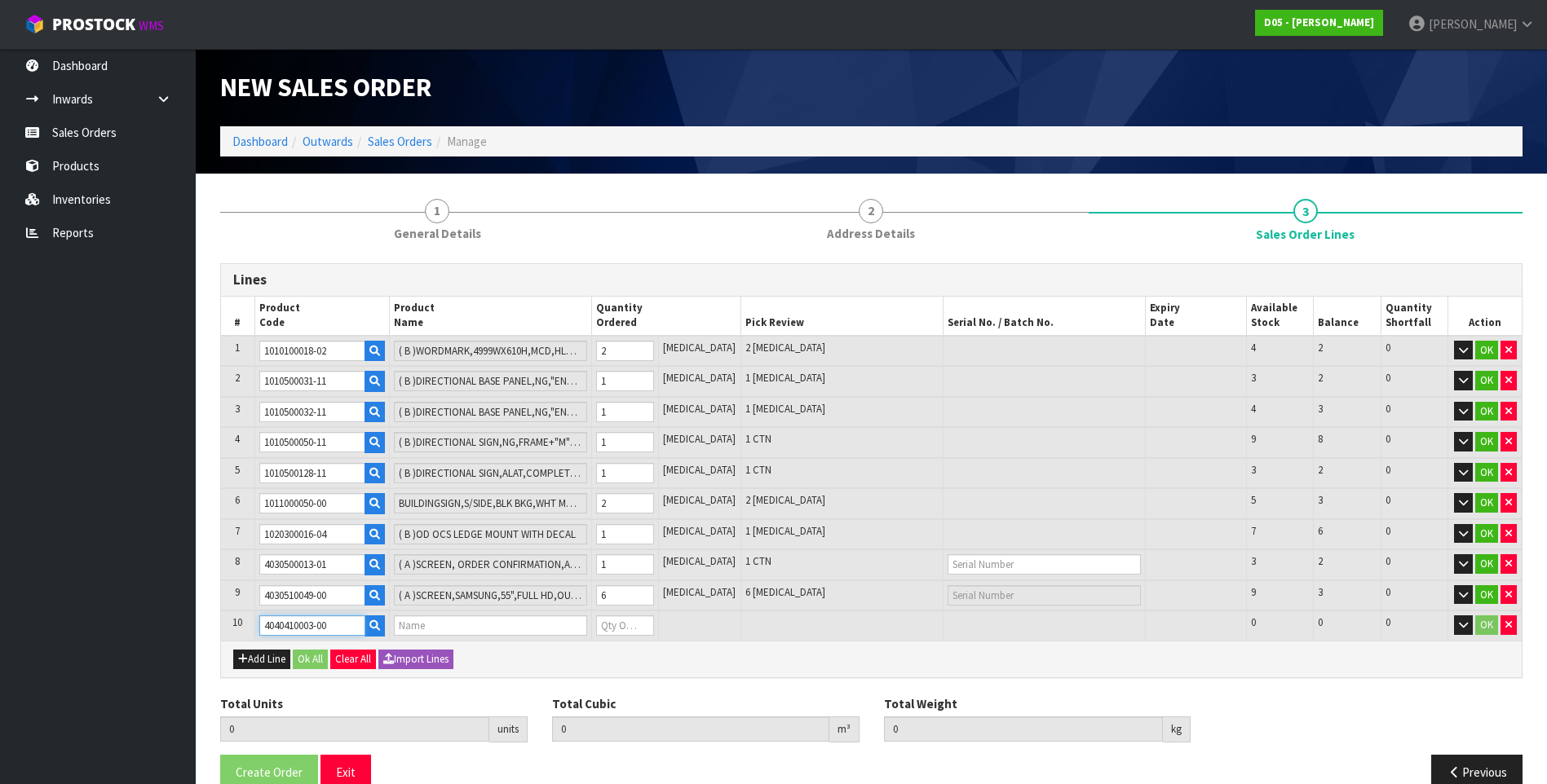
type input "625"
type input "( B )CABLES,CAT6,2M"
type input "0"
type input "4040410003-00"
click at [629, 623] on input "0" at bounding box center [625, 626] width 58 height 20
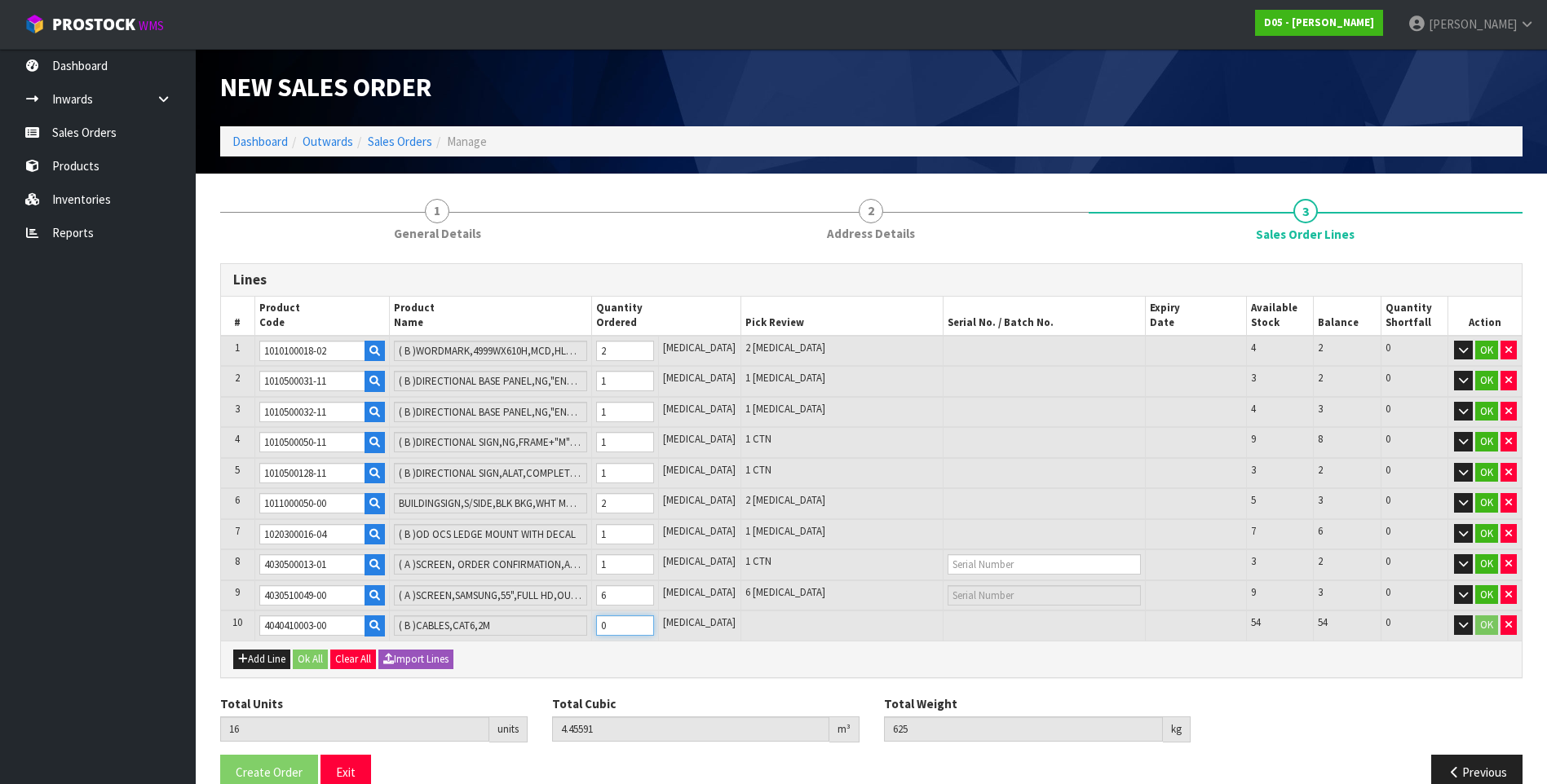
type input "20"
type input "4.458726"
type input "625.2"
type input "4"
click at [270, 662] on button "Add Line" at bounding box center [261, 659] width 57 height 19
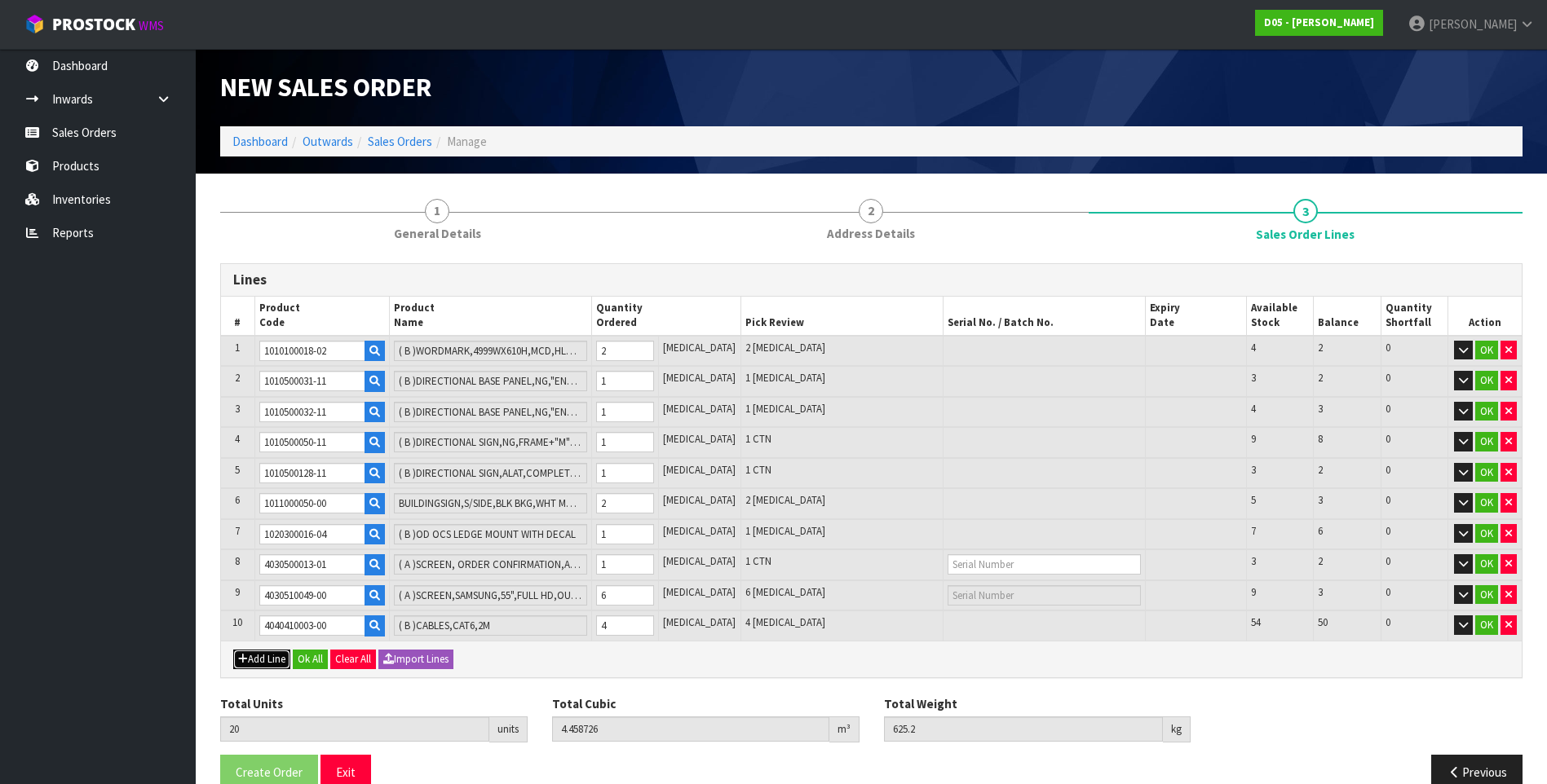
type input "0"
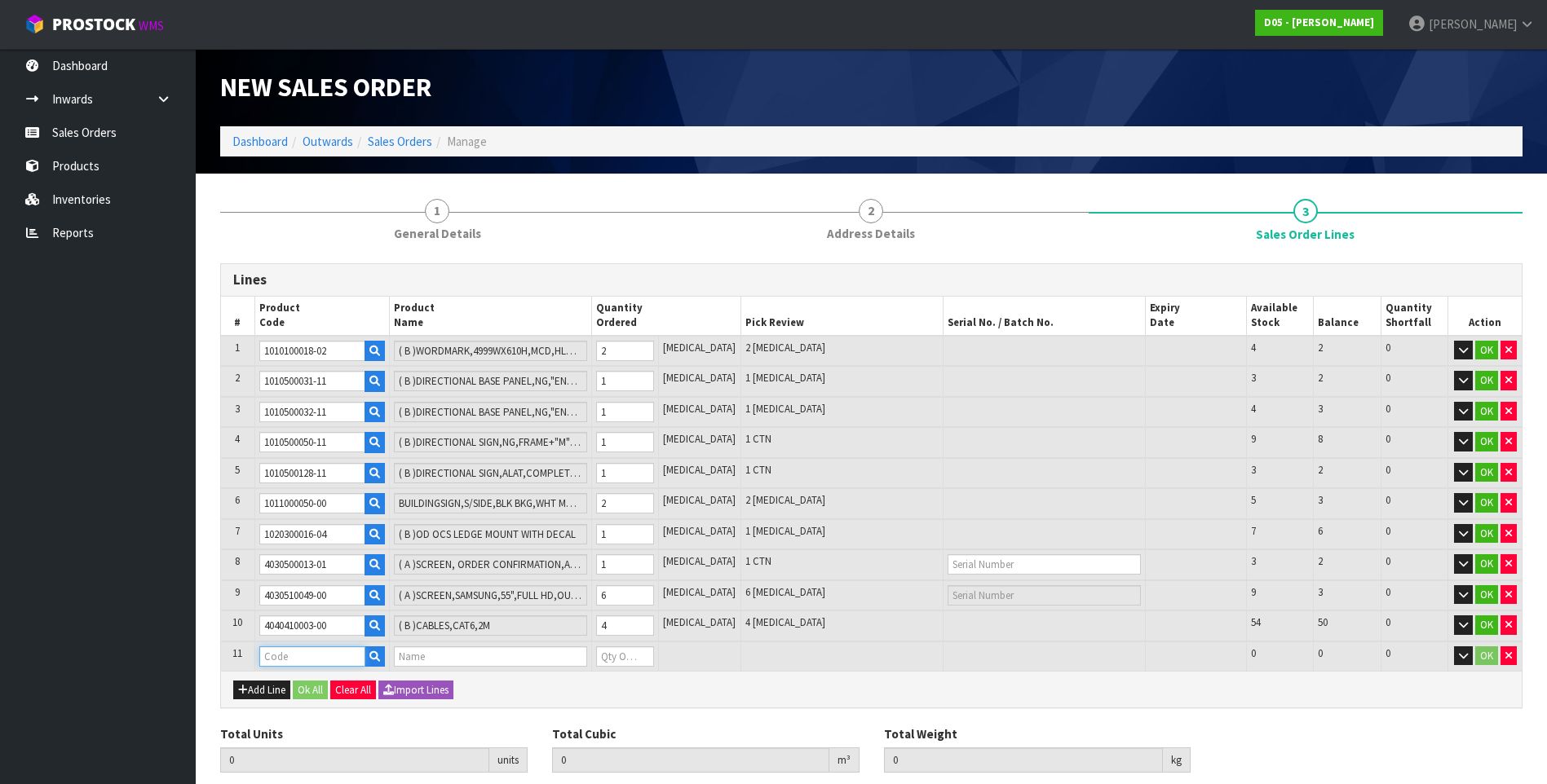
click at [280, 656] on input "text" at bounding box center [312, 657] width 106 height 20
paste input "4040110011-00"
type input "4040110011-00"
type input "20"
type input "4.458726"
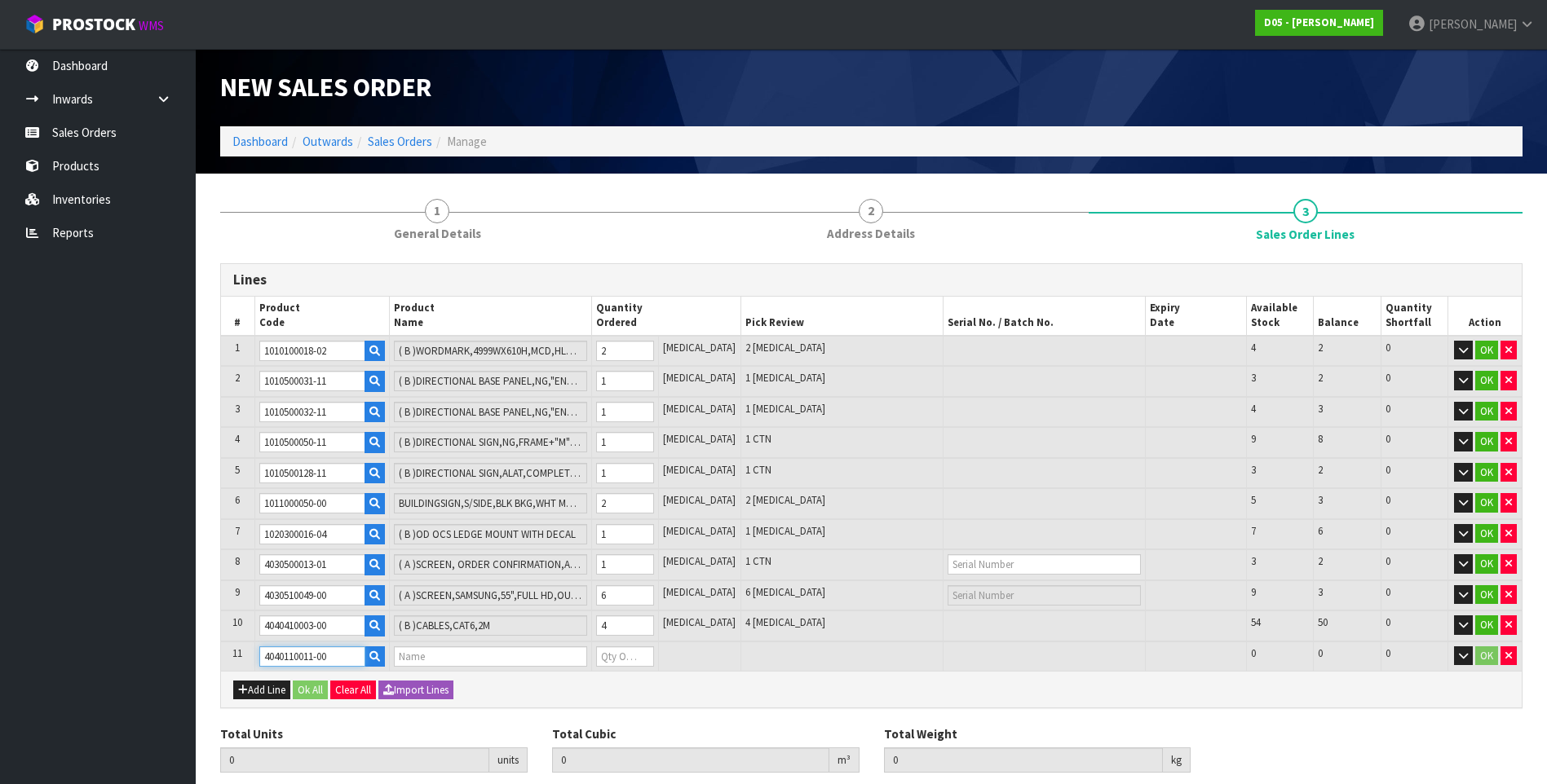
type input "625.2"
type input "( B )CABLES,HDMI CABLE,10M"
type input "0"
type input "4040110011-00"
click at [623, 658] on input "0" at bounding box center [625, 657] width 58 height 20
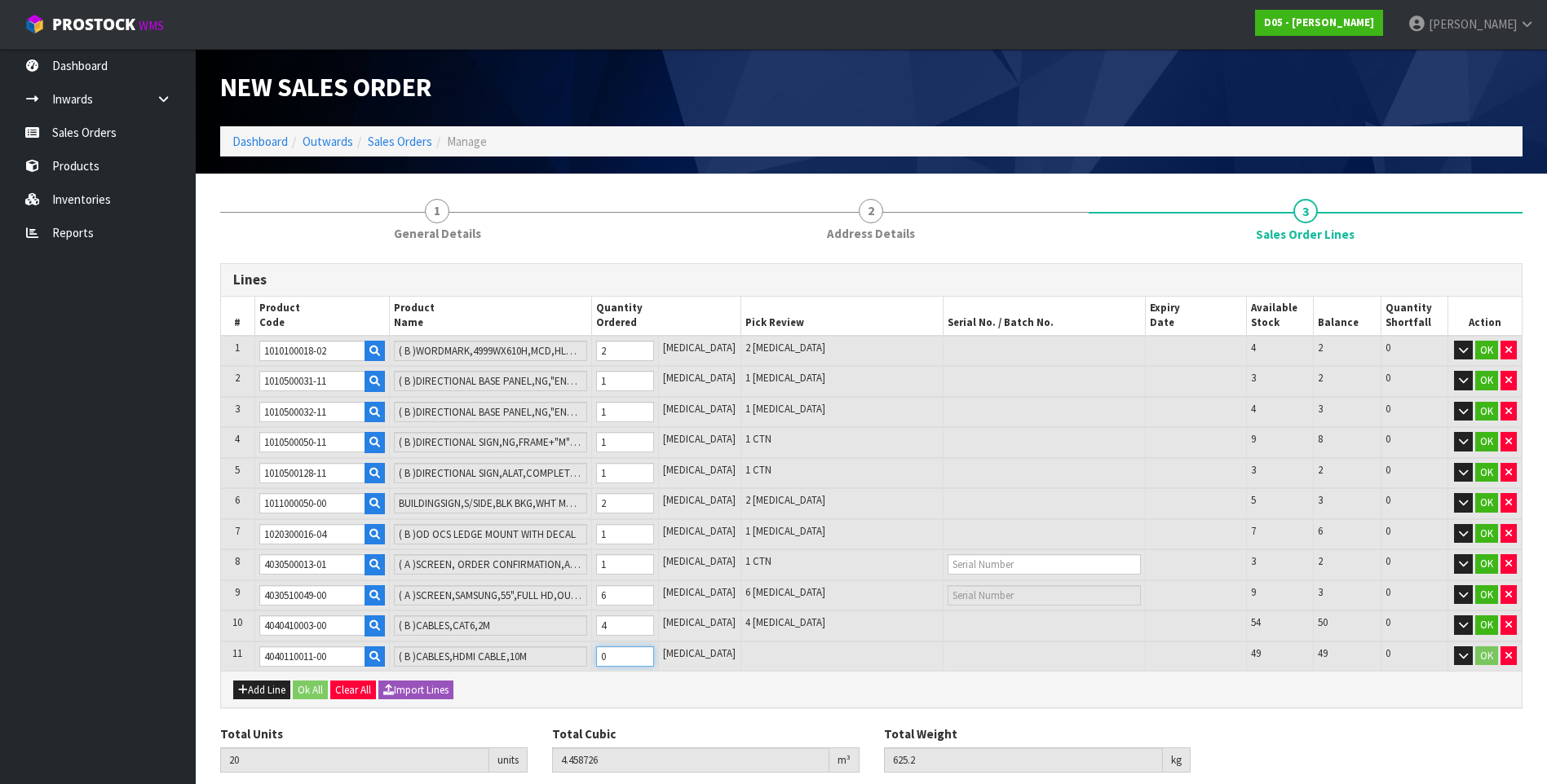
type input "29"
type input "4.486509"
type input "634.2"
type input "9"
click at [255, 689] on button "Add Line" at bounding box center [261, 690] width 57 height 19
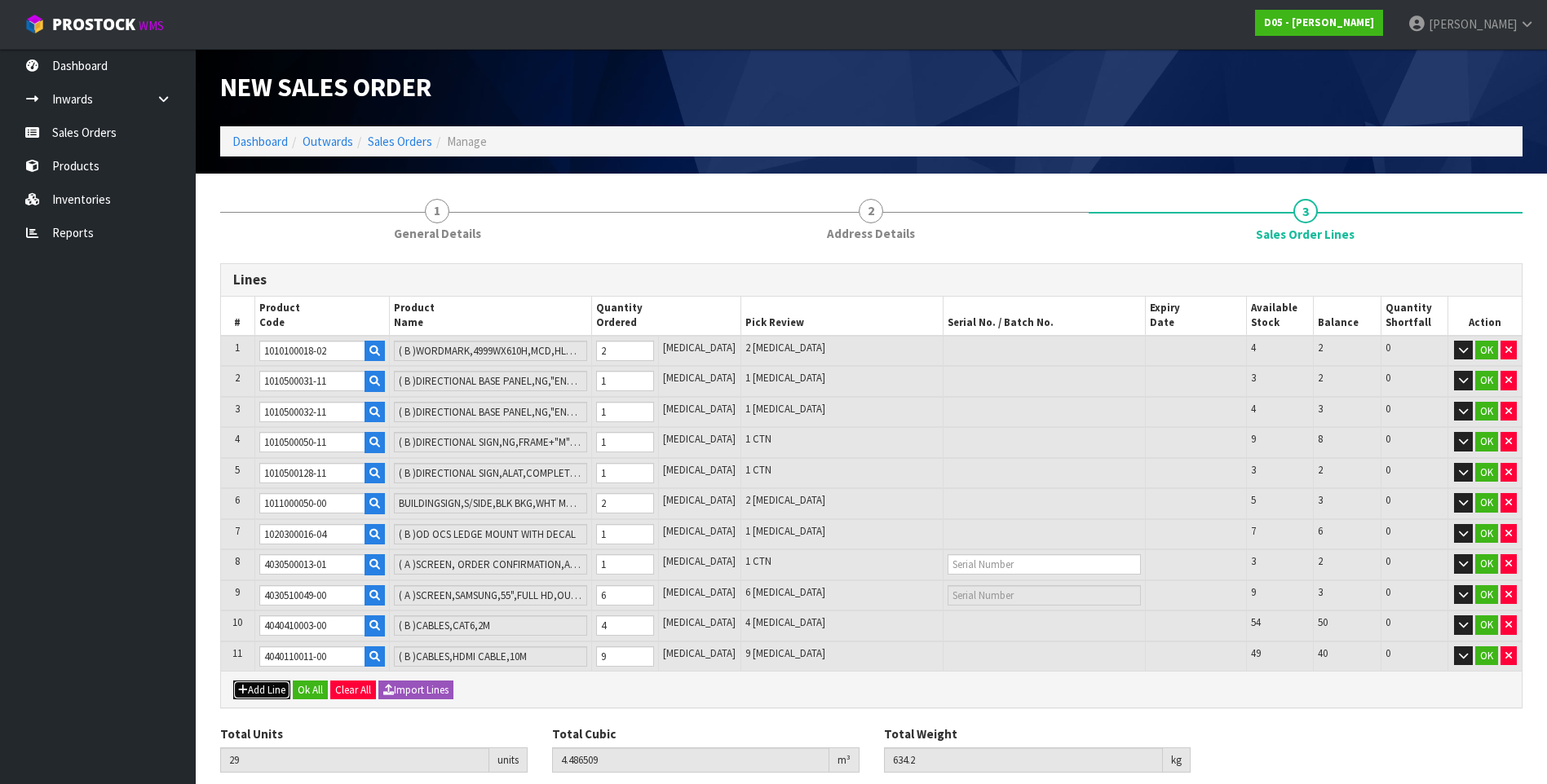
type input "0"
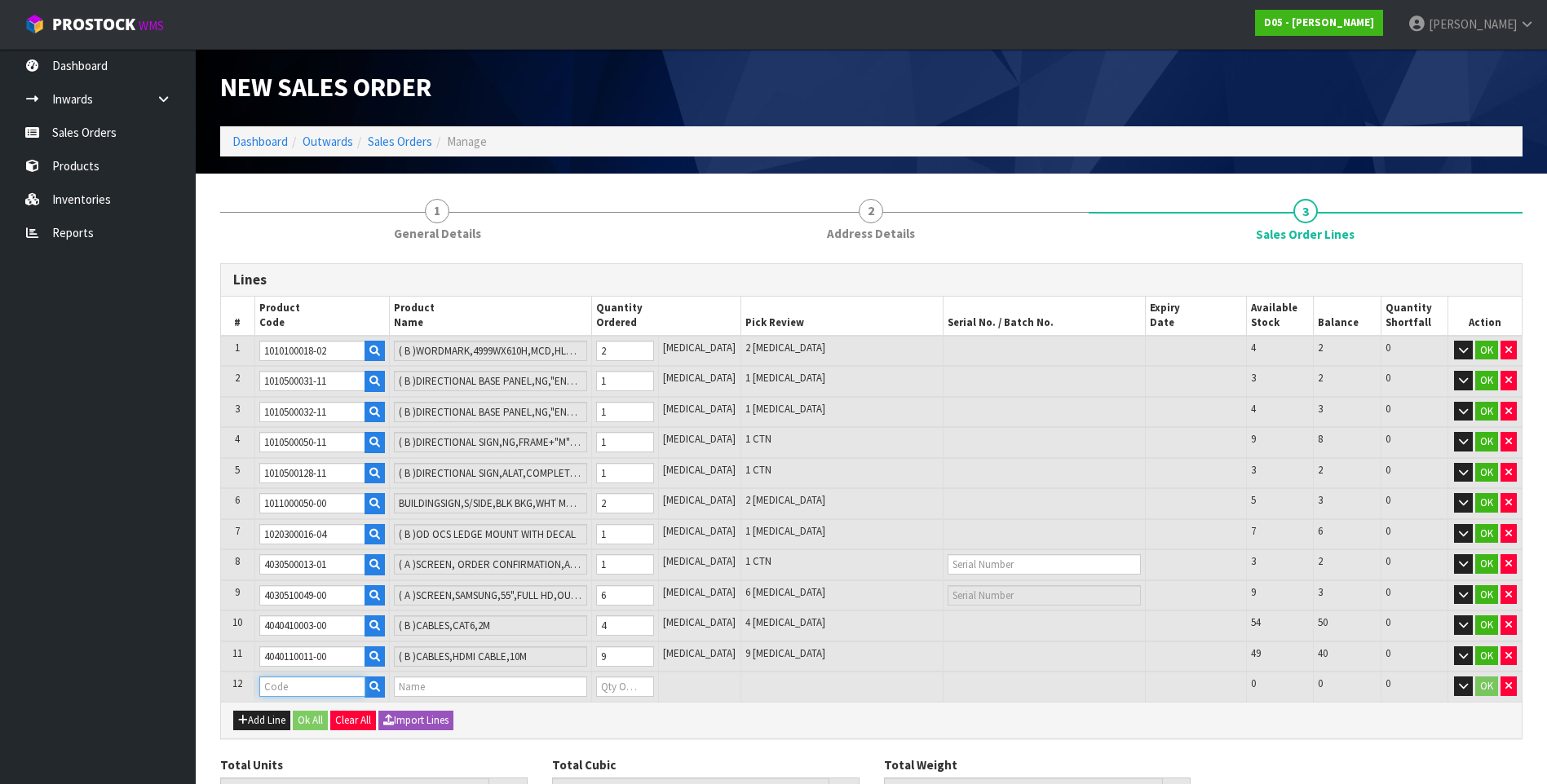
click at [303, 687] on input "text" at bounding box center [312, 687] width 106 height 20
paste input "1020200122-03"
type input "1020200122-03"
type input "29"
type input "4.486509"
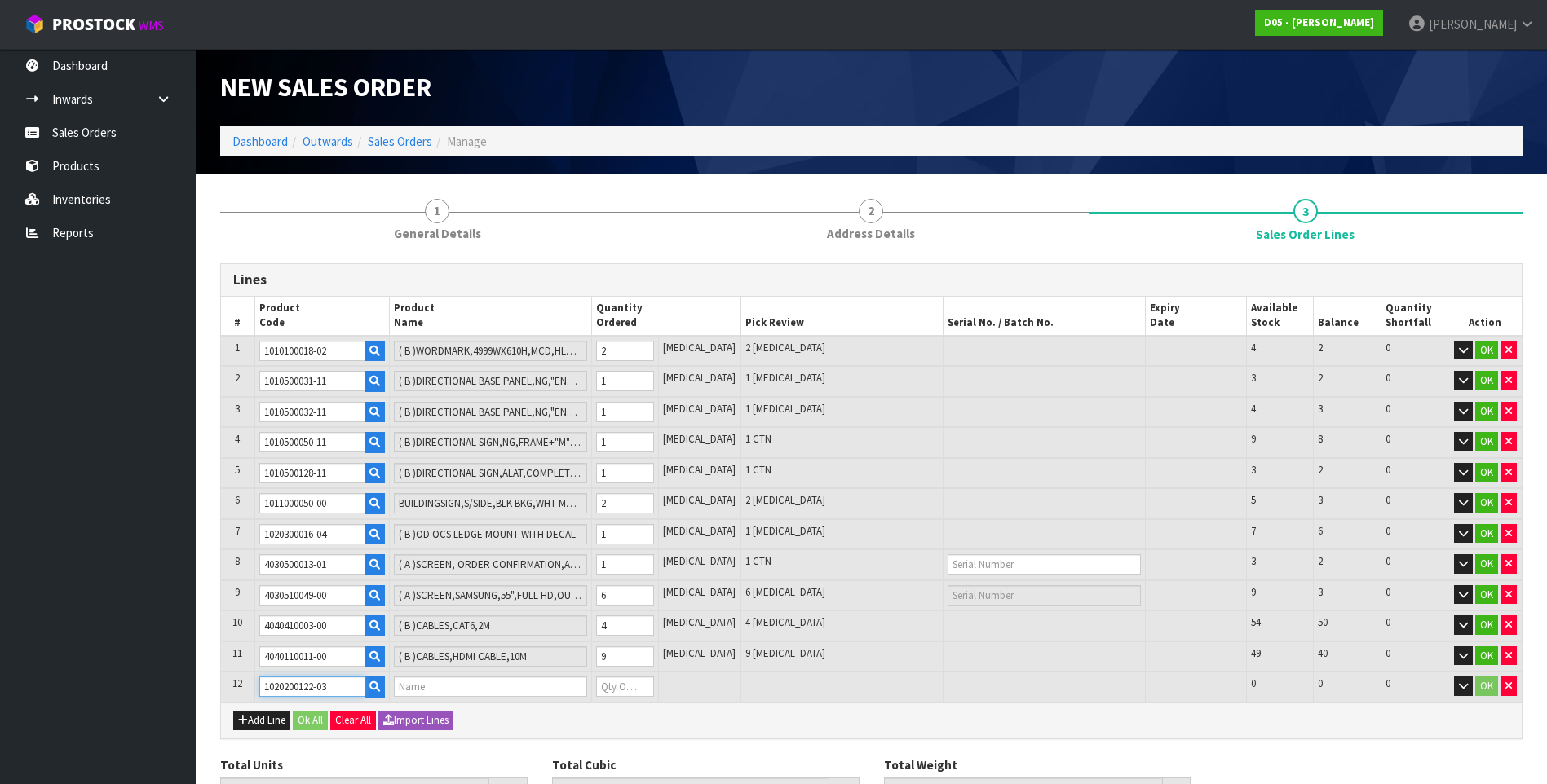
type input "634.2"
type input "( A )ODMB-O4-DOUBLE -COMPLETE-CB-KANBUS"
type input "0"
type input "1020200122-03"
click at [627, 687] on input "0" at bounding box center [625, 687] width 58 height 20
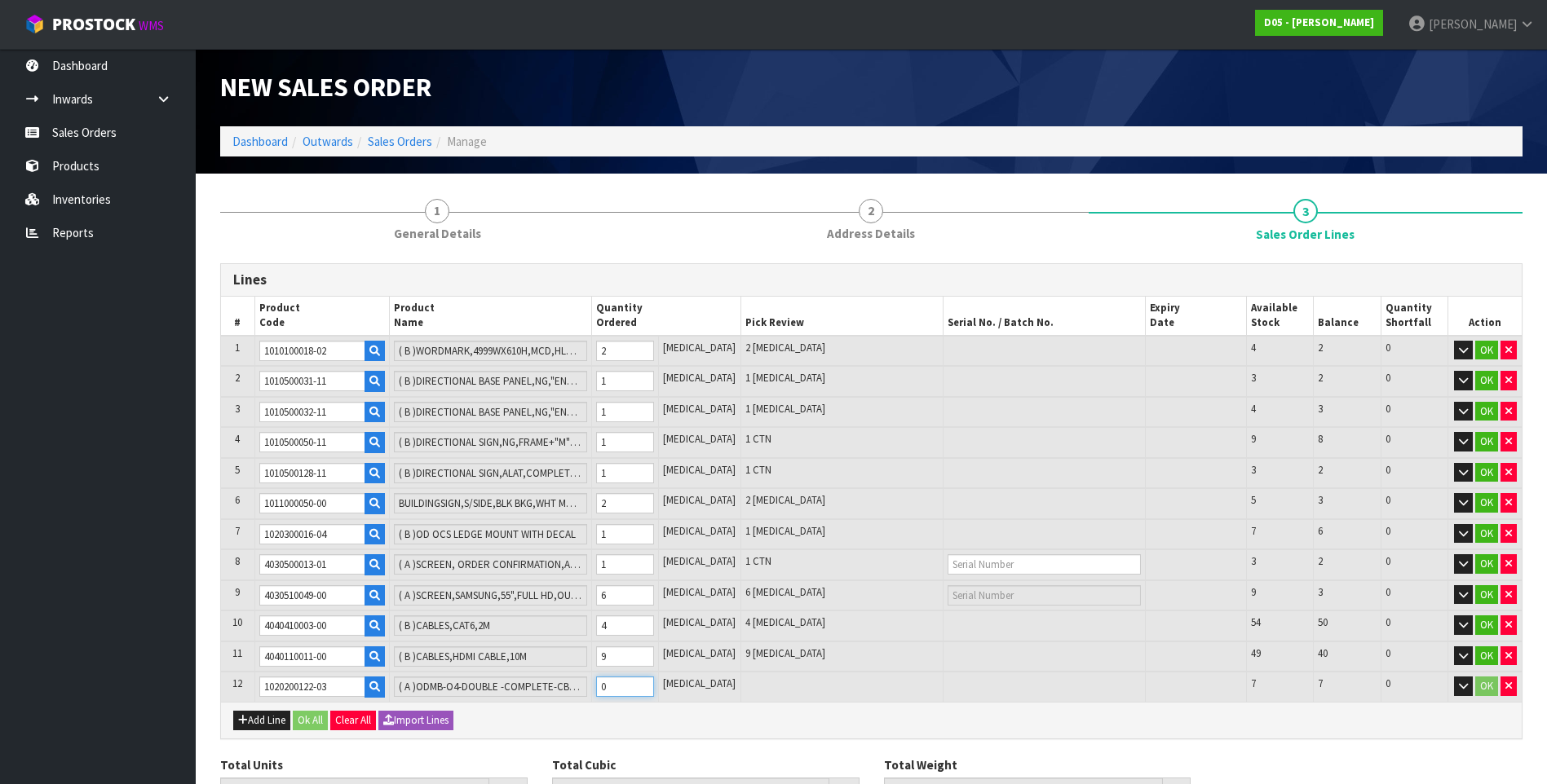
type input "31"
type input "8.606189"
type input "852.2"
type input "2"
click at [278, 718] on button "Add Line" at bounding box center [261, 720] width 57 height 19
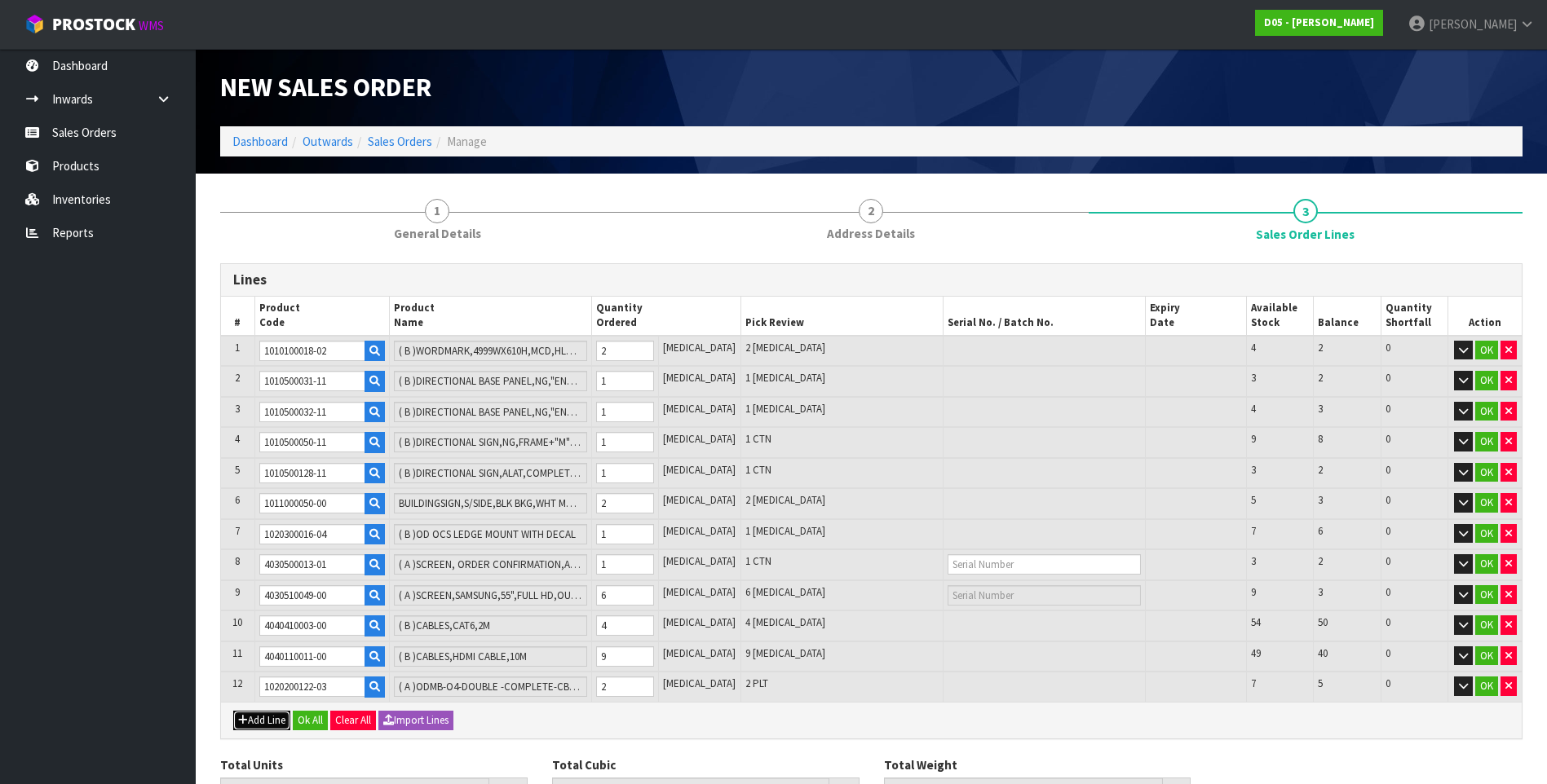
type input "0"
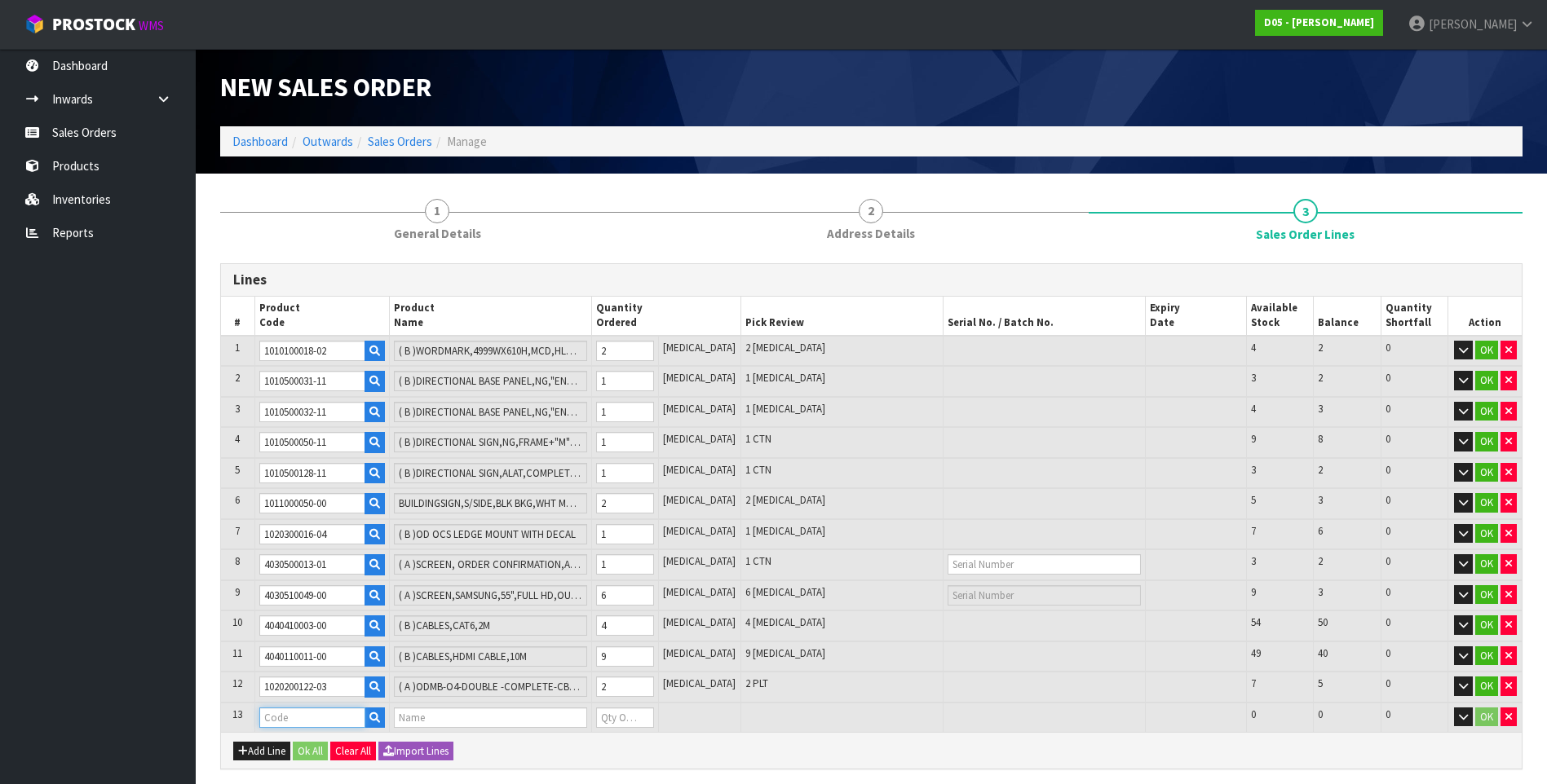
click at [272, 720] on input "text" at bounding box center [312, 718] width 106 height 20
paste input "1020200121-03"
type input "1020200121-03"
type input "31"
type input "8.606189"
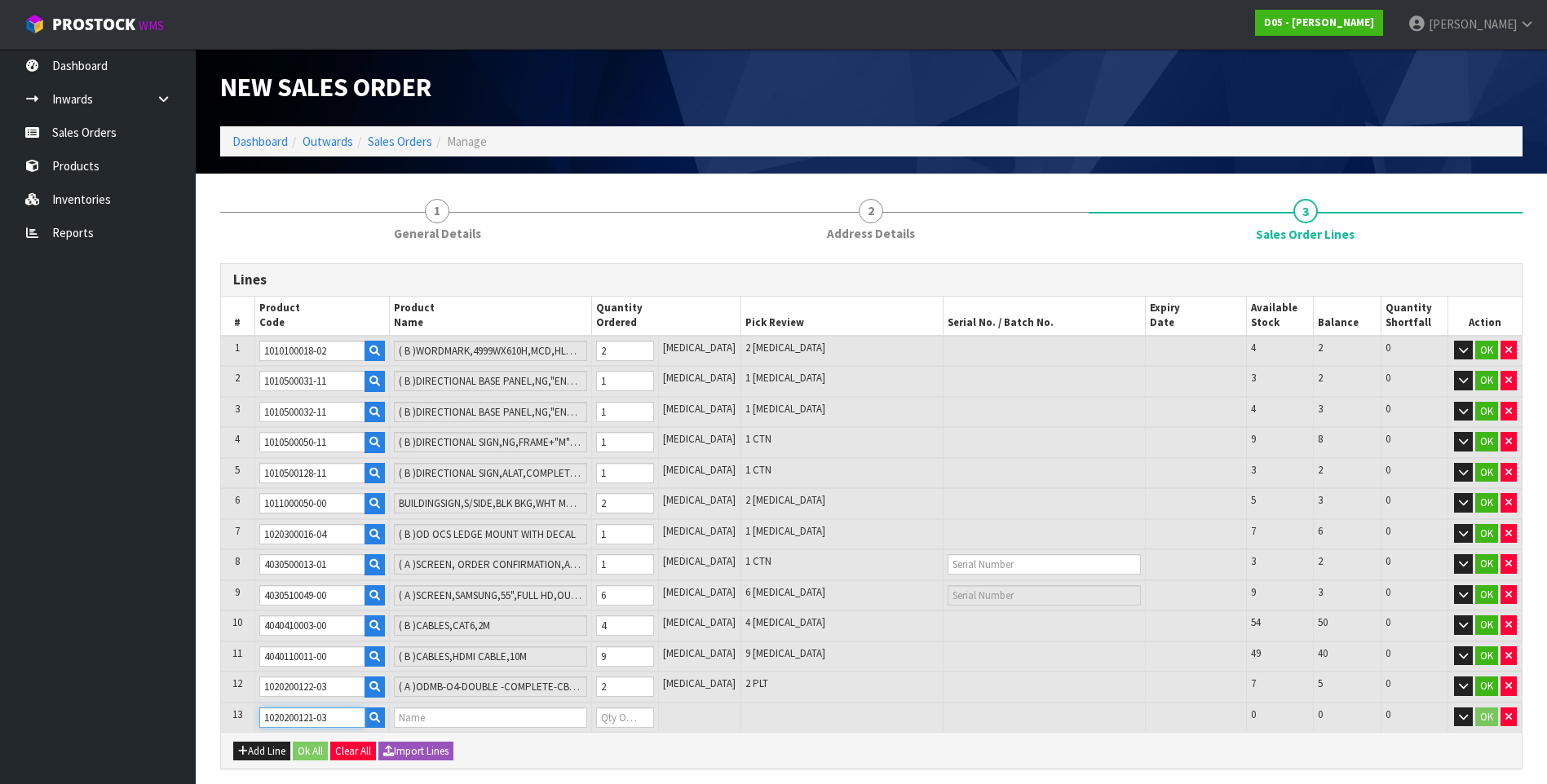
type input "852.2"
type input "( A )ODMB-O4-55IN-SINGLE"
type input "0"
type input "1020200121-03"
click at [627, 715] on input "0" at bounding box center [625, 718] width 58 height 20
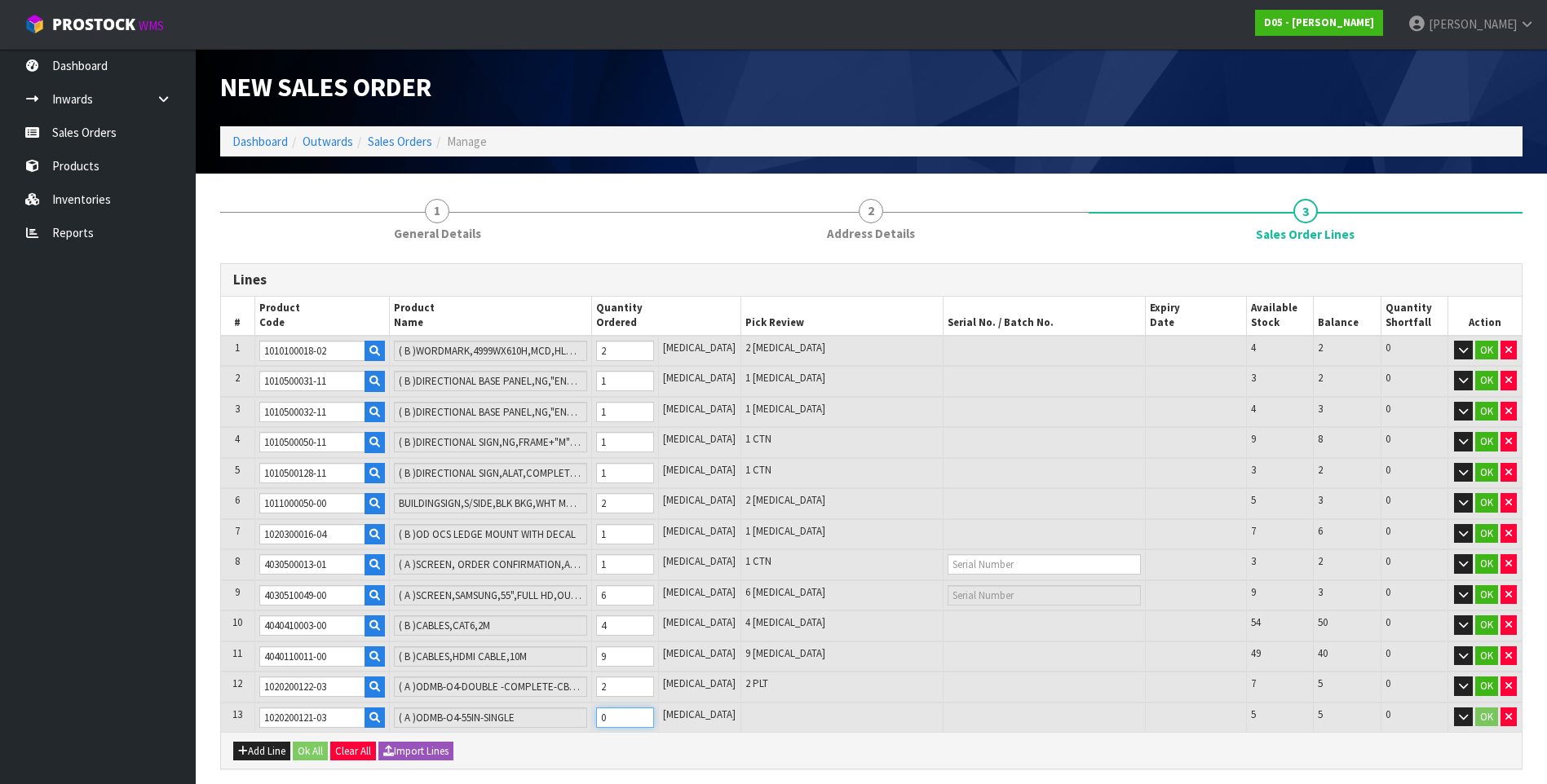
type input "33"
type input "10.773485"
type input "1024.2"
type input "2"
click at [271, 748] on button "Add Line" at bounding box center [261, 751] width 57 height 19
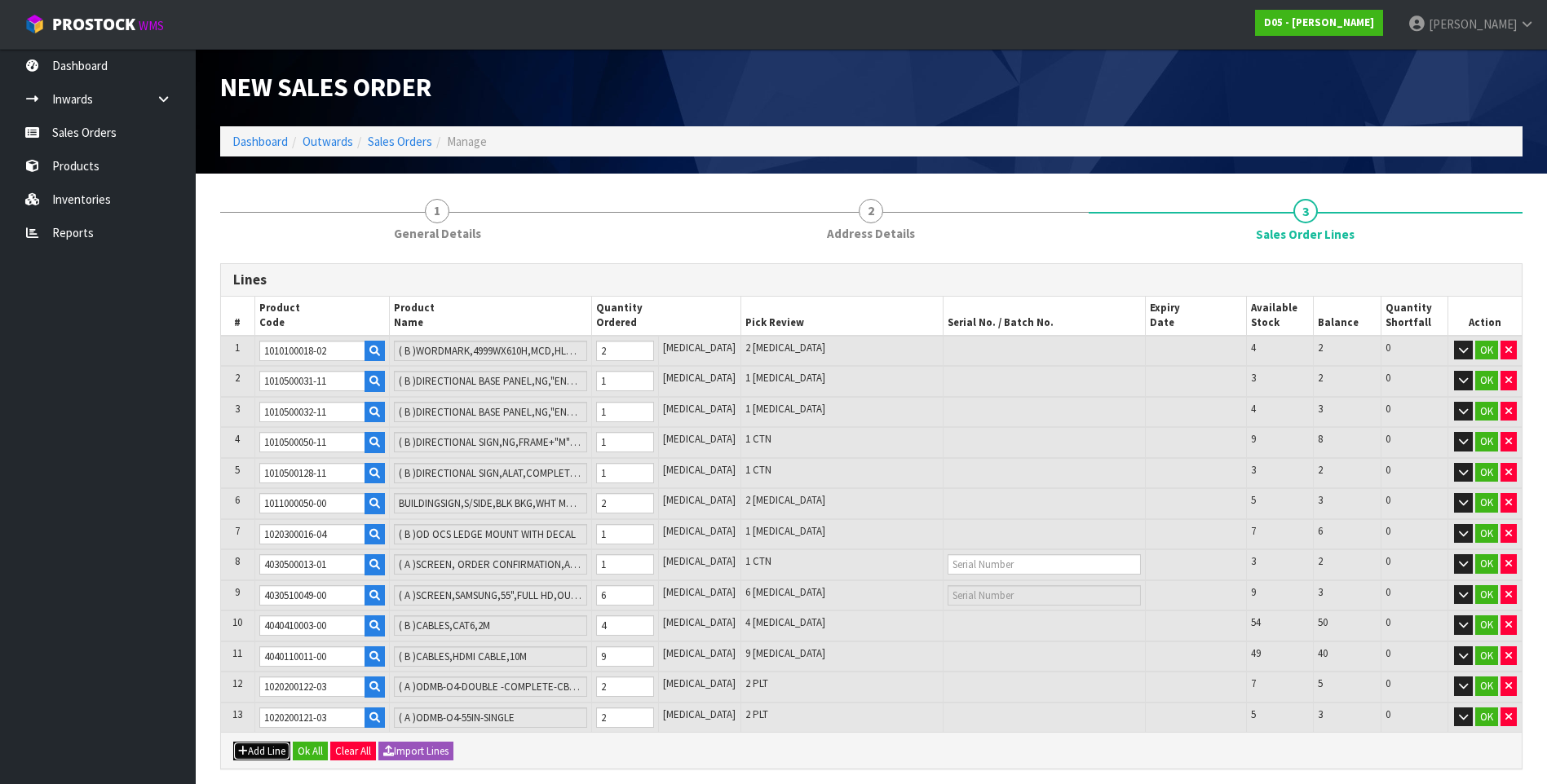
type input "0"
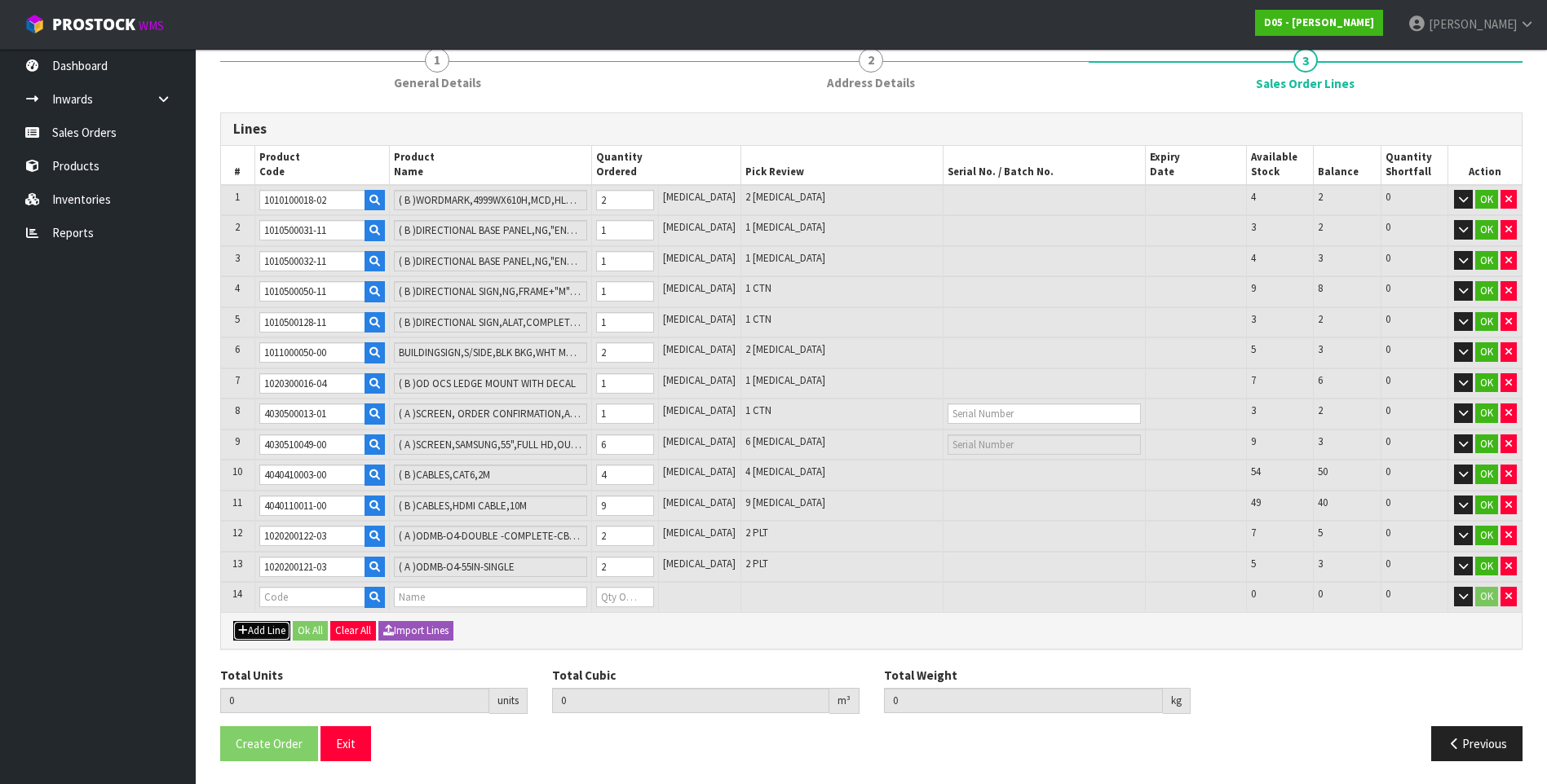
scroll to position [152, 0]
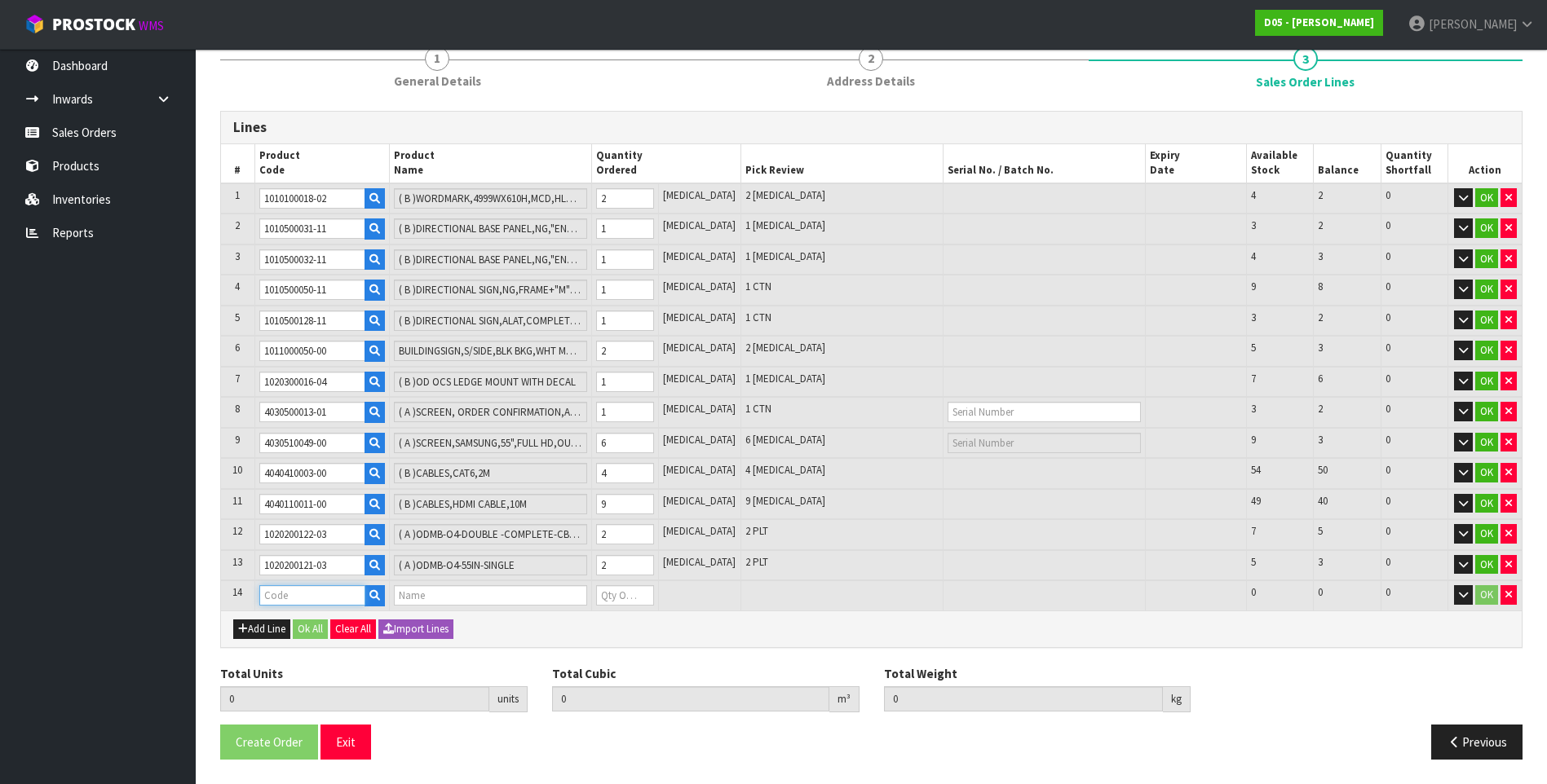
click at [295, 594] on input "text" at bounding box center [312, 596] width 106 height 20
paste input "1030100192-11"
type input "1030100192-11"
type input "33"
type input "10.773485"
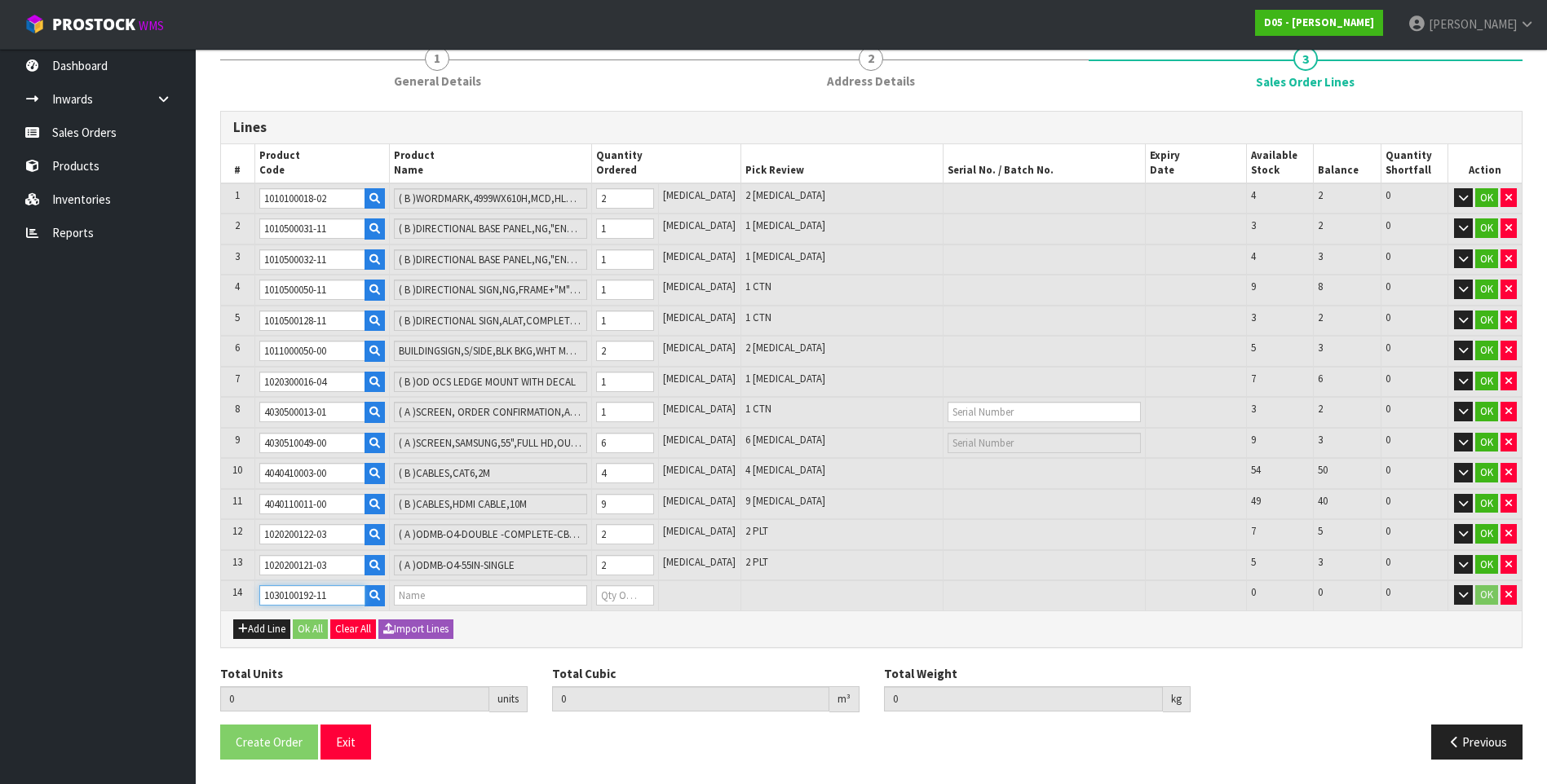
type input "1024.2"
type input "( A )SOK-FREESTANDING-24IN-COMPLETE-DOUBLE-CB-WHT&BLK-V11"
type input "0"
click at [620, 596] on input "0" at bounding box center [625, 596] width 58 height 20
click at [271, 629] on button "Add Line" at bounding box center [261, 628] width 57 height 19
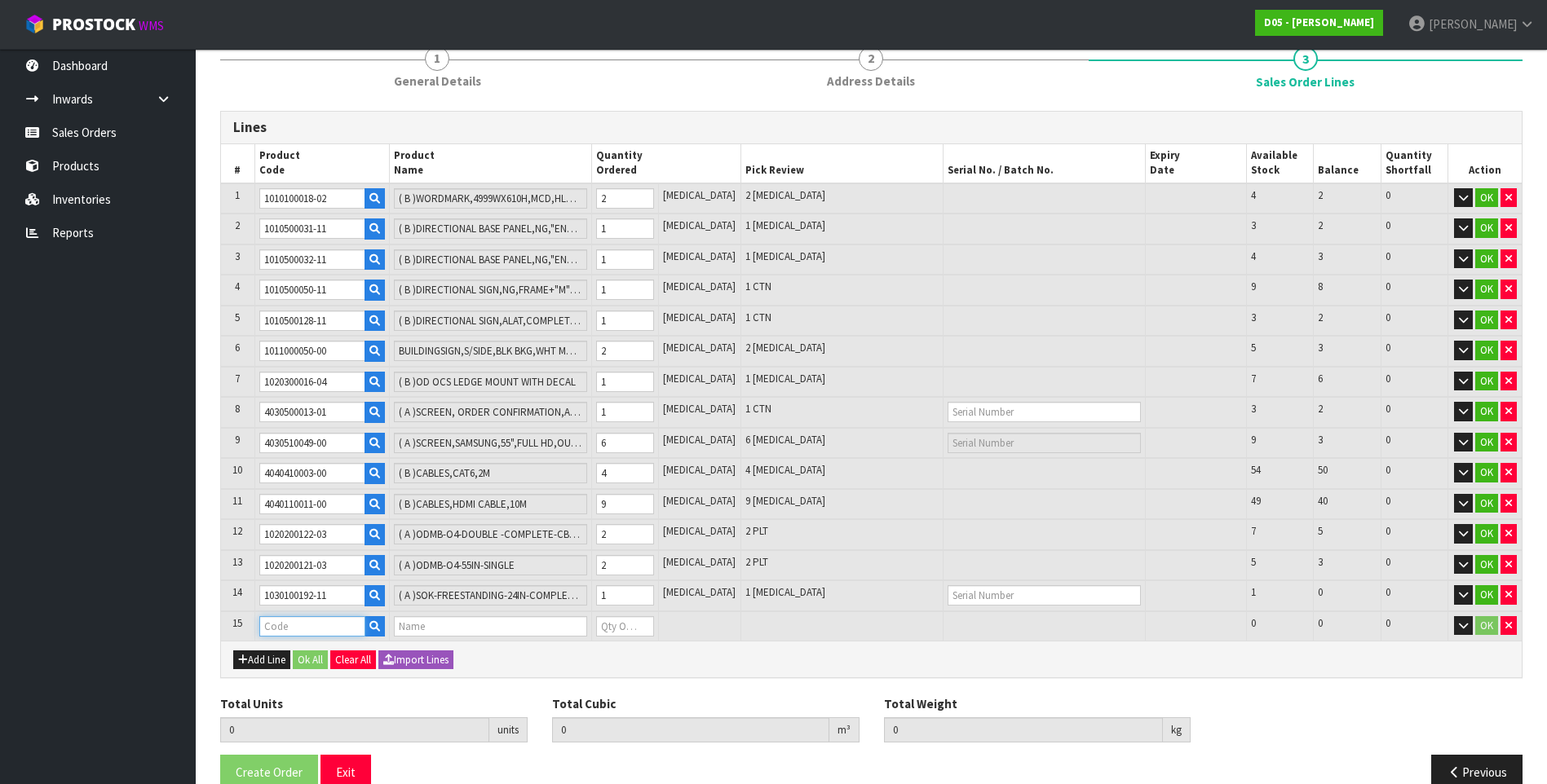
click at [277, 630] on input "text" at bounding box center [312, 626] width 106 height 20
paste input "1011800004-02"
click at [626, 624] on input "0" at bounding box center [625, 626] width 58 height 20
click at [269, 656] on button "Add Line" at bounding box center [261, 659] width 57 height 19
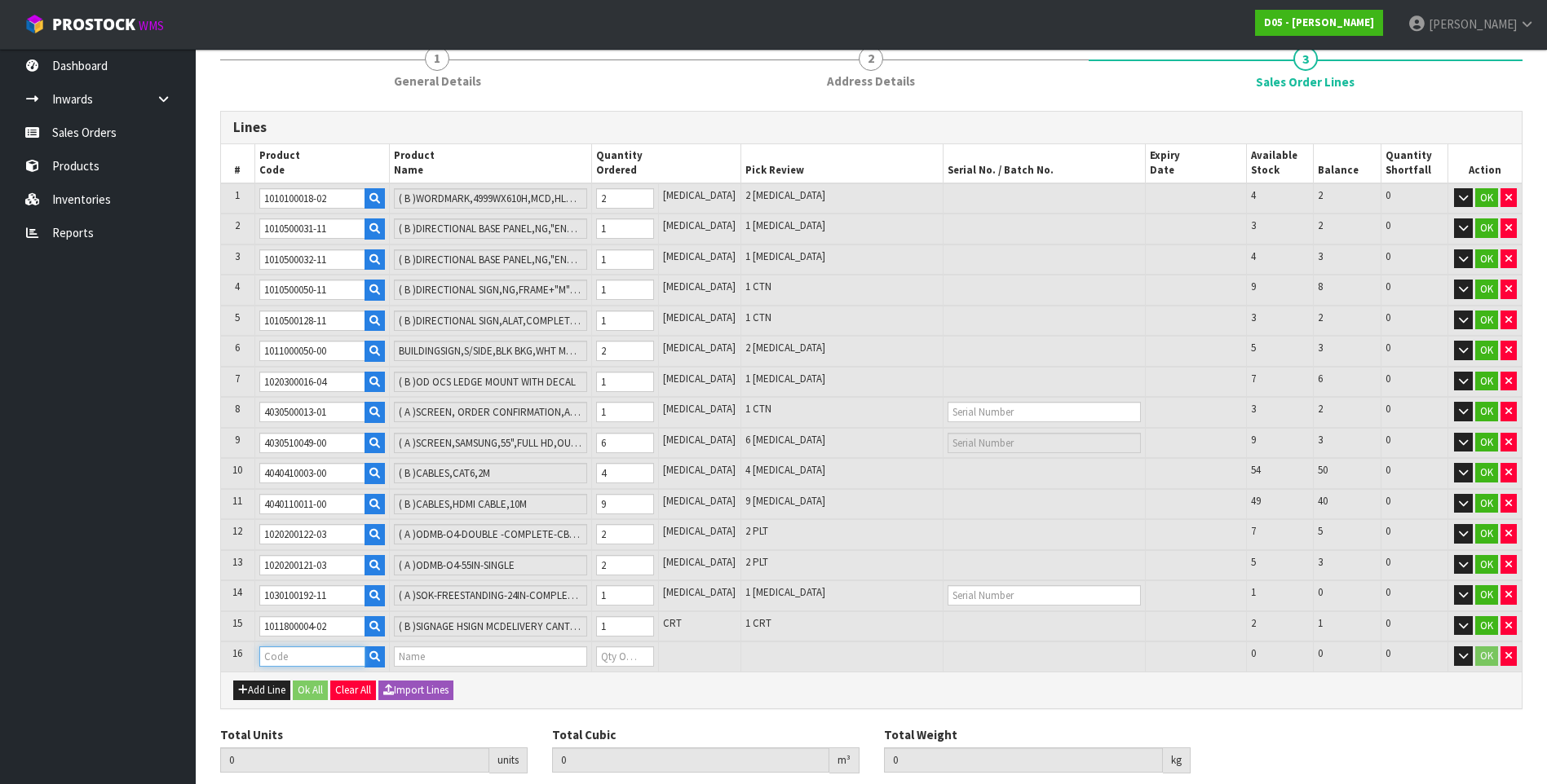
click at [271, 661] on input "text" at bounding box center [312, 657] width 106 height 20
paste input "2030100116-01"
click at [627, 653] on input "0" at bounding box center [625, 657] width 58 height 20
click at [270, 687] on button "Add Line" at bounding box center [261, 690] width 57 height 19
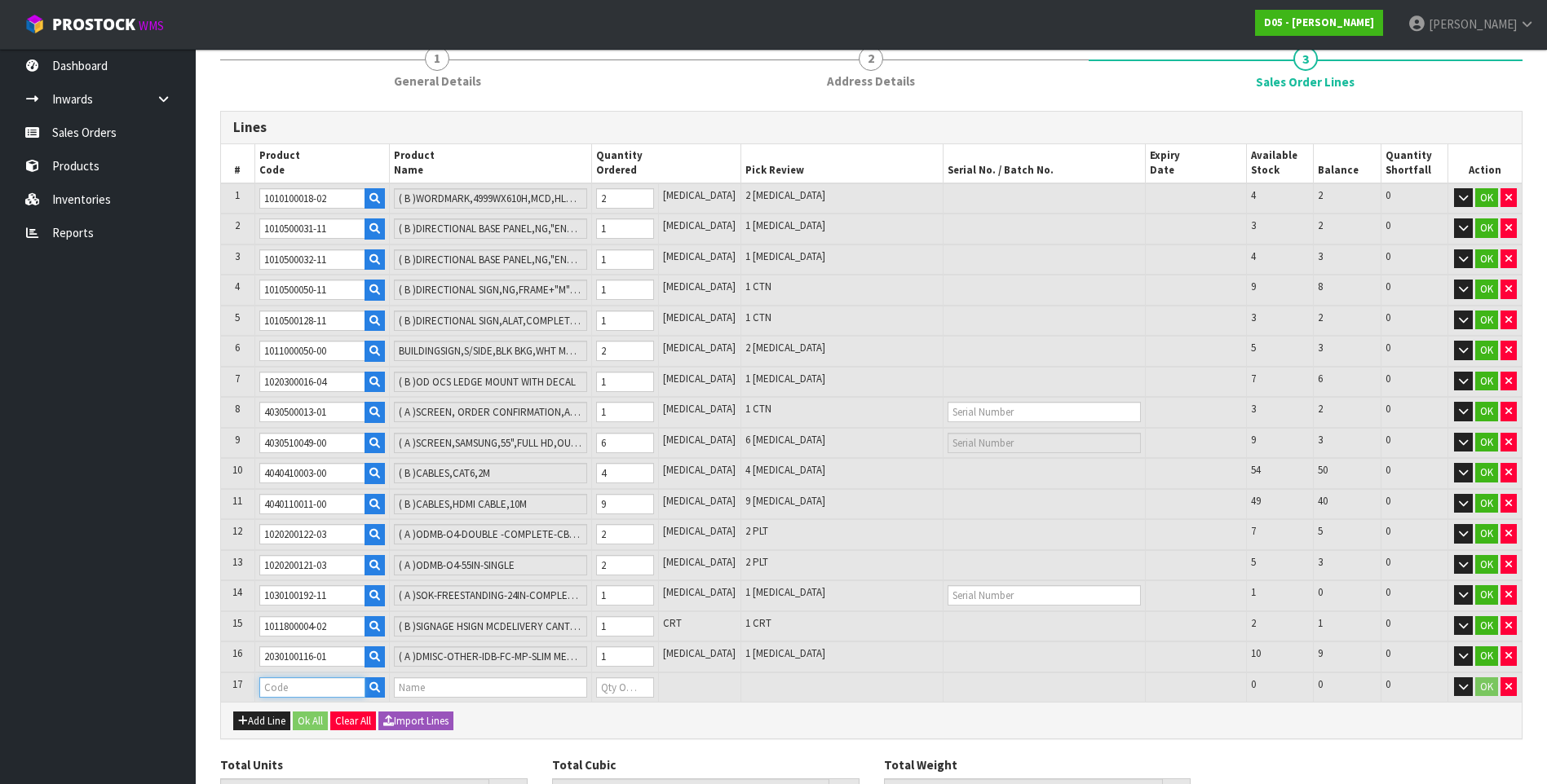
click at [283, 689] on input "text" at bounding box center [312, 687] width 106 height 20
paste input "1011400026-00"
click at [628, 688] on input "0" at bounding box center [625, 687] width 58 height 20
click at [273, 718] on button "Add Line" at bounding box center [261, 721] width 57 height 19
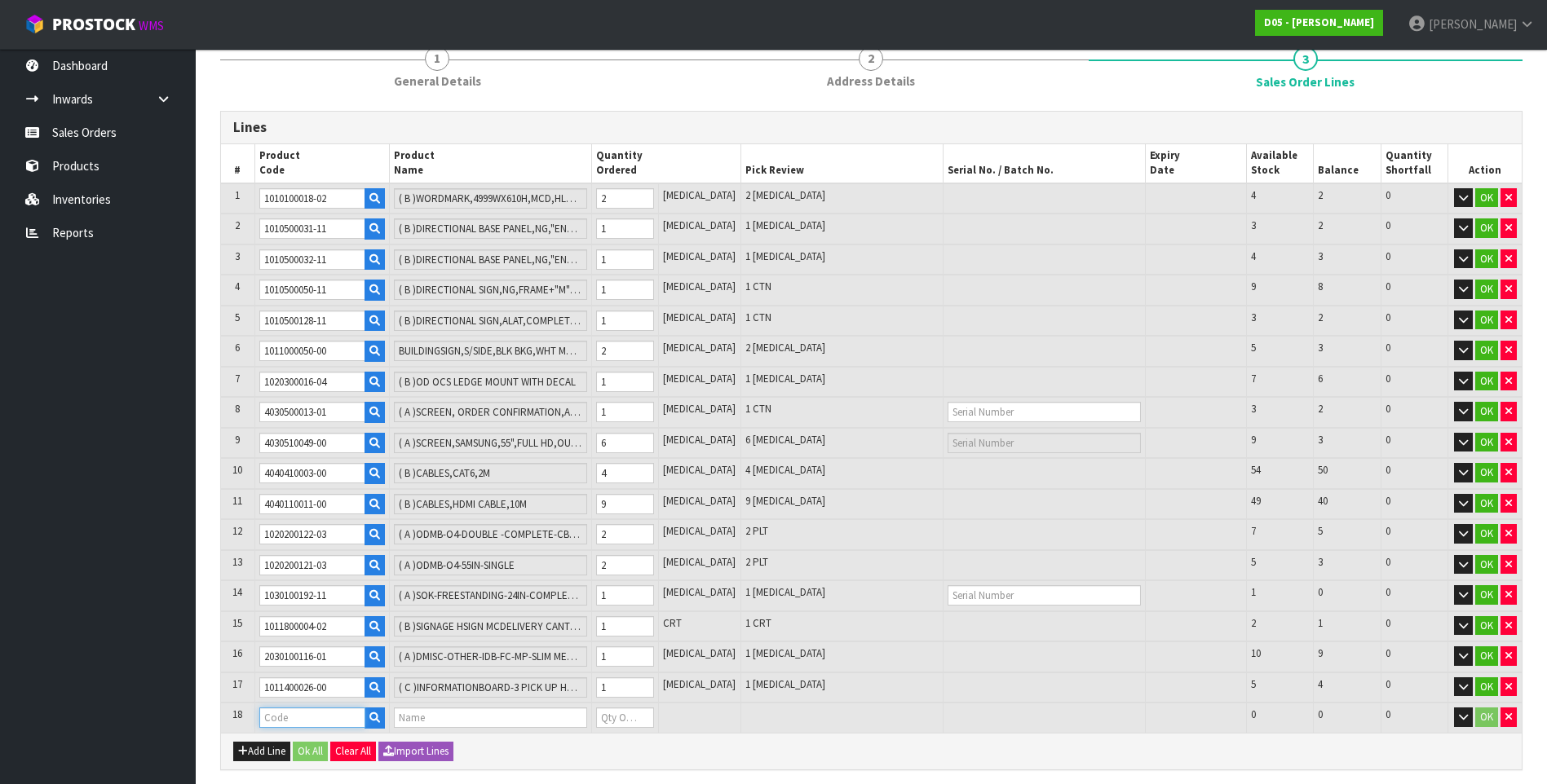
click at [280, 715] on input "text" at bounding box center [312, 718] width 106 height 20
paste input "4040400023-00"
click at [626, 720] on input "0" at bounding box center [625, 718] width 58 height 20
click at [271, 748] on button "Add Line" at bounding box center [261, 751] width 57 height 19
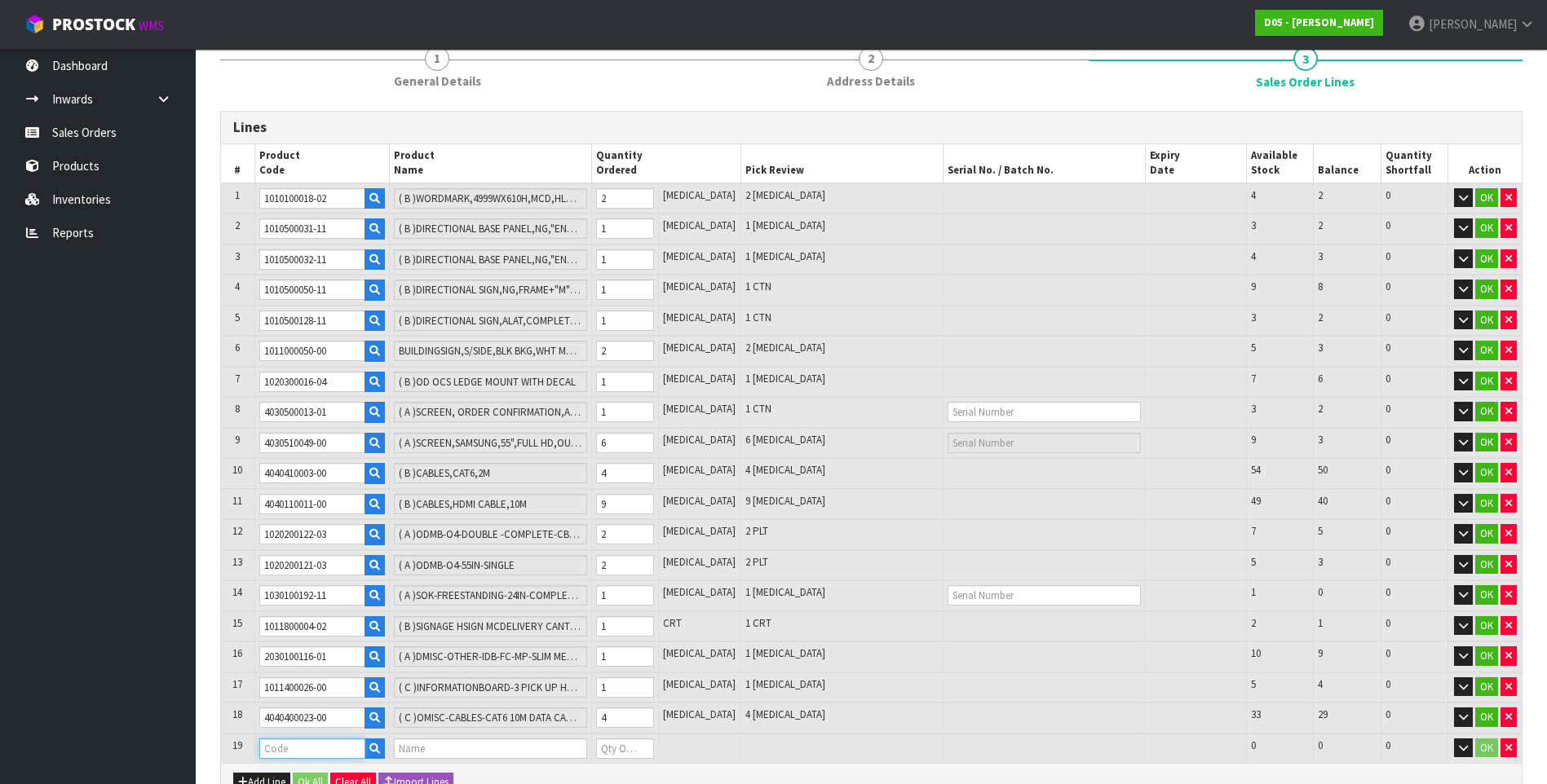
click at [287, 744] on input "text" at bounding box center [312, 748] width 106 height 20
paste input "4040200063-00"
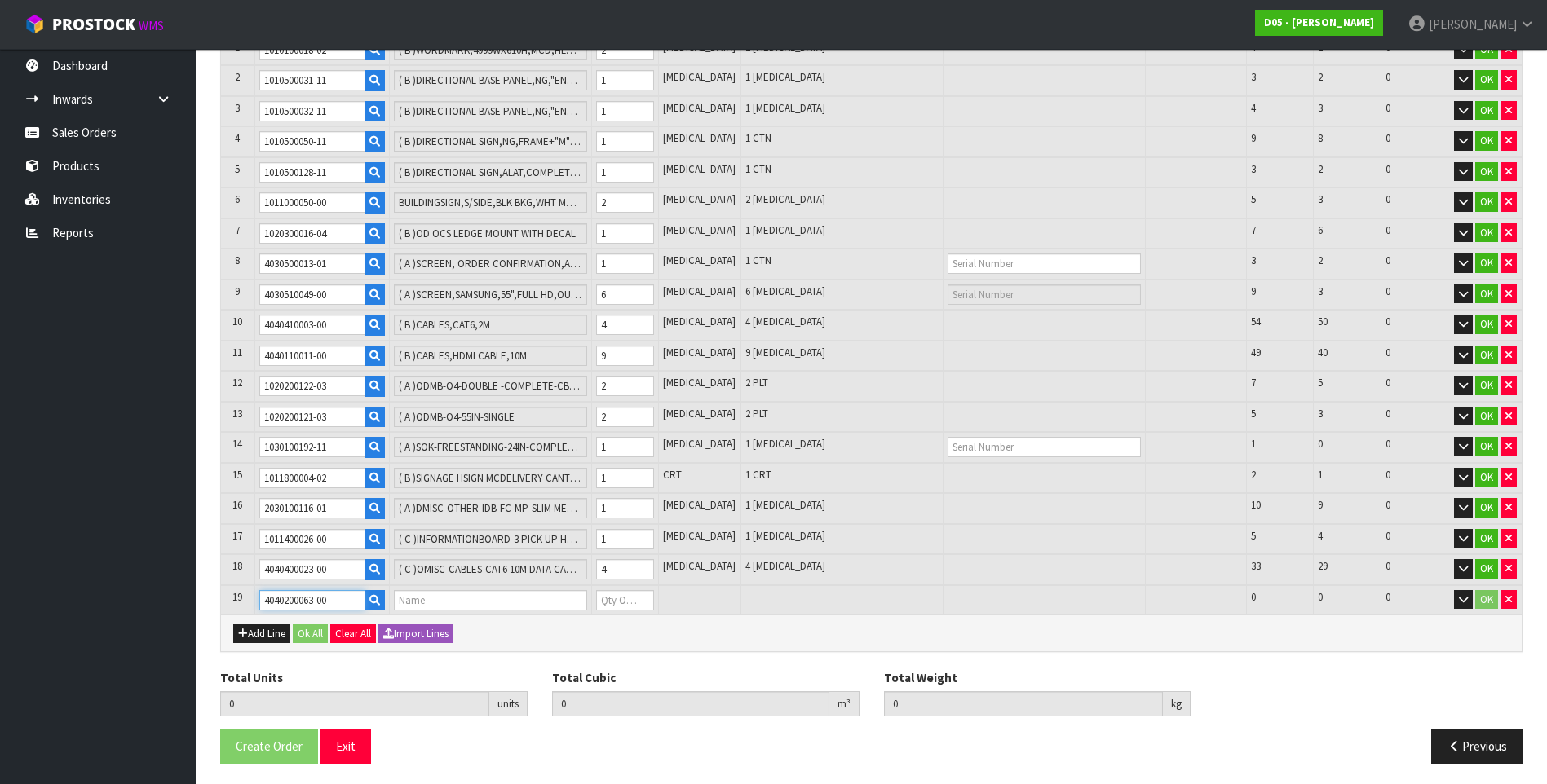
scroll to position [306, 0]
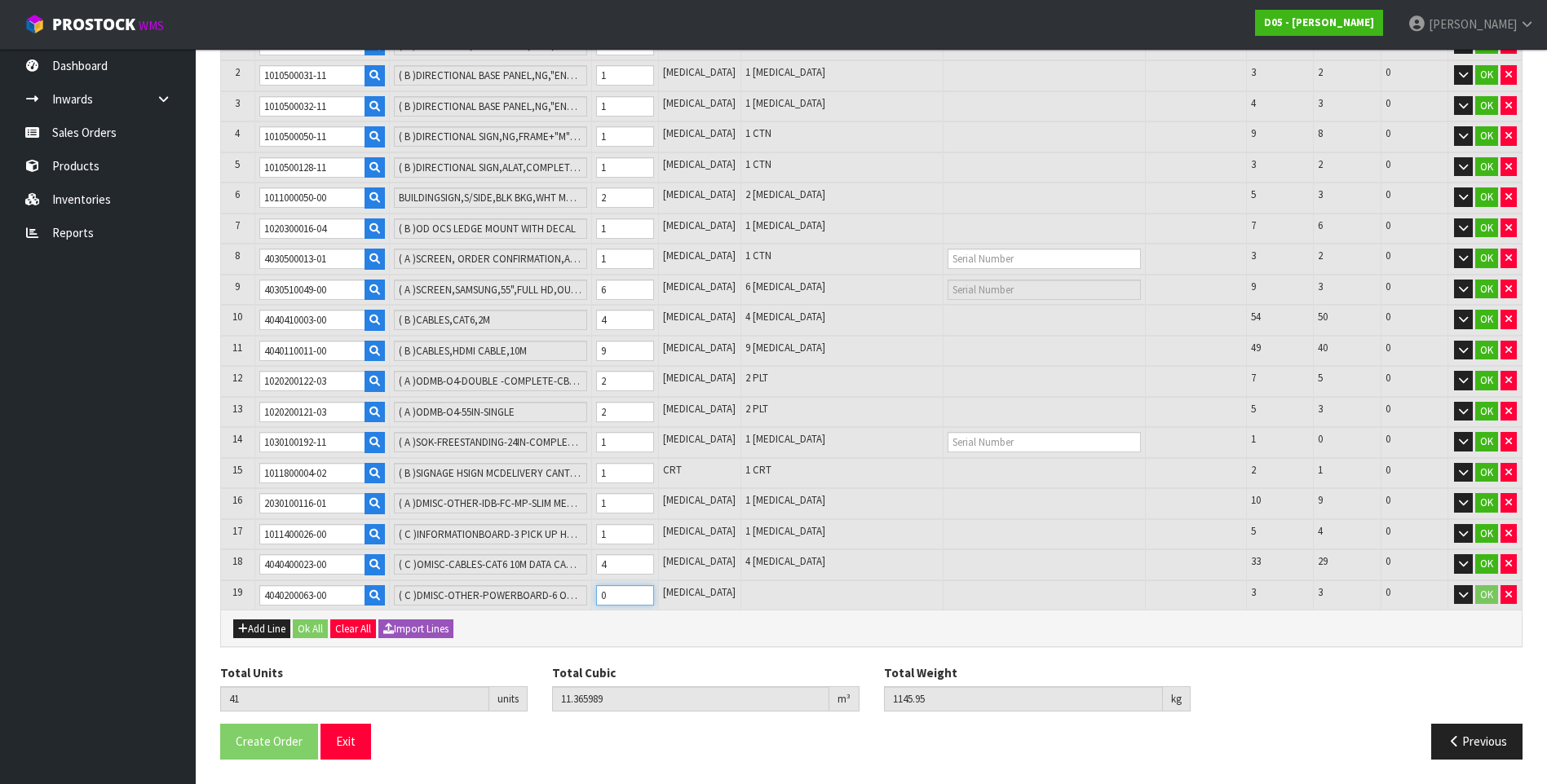
click at [630, 595] on input "0" at bounding box center [625, 596] width 58 height 20
click at [269, 626] on button "Add Line" at bounding box center [261, 628] width 57 height 19
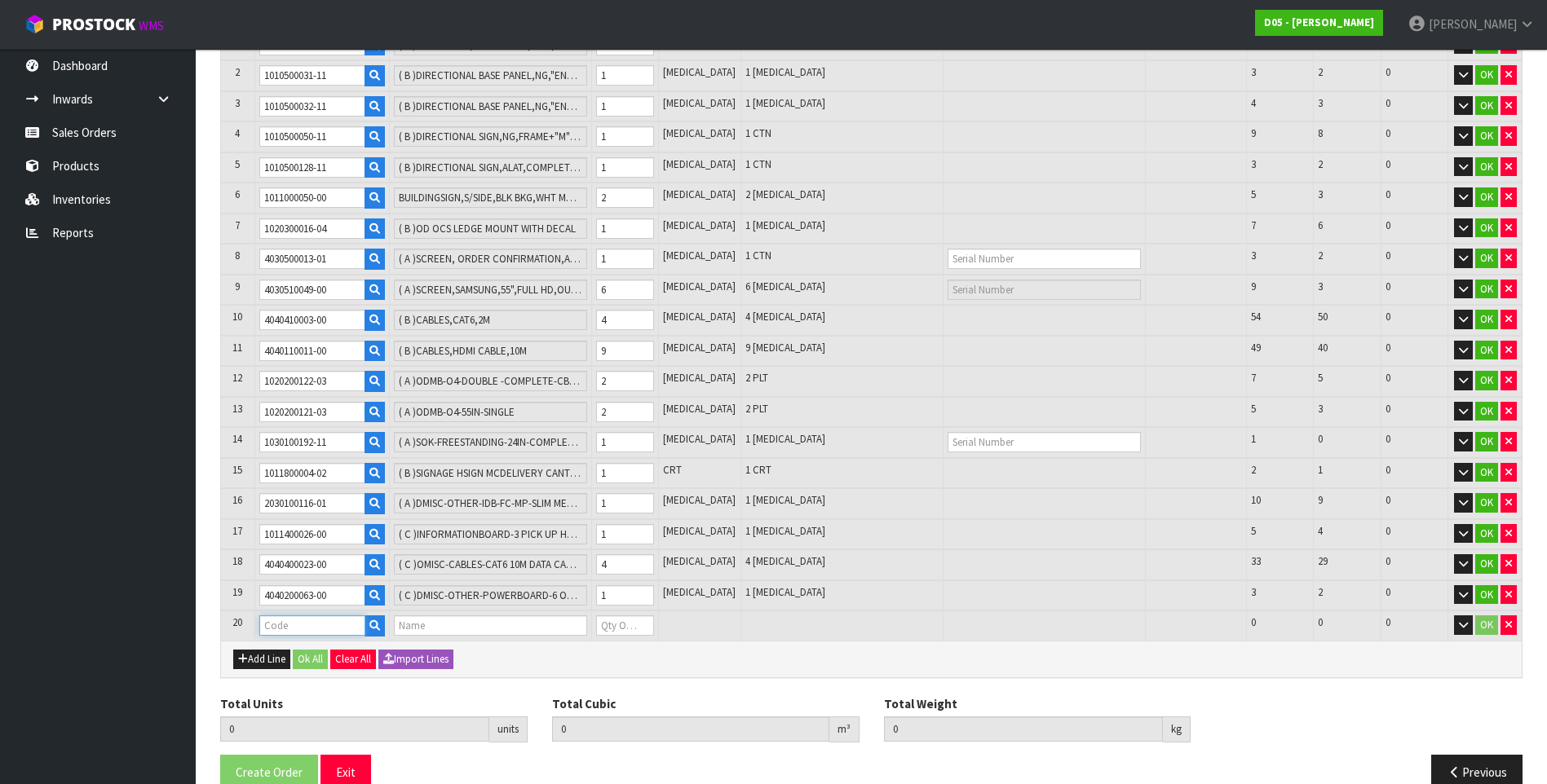
click at [273, 629] on input "text" at bounding box center [312, 626] width 106 height 20
paste input "1011400025-00"
click at [626, 625] on input "0" at bounding box center [625, 626] width 58 height 20
click at [275, 657] on button "Add Line" at bounding box center [261, 659] width 57 height 19
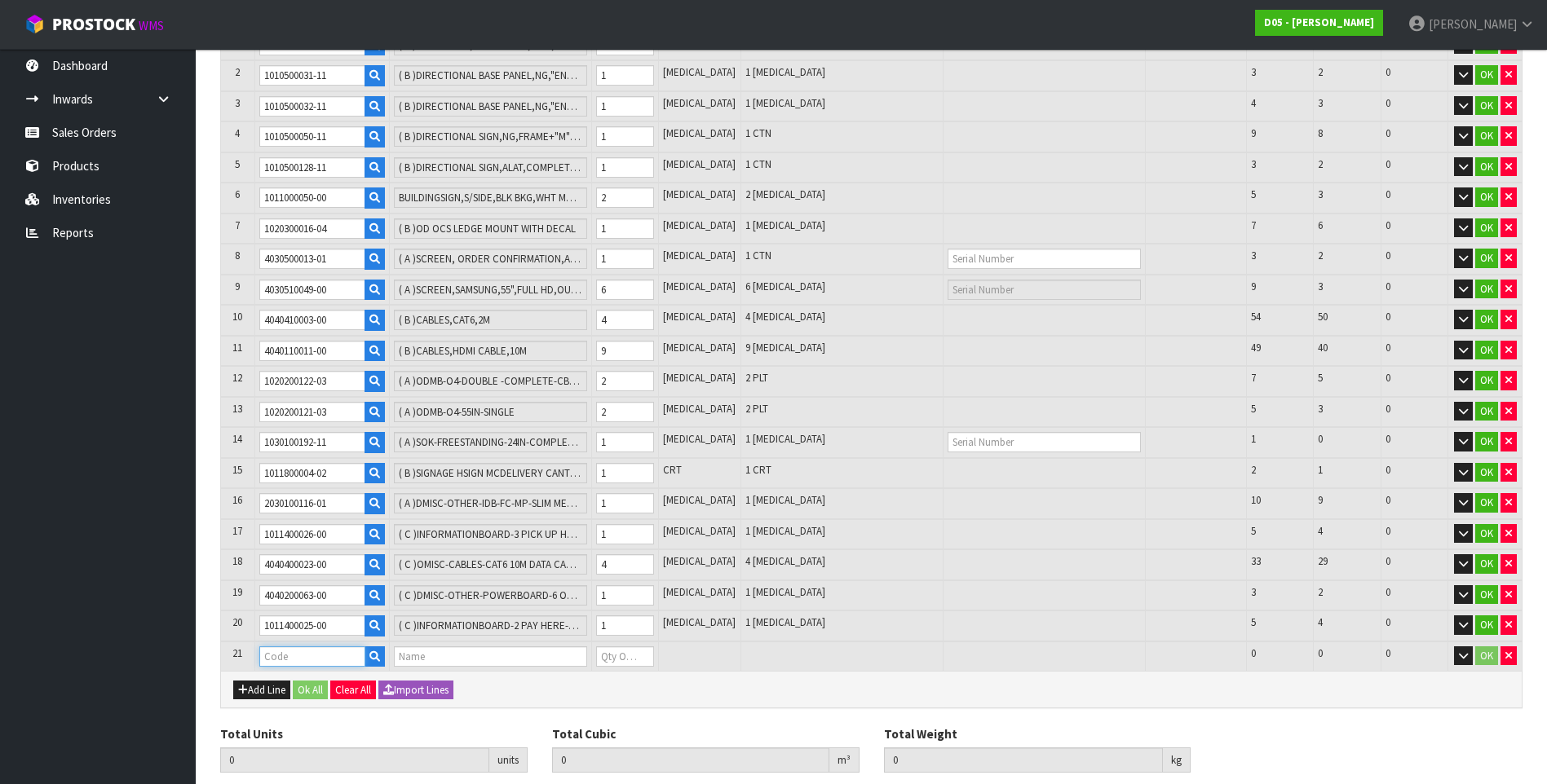
click at [279, 658] on input "text" at bounding box center [312, 657] width 106 height 20
paste input "1011400027-00"
click at [627, 657] on input "0" at bounding box center [625, 657] width 58 height 20
click at [262, 685] on button "Add Line" at bounding box center [261, 690] width 57 height 19
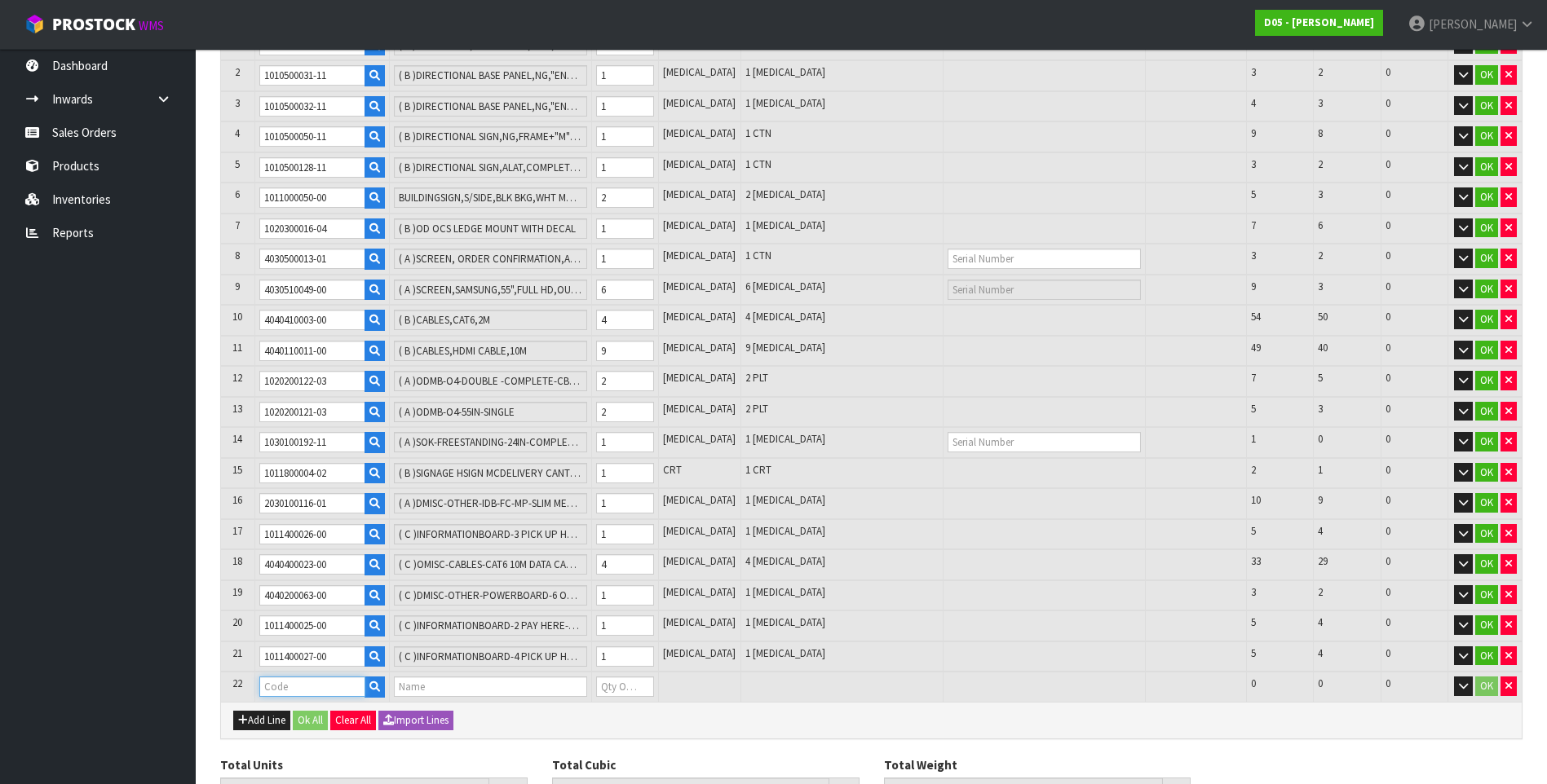
click at [284, 689] on input "text" at bounding box center [312, 687] width 106 height 20
paste input "1011000056-00"
click at [621, 687] on input "0" at bounding box center [625, 687] width 58 height 20
click at [262, 717] on button "Add Line" at bounding box center [261, 720] width 57 height 19
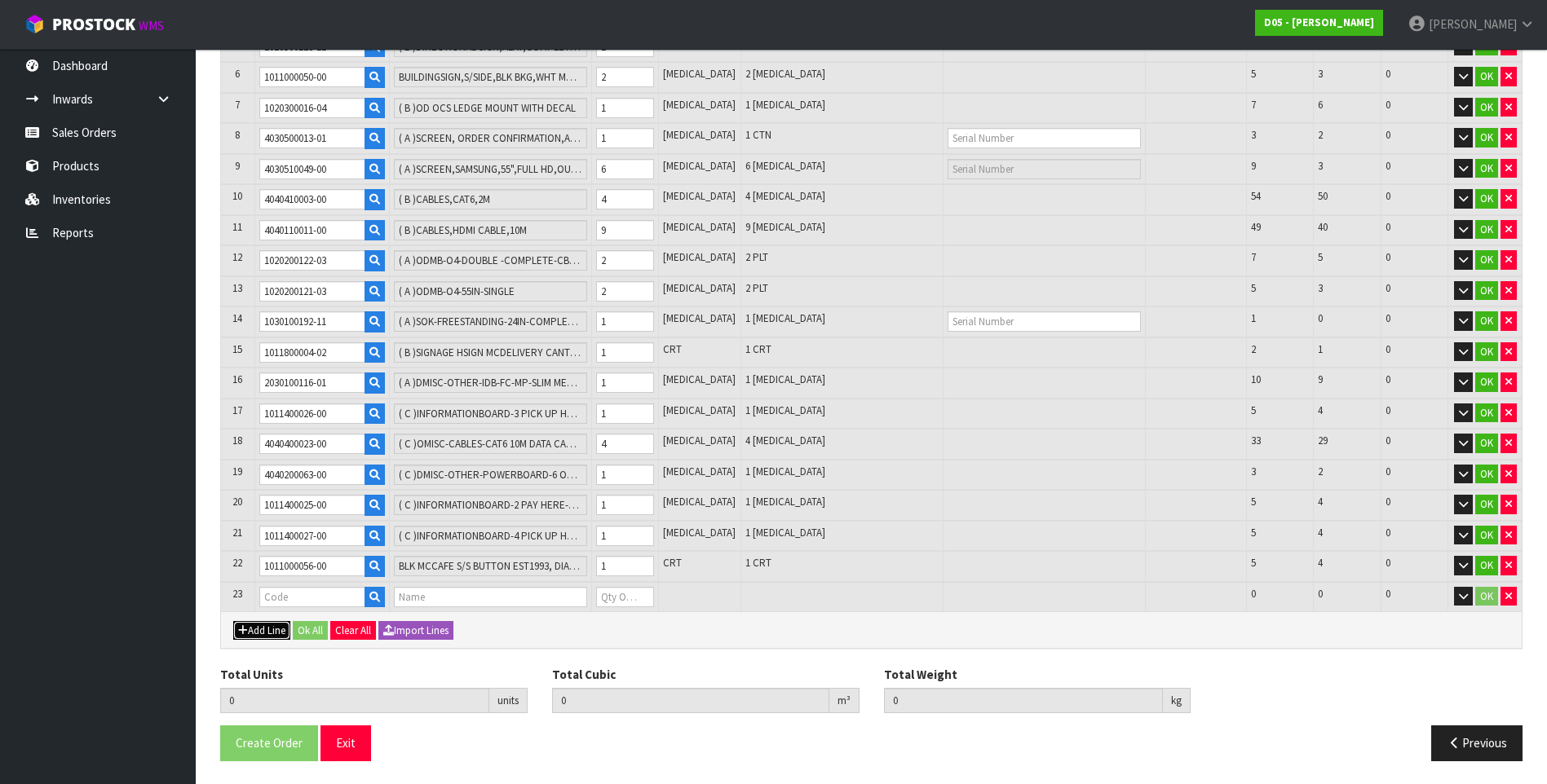
scroll to position [428, 0]
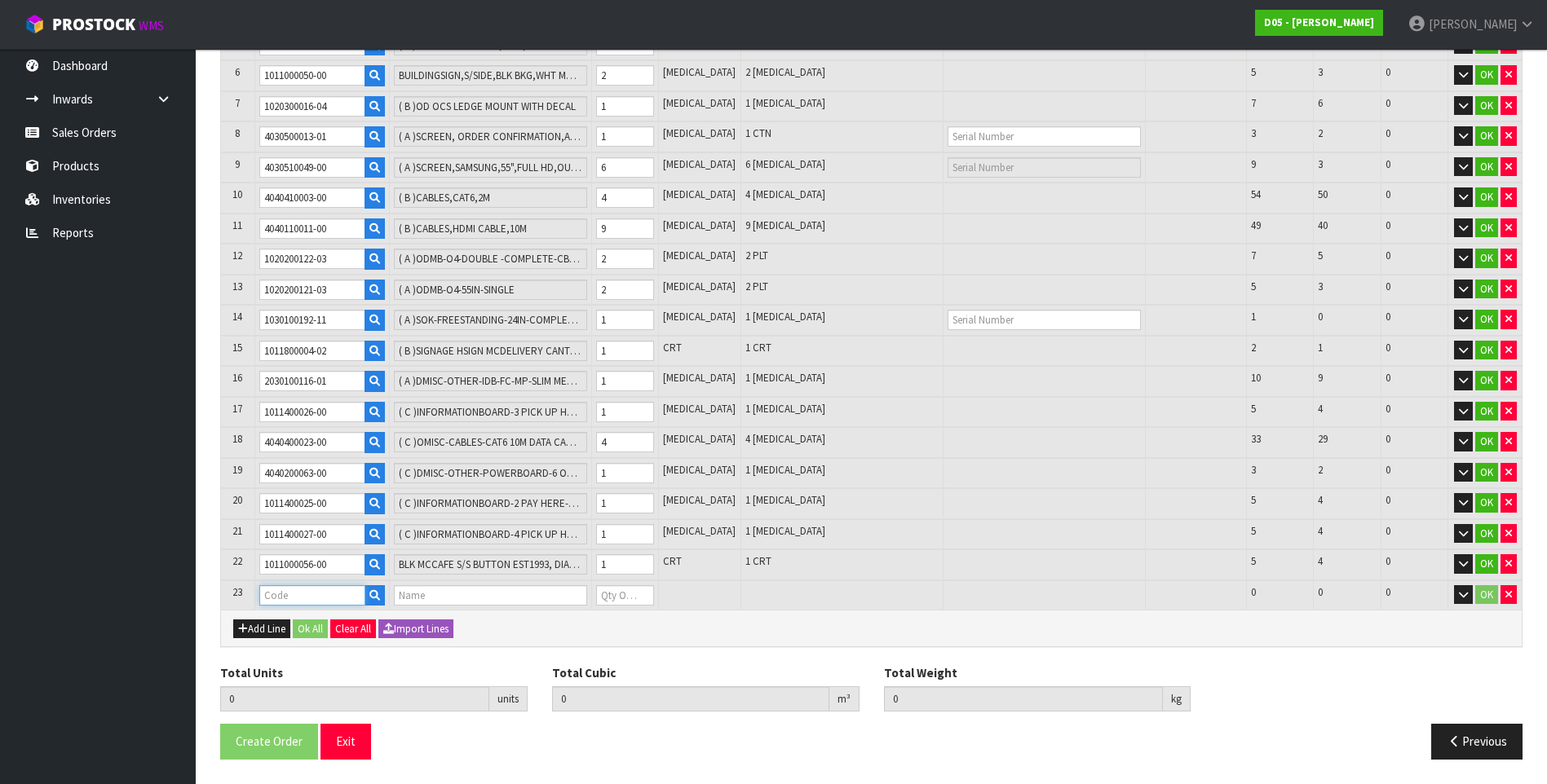
click at [289, 599] on input "text" at bounding box center [312, 596] width 106 height 20
paste input "1031100017-04"
click at [630, 595] on input "0" at bounding box center [625, 596] width 58 height 20
click at [260, 626] on button "Add Line" at bounding box center [261, 628] width 57 height 19
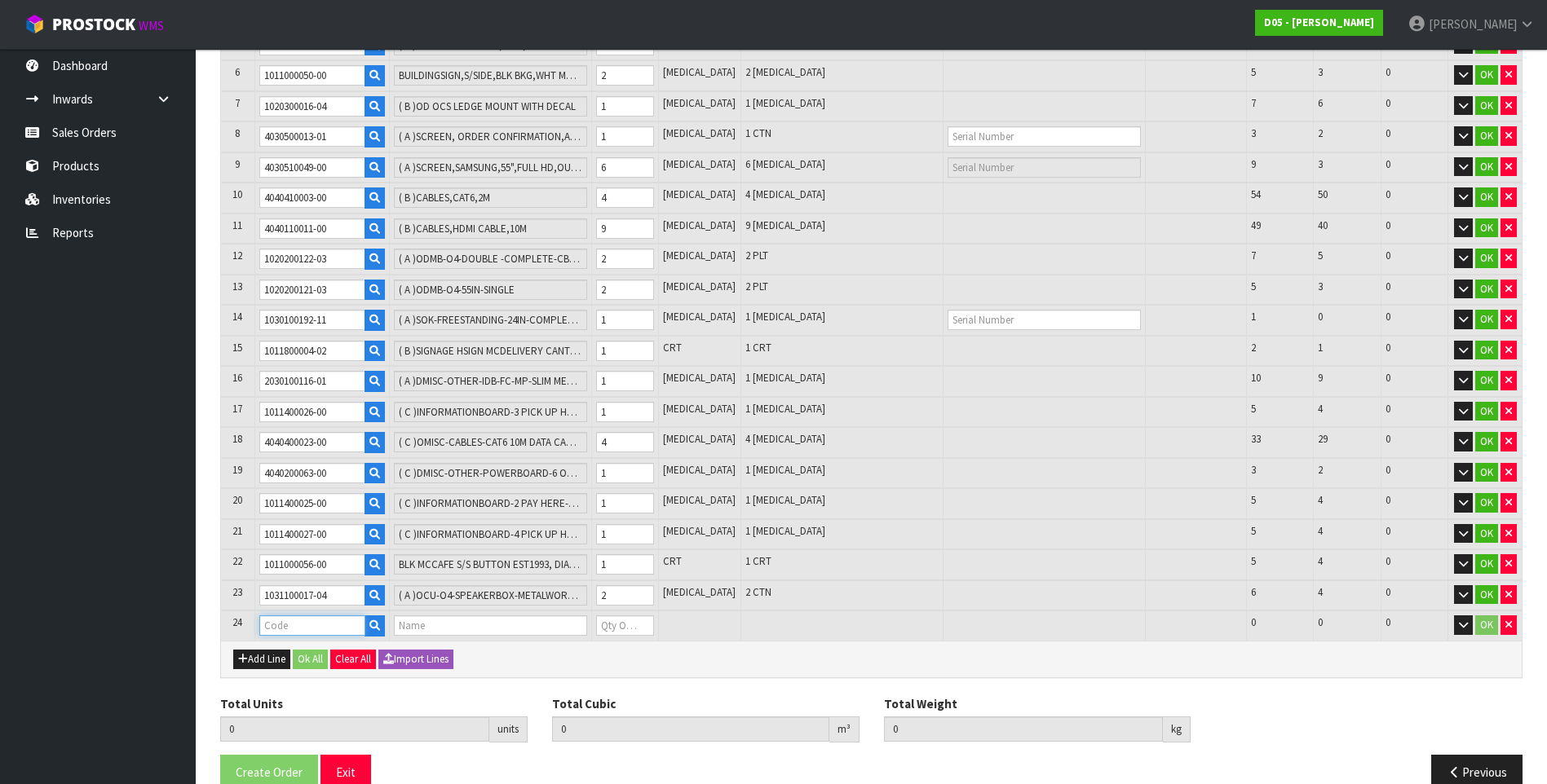
click at [291, 623] on input "text" at bounding box center [312, 626] width 106 height 20
paste input "1030100192-12"
click at [628, 626] on input "0" at bounding box center [625, 626] width 58 height 20
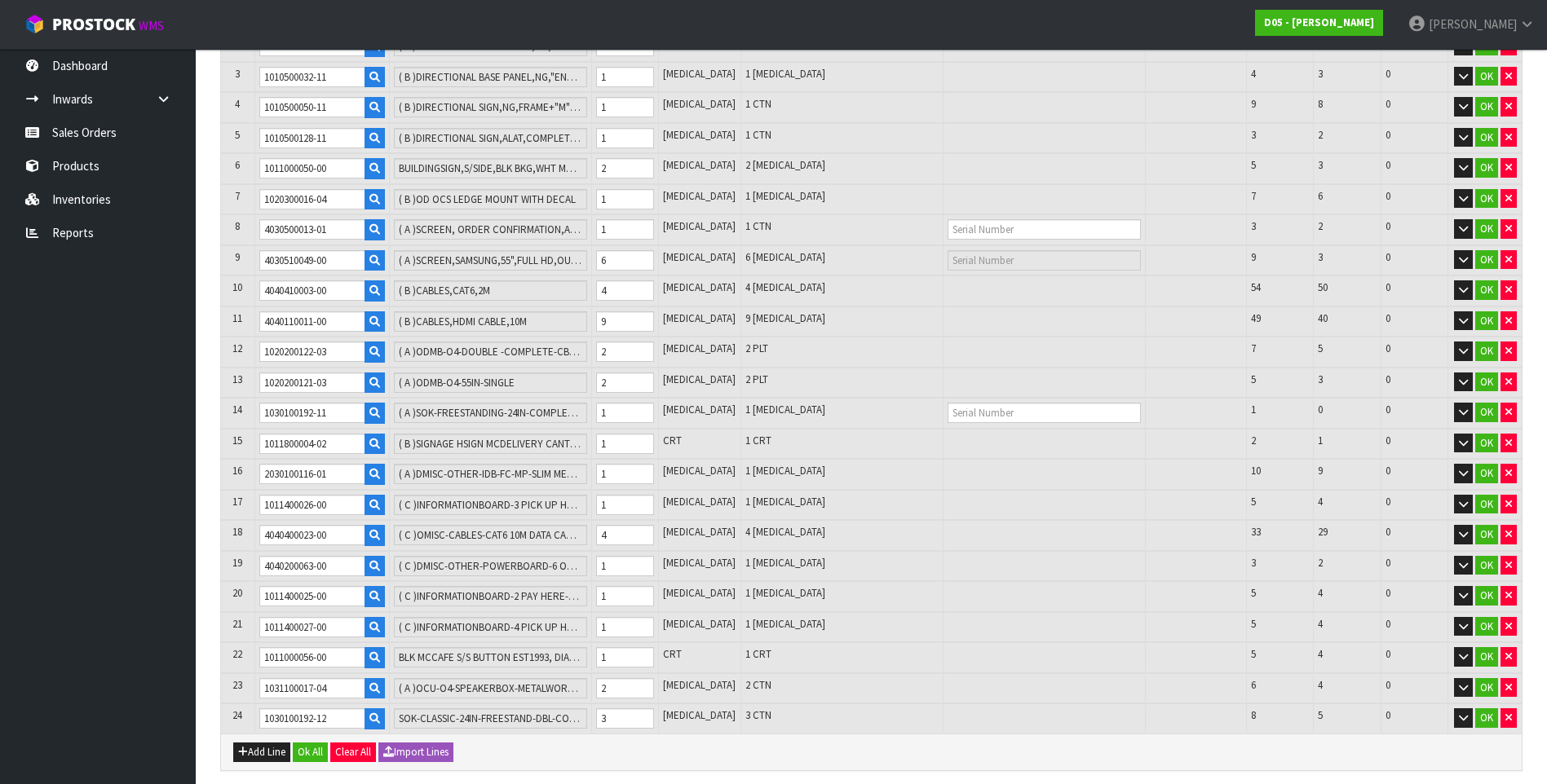
scroll to position [458, 0]
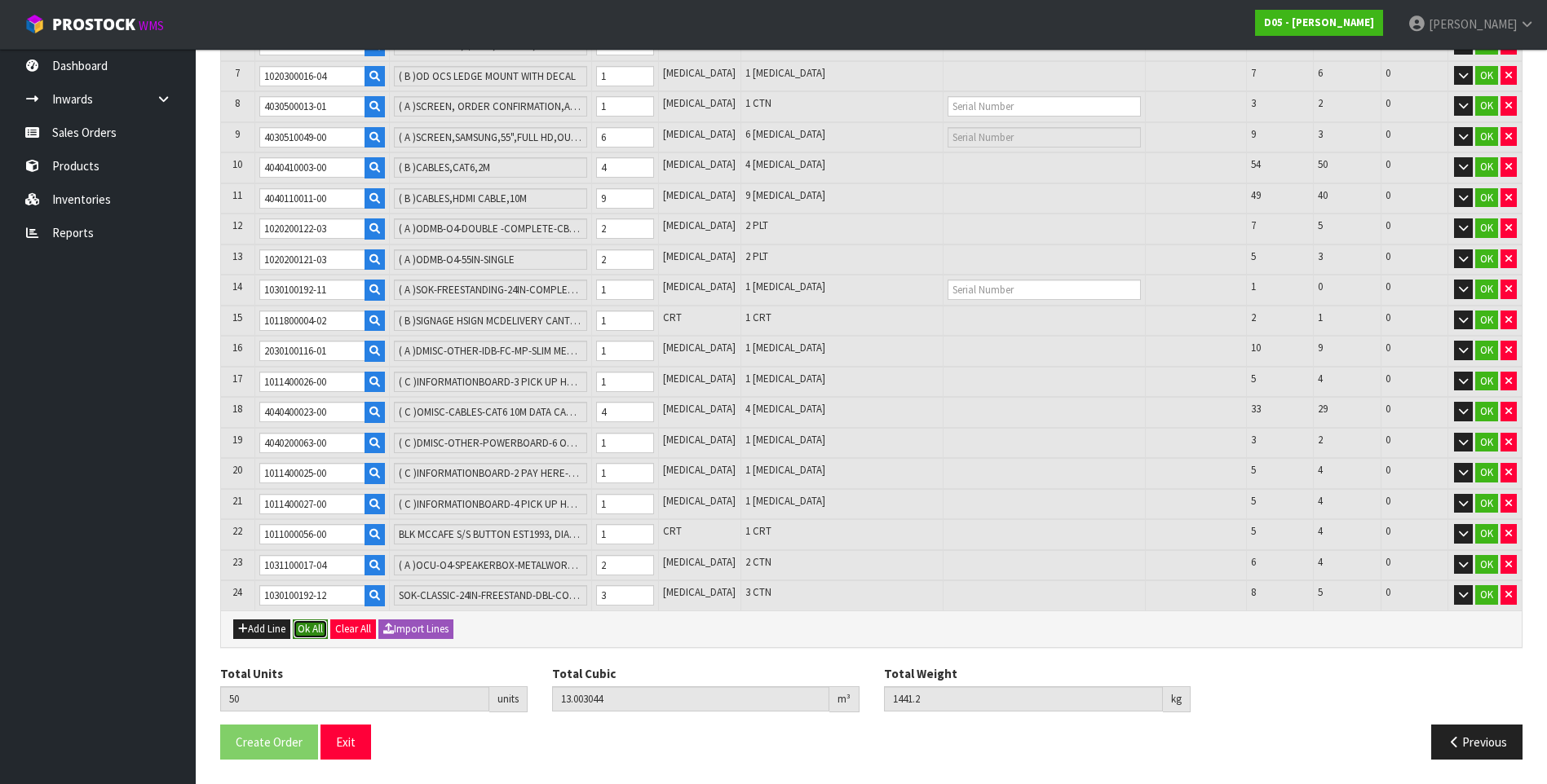
click at [304, 627] on button "Ok All" at bounding box center [310, 628] width 35 height 19
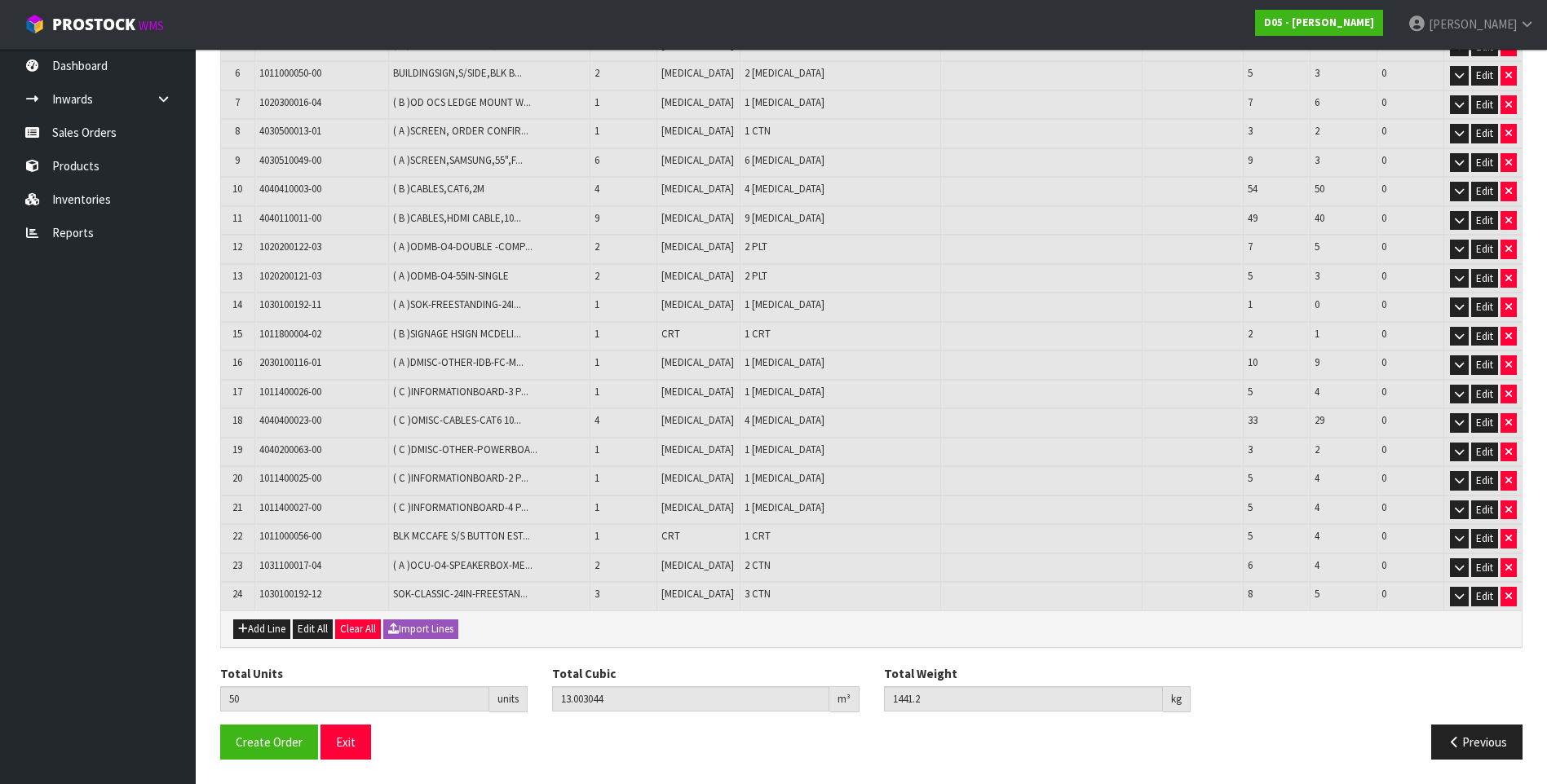
scroll to position [419, 0]
click at [284, 748] on span "Create Order" at bounding box center [269, 742] width 67 height 15
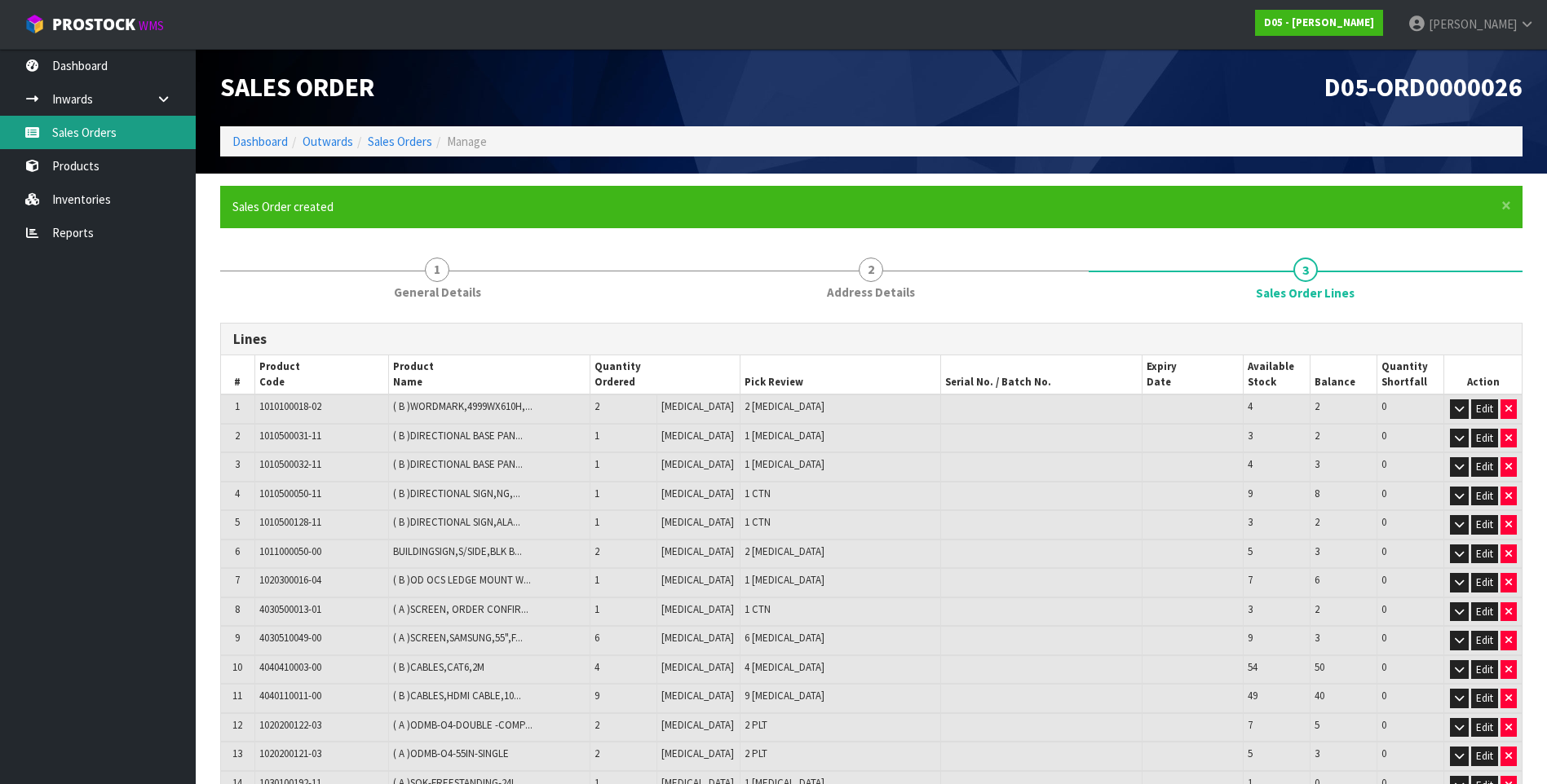
click at [95, 127] on link "Sales Orders" at bounding box center [97, 132] width 196 height 34
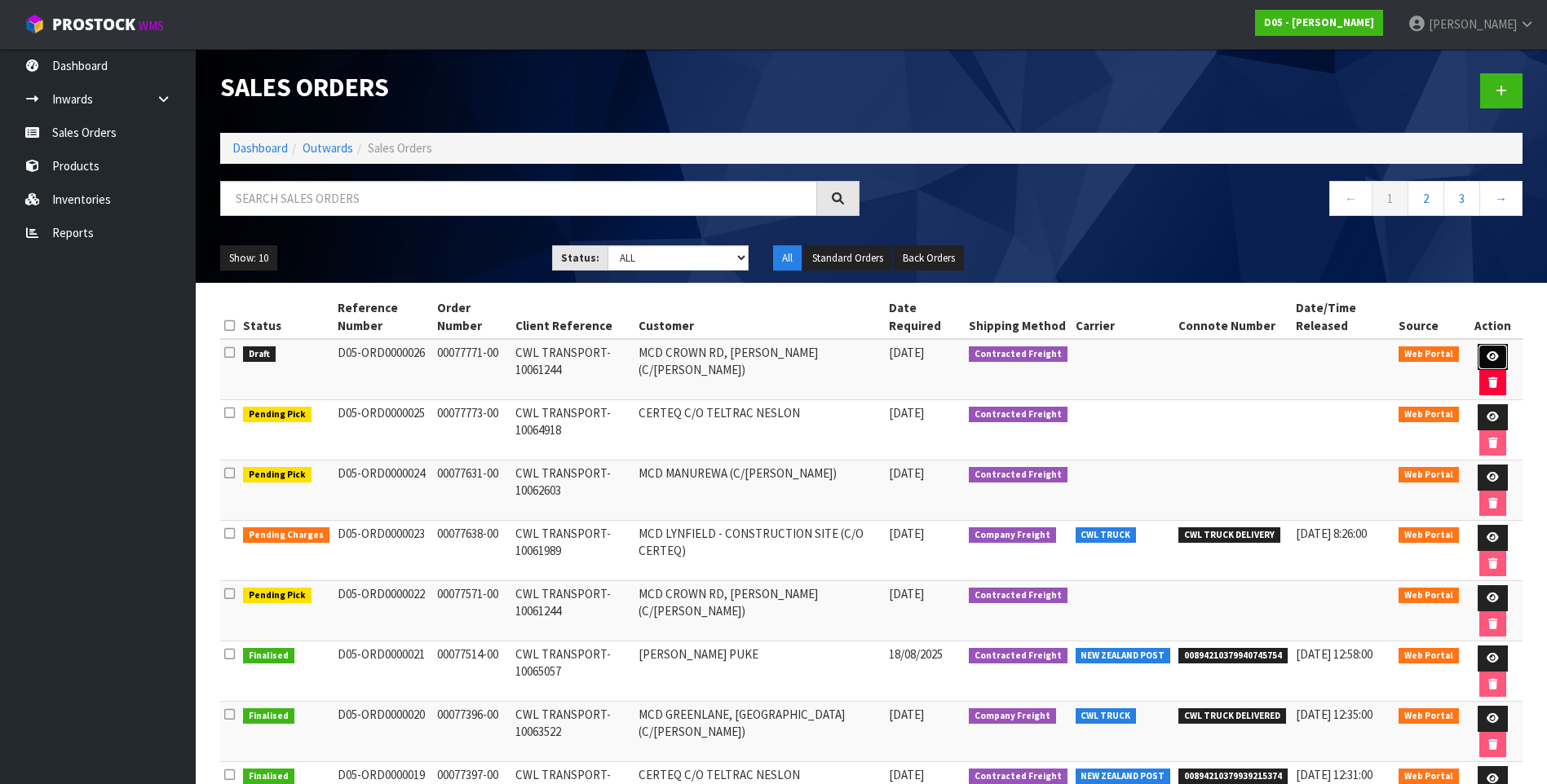
click at [1489, 352] on icon at bounding box center [1492, 357] width 12 height 11
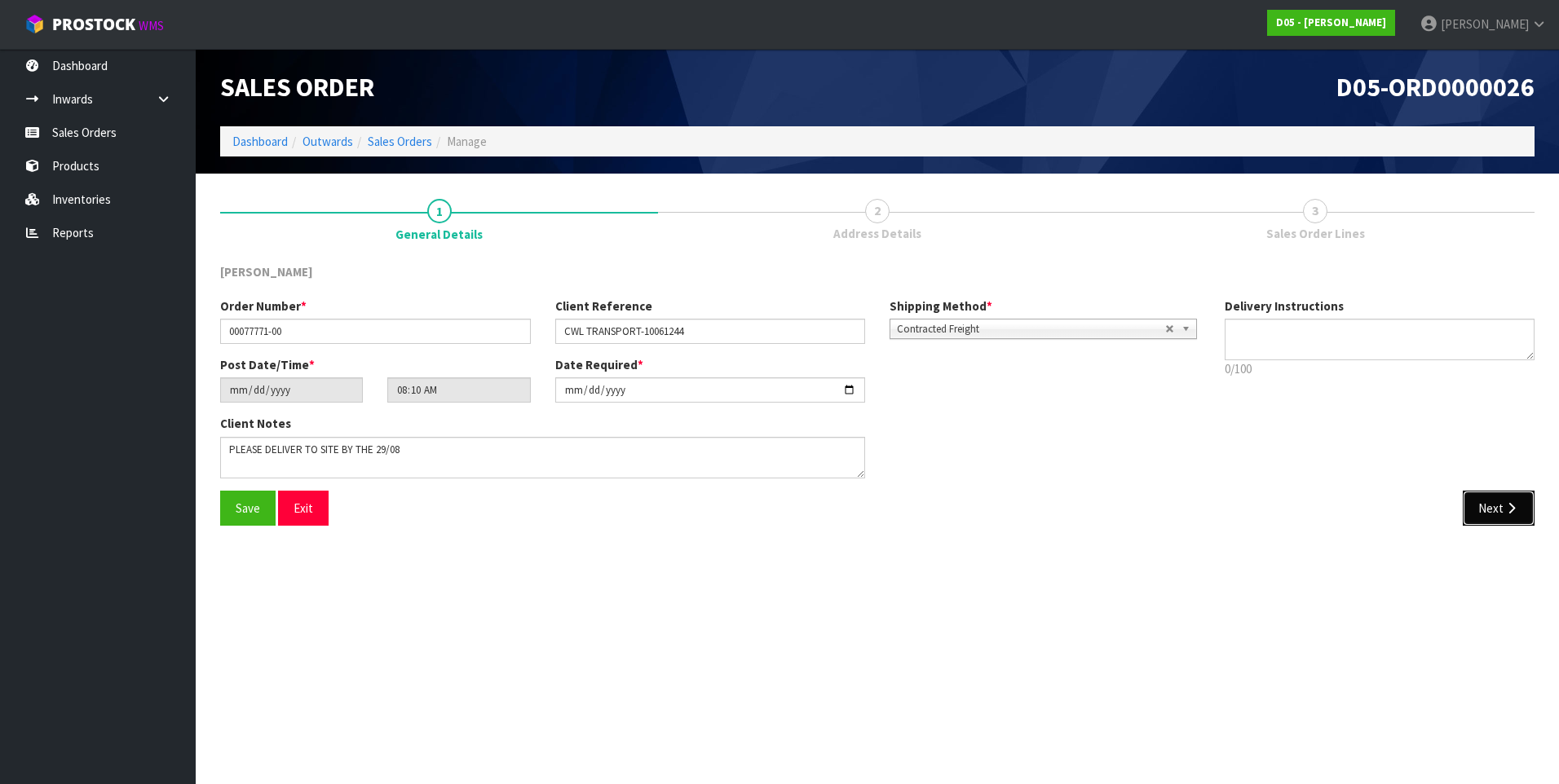
drag, startPoint x: 1508, startPoint y: 513, endPoint x: 1337, endPoint y: 516, distance: 171.0
click at [1508, 513] on icon "button" at bounding box center [1511, 508] width 15 height 12
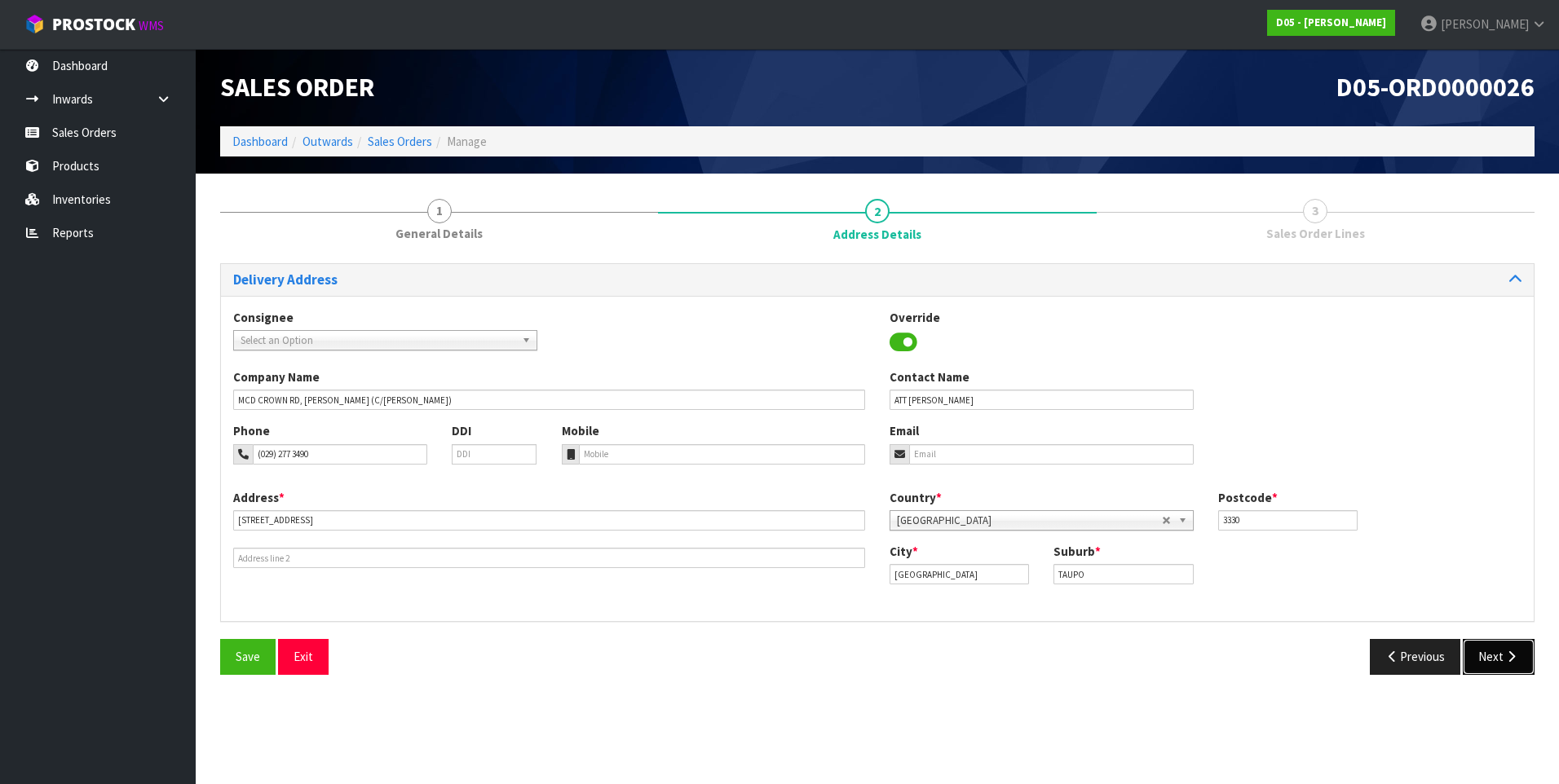
click at [1483, 660] on button "Next" at bounding box center [1498, 657] width 72 height 35
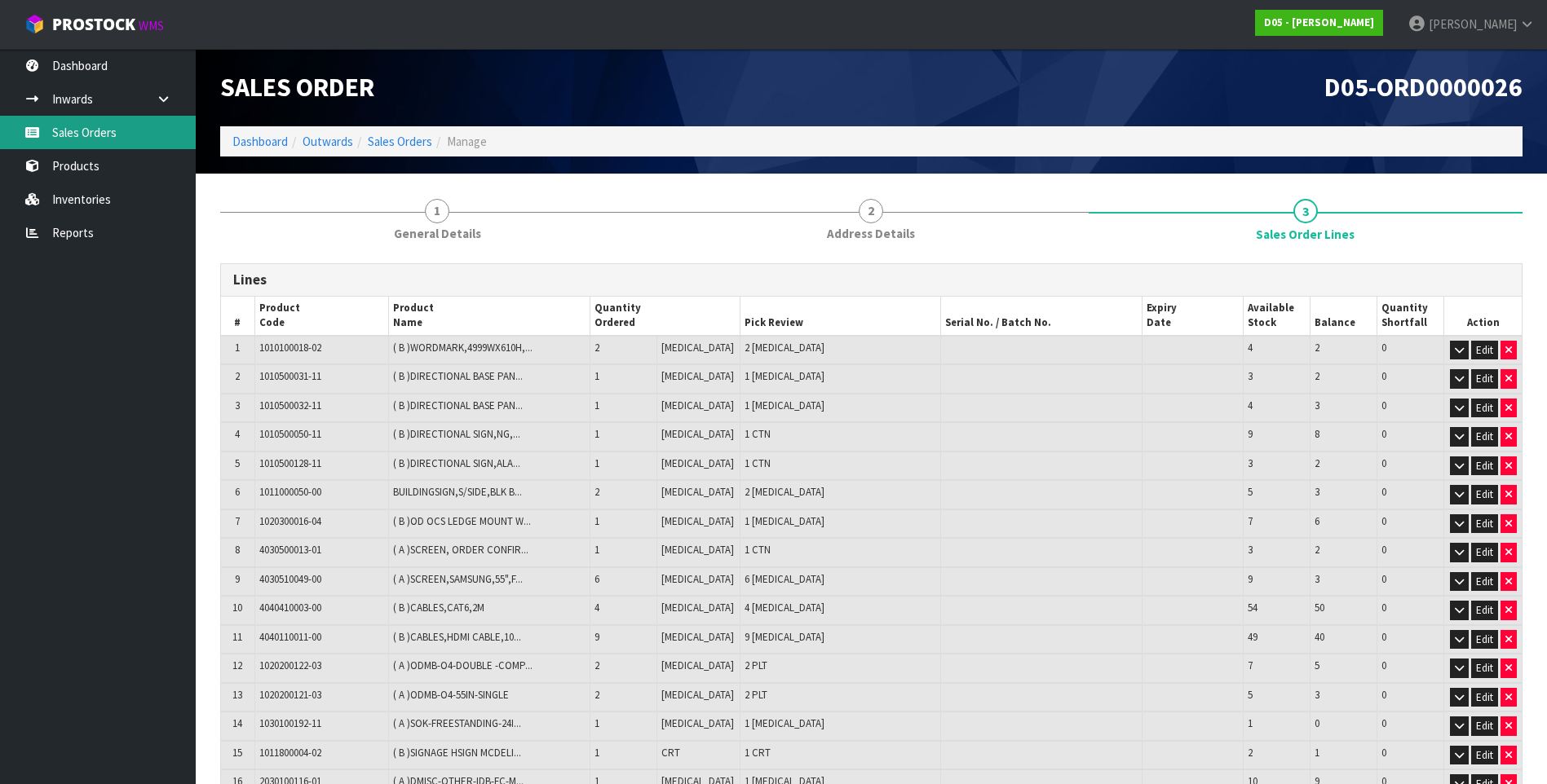
click at [80, 132] on link "Sales Orders" at bounding box center [97, 132] width 196 height 34
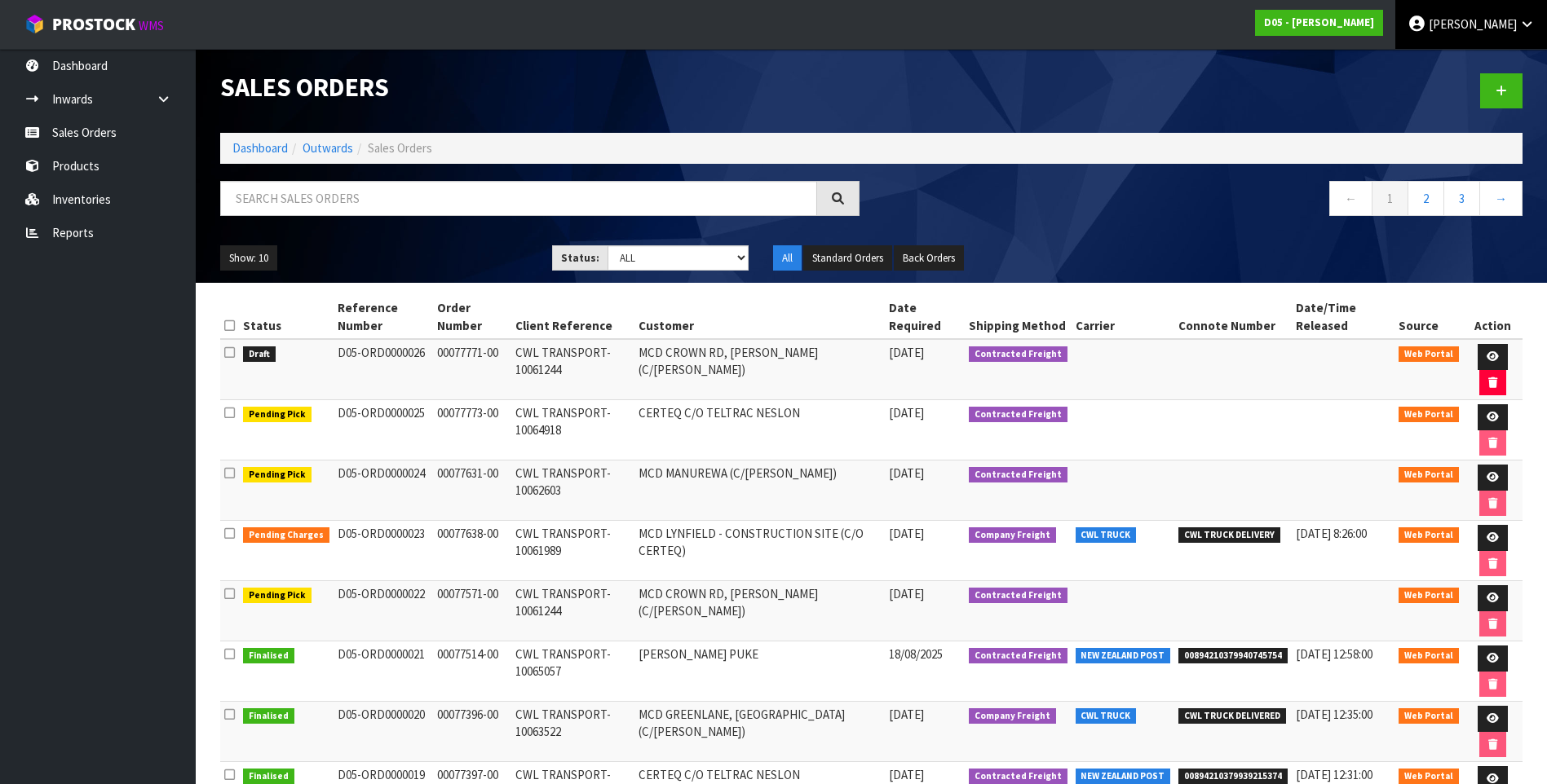
click at [1469, 21] on span "[PERSON_NAME]" at bounding box center [1473, 24] width 88 height 15
click at [1466, 59] on link "Logout" at bounding box center [1481, 65] width 128 height 22
